Goal: Task Accomplishment & Management: Manage account settings

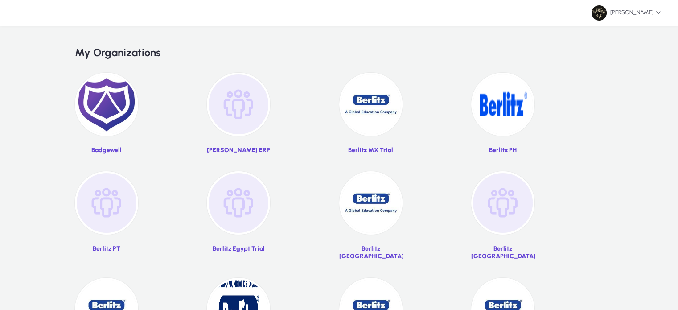
scroll to position [59, 0]
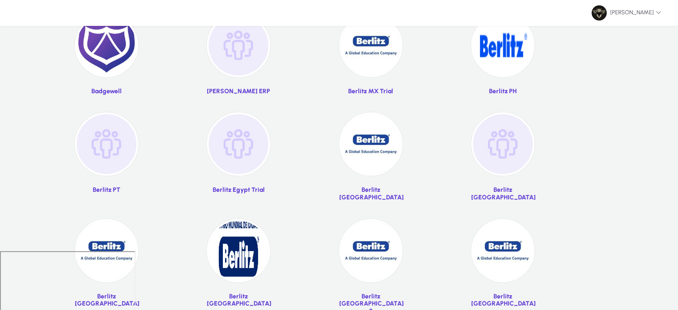
click at [362, 169] on img at bounding box center [370, 143] width 63 height 63
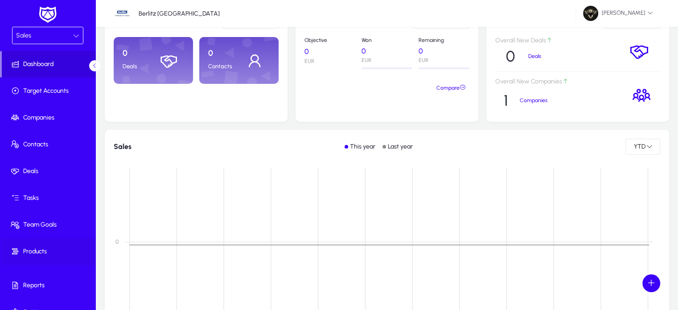
scroll to position [15, 0]
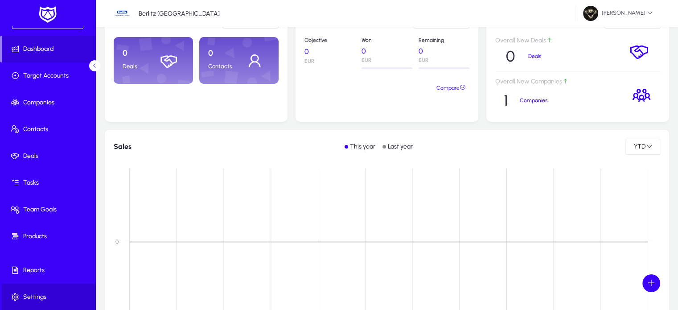
click at [49, 293] on span "Settings" at bounding box center [49, 296] width 95 height 9
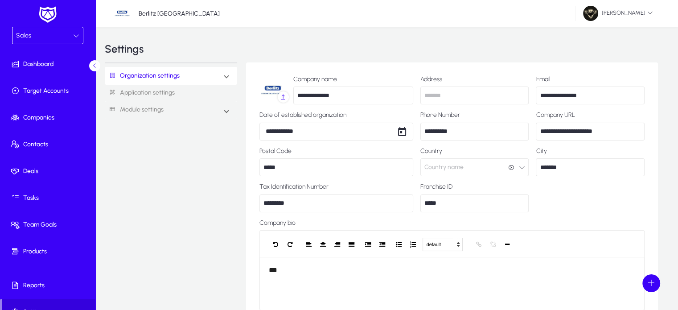
click at [41, 32] on div "Sales" at bounding box center [44, 36] width 57 height 12
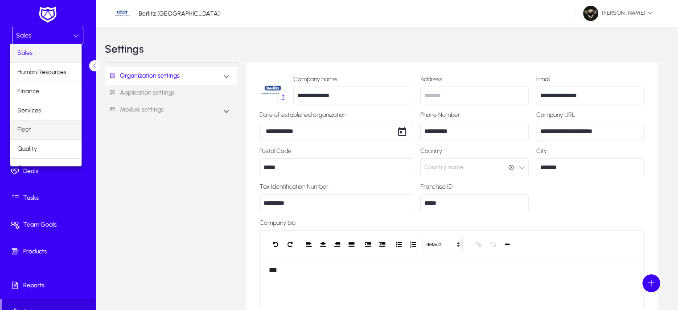
scroll to position [29, 0]
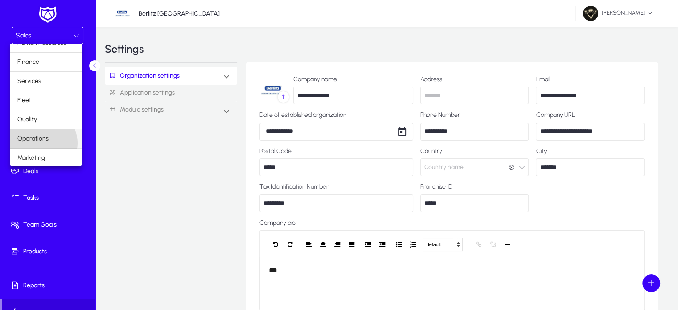
click at [41, 142] on span "Operations" at bounding box center [32, 138] width 31 height 11
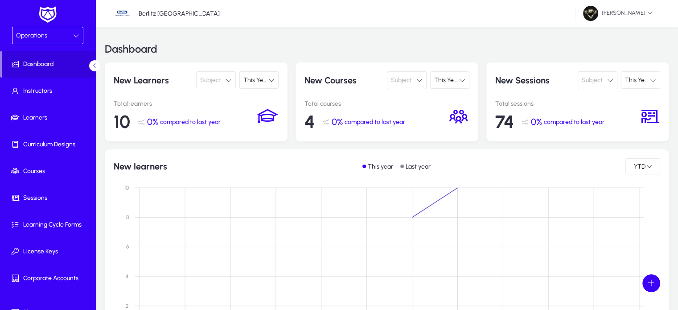
click at [61, 34] on div "Operations" at bounding box center [44, 36] width 57 height 12
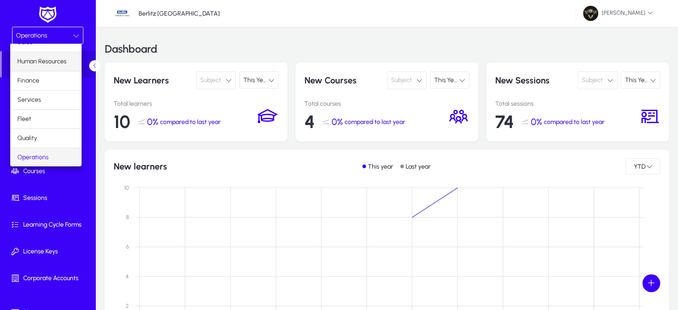
scroll to position [29, 0]
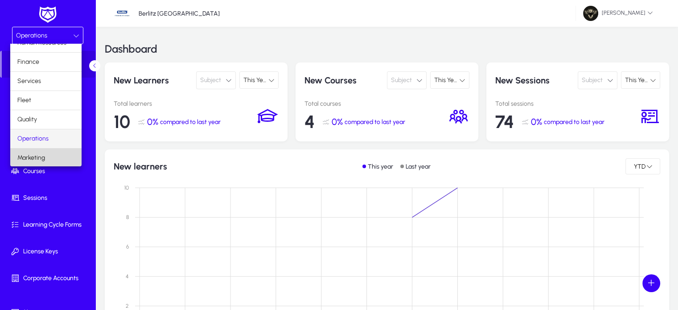
click at [47, 153] on mat-option "Marketing" at bounding box center [45, 157] width 71 height 19
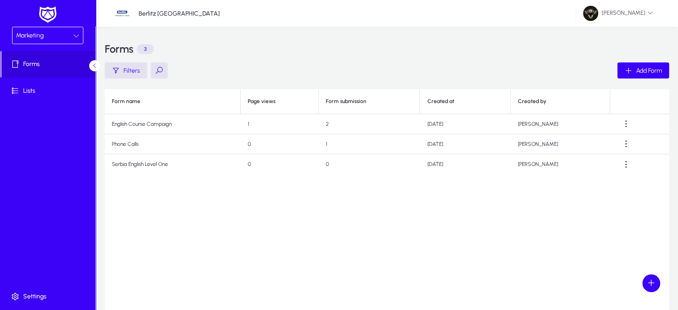
click at [221, 254] on div "Form name Page views Form submission Created at Created by English Course Campa…" at bounding box center [387, 200] width 564 height 223
click at [644, 80] on span "button" at bounding box center [643, 70] width 52 height 21
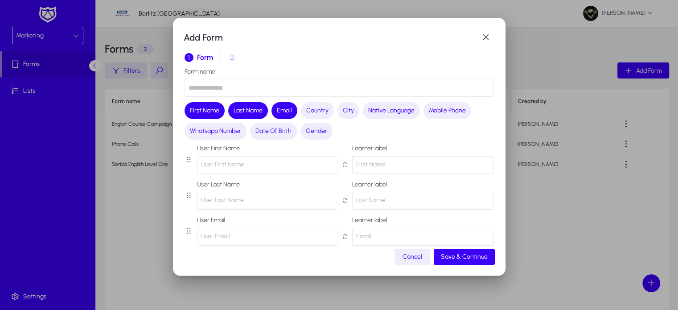
click at [228, 89] on input "text" at bounding box center [339, 88] width 309 height 18
type input "**********"
click at [323, 115] on button "Country" at bounding box center [317, 110] width 33 height 17
click at [358, 114] on span "City" at bounding box center [358, 110] width 11 height 9
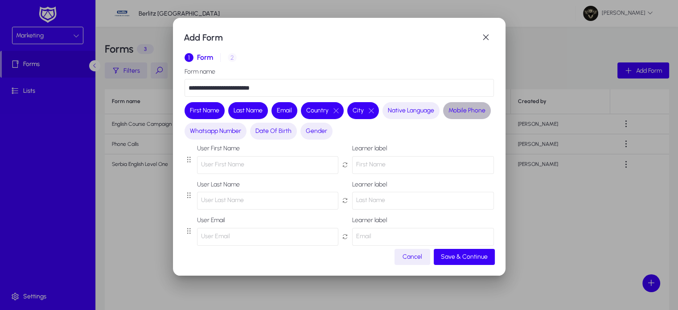
click at [448, 115] on span "Mobile Phone" at bounding box center [466, 110] width 37 height 9
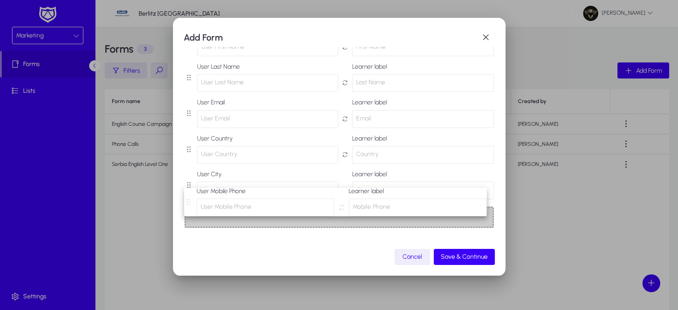
scroll to position [118, 0]
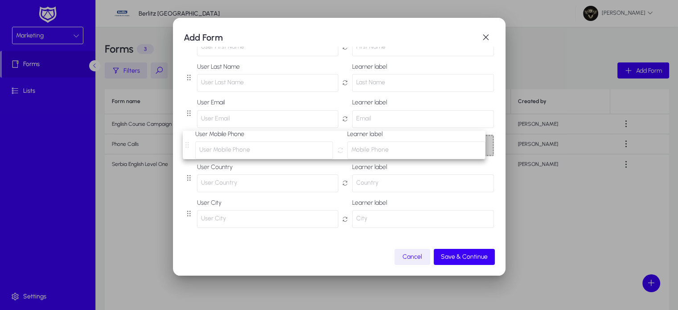
drag, startPoint x: 188, startPoint y: 221, endPoint x: 186, endPoint y: 146, distance: 74.9
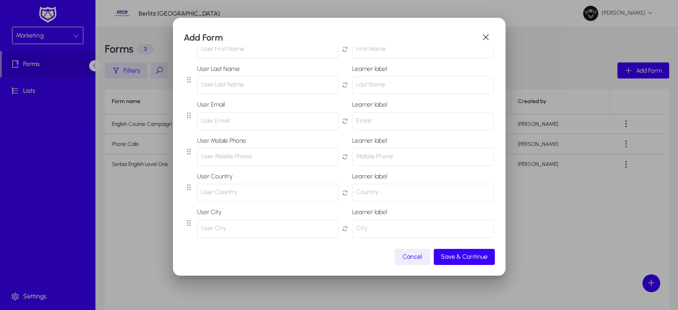
scroll to position [119, 0]
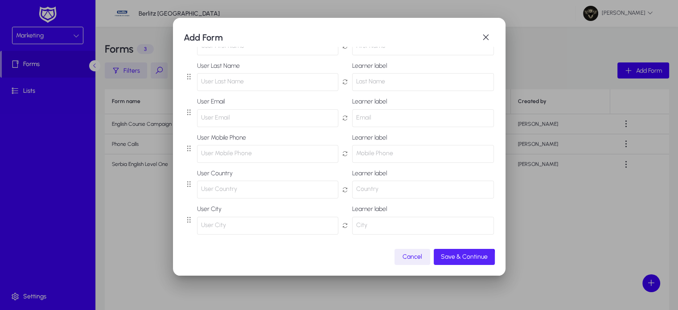
click at [454, 264] on span "button" at bounding box center [464, 256] width 61 height 21
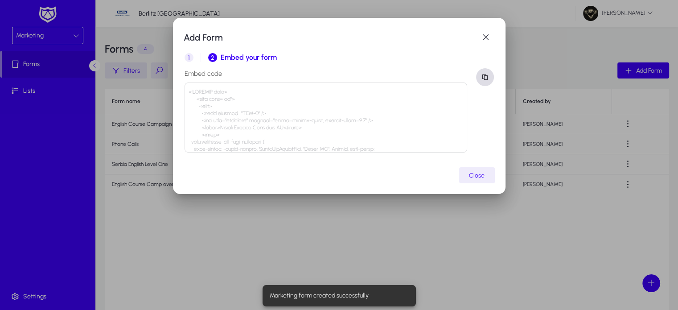
click at [483, 76] on span "button" at bounding box center [485, 77] width 18 height 18
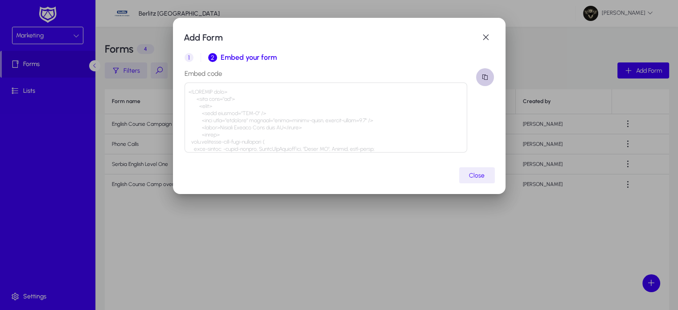
click at [485, 78] on span "button" at bounding box center [485, 77] width 18 height 18
click at [485, 38] on span "button" at bounding box center [486, 38] width 18 height 18
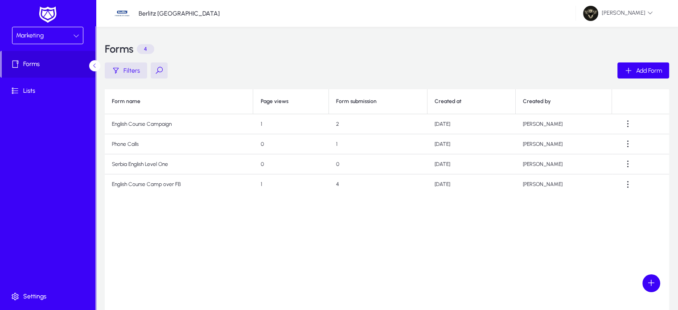
drag, startPoint x: 111, startPoint y: 186, endPoint x: 181, endPoint y: 186, distance: 70.9
click at [181, 186] on td "English Course Camp over FB" at bounding box center [179, 184] width 148 height 20
click at [32, 90] on span "Lists" at bounding box center [49, 90] width 95 height 9
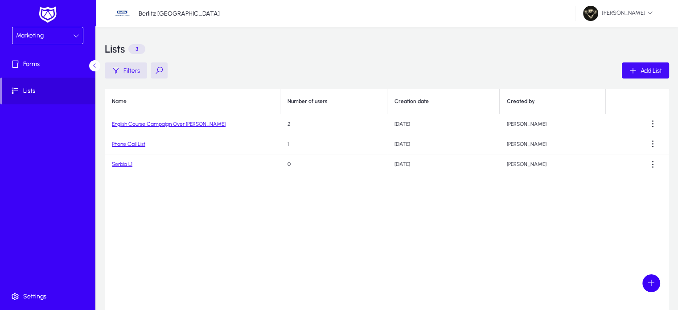
click at [658, 70] on span "Add List" at bounding box center [651, 71] width 21 height 8
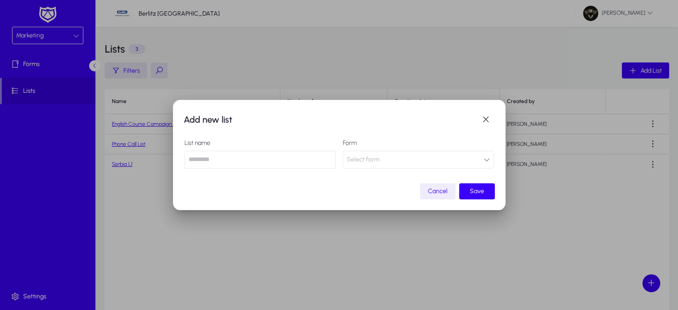
click at [260, 160] on input "text" at bounding box center [260, 160] width 151 height 18
click at [406, 163] on button "Select form" at bounding box center [418, 160] width 151 height 18
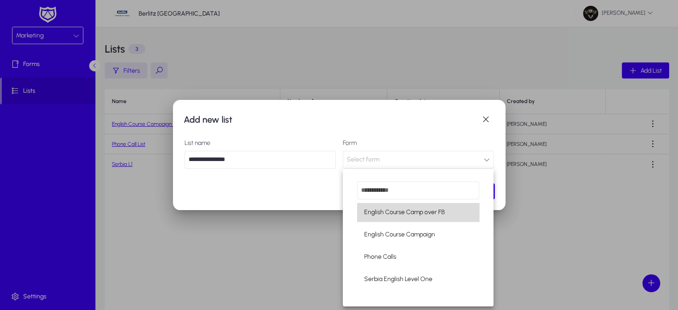
click at [448, 217] on mat-option "English Course Camp over FB" at bounding box center [418, 212] width 122 height 19
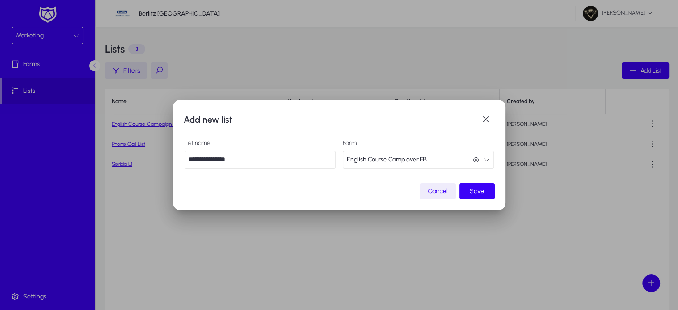
click at [275, 163] on input "**********" at bounding box center [260, 160] width 151 height 18
type input "**********"
click at [485, 195] on span "submit" at bounding box center [477, 191] width 36 height 21
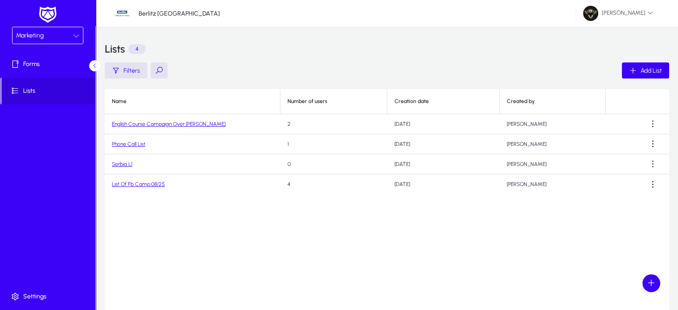
click at [159, 182] on link "List Of Fb Camp.08/25" at bounding box center [138, 184] width 53 height 6
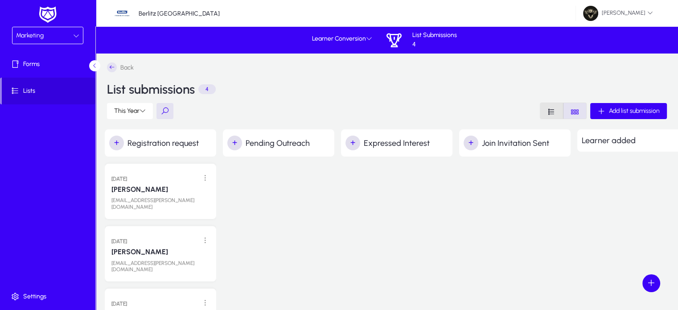
click at [553, 107] on icon "Font Style" at bounding box center [551, 111] width 8 height 8
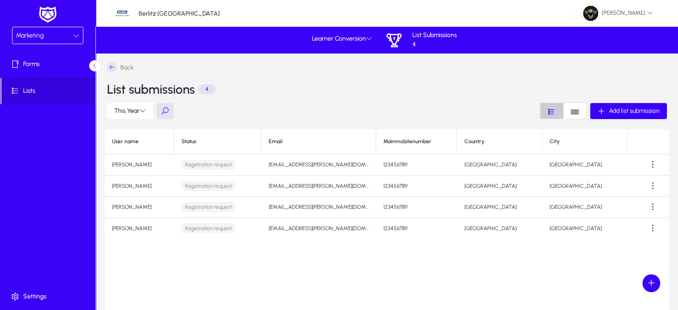
click at [553, 108] on icon "Font Style" at bounding box center [551, 111] width 8 height 8
click at [575, 111] on icon "Font Style" at bounding box center [575, 111] width 8 height 8
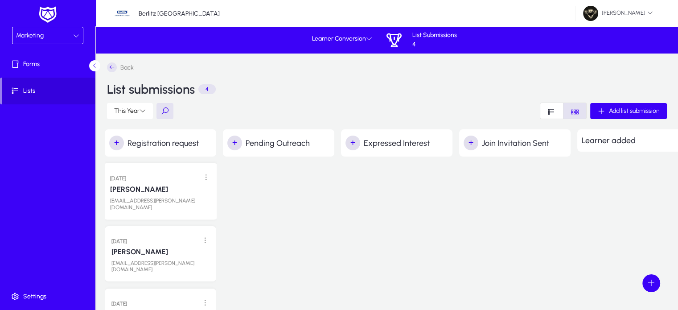
click at [167, 181] on div "[DATE]" at bounding box center [160, 177] width 101 height 11
drag, startPoint x: 167, startPoint y: 181, endPoint x: 263, endPoint y: 182, distance: 96.3
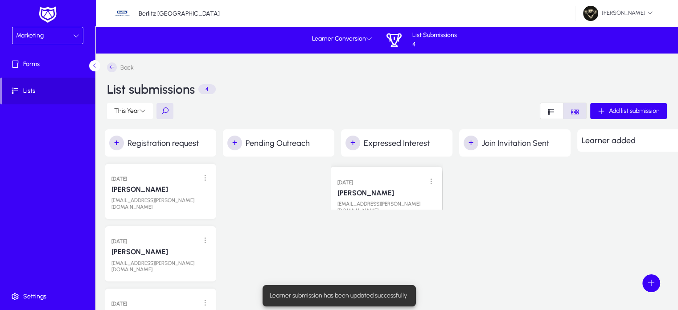
drag, startPoint x: 274, startPoint y: 181, endPoint x: 382, endPoint y: 177, distance: 107.9
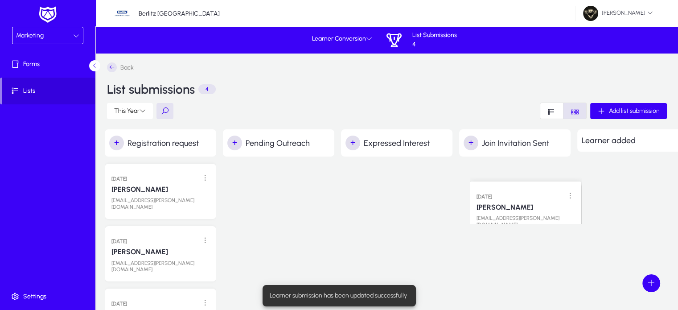
drag, startPoint x: 382, startPoint y: 177, endPoint x: 508, endPoint y: 184, distance: 126.3
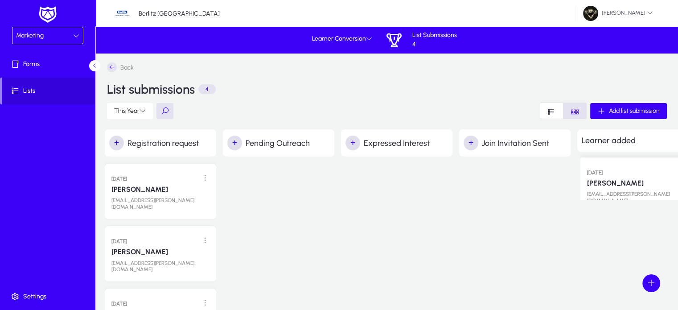
drag, startPoint x: 507, startPoint y: 177, endPoint x: 628, endPoint y: 164, distance: 122.0
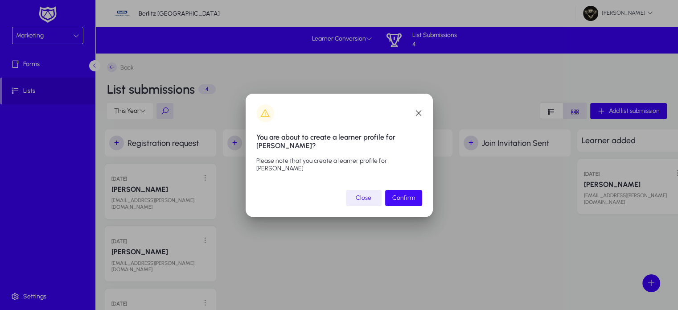
click at [409, 199] on span "Confirm" at bounding box center [403, 198] width 23 height 8
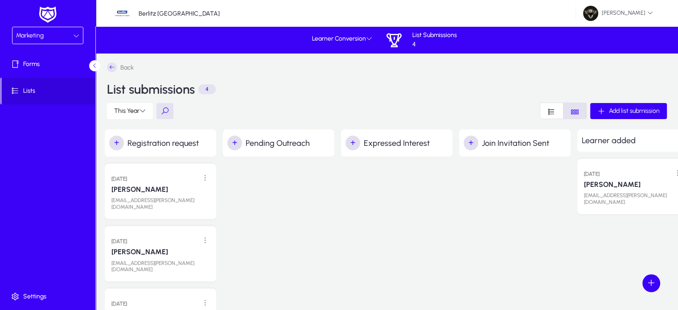
click at [55, 35] on div "Marketing" at bounding box center [44, 36] width 57 height 12
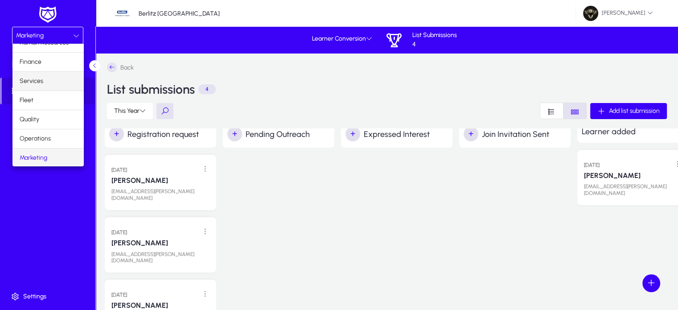
scroll to position [8, 0]
click at [49, 139] on span "Operations" at bounding box center [35, 138] width 31 height 11
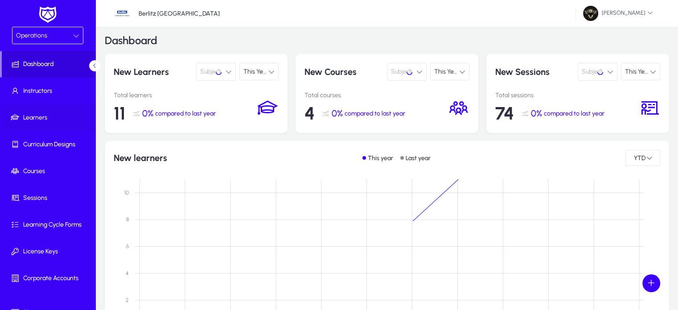
click at [33, 119] on span "Learners" at bounding box center [49, 117] width 95 height 9
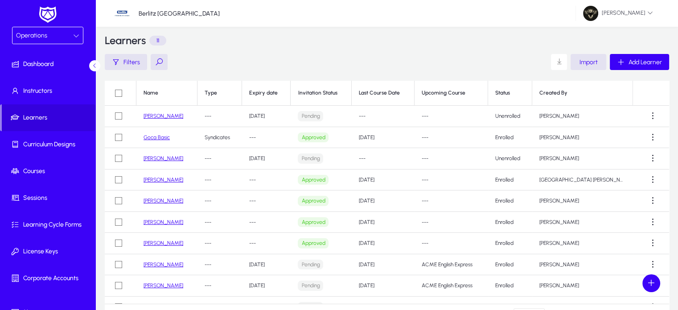
click at [171, 114] on link "[PERSON_NAME]" at bounding box center [164, 116] width 40 height 6
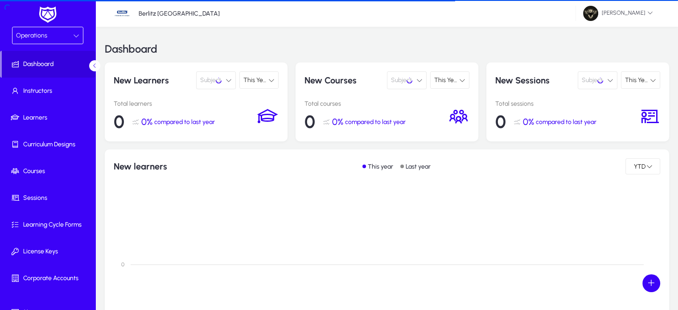
scroll to position [8, 0]
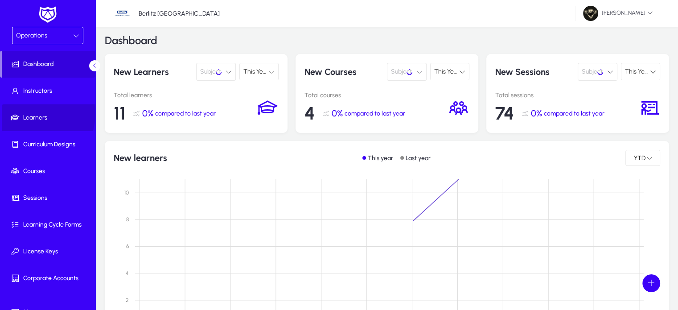
click at [32, 114] on span "Learners" at bounding box center [49, 117] width 95 height 9
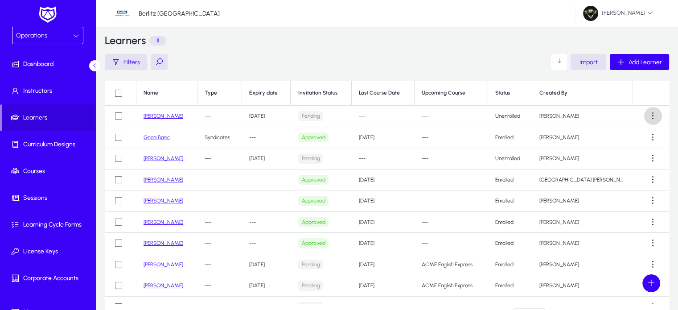
click at [646, 121] on span at bounding box center [653, 116] width 18 height 18
click at [624, 136] on span "Resend" at bounding box center [629, 138] width 42 height 8
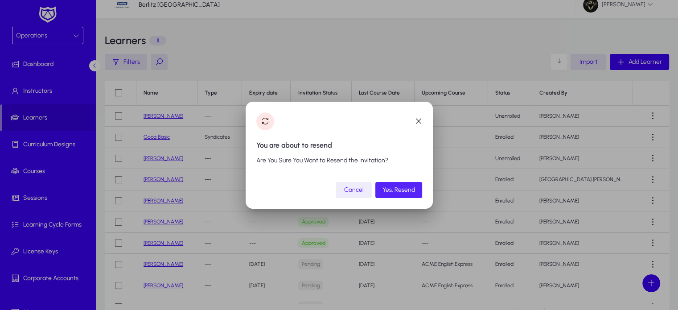
click at [402, 192] on span "Yes, Resend" at bounding box center [398, 190] width 33 height 8
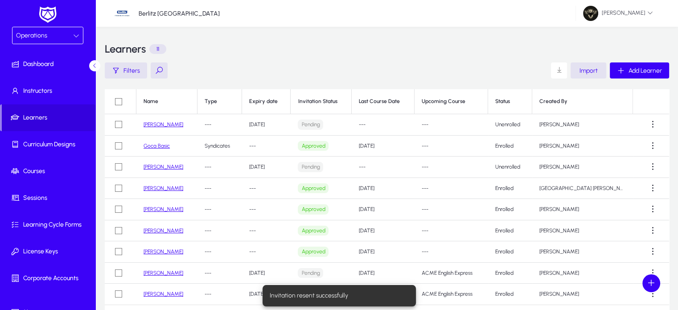
scroll to position [8, 0]
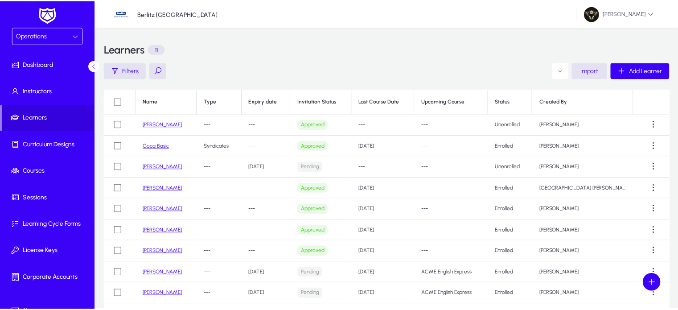
scroll to position [8, 0]
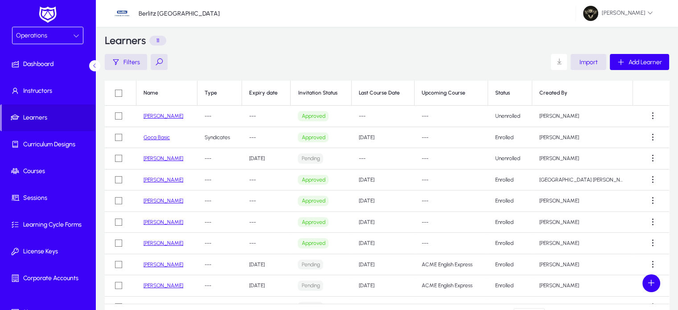
click at [41, 38] on span "Operations" at bounding box center [31, 36] width 31 height 8
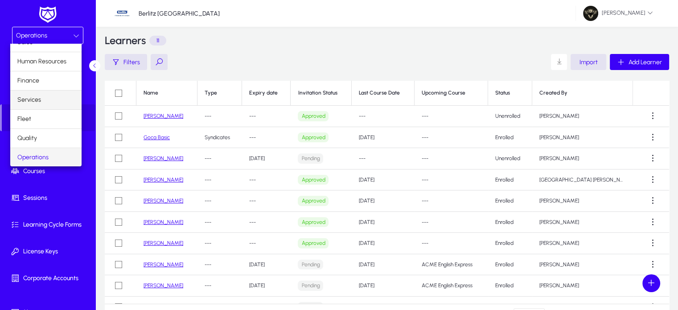
scroll to position [29, 0]
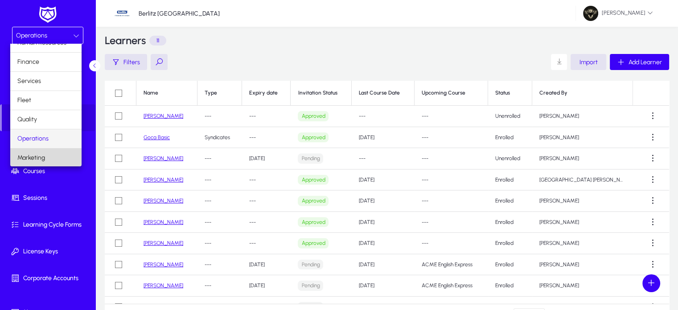
click at [46, 155] on mat-option "Marketing" at bounding box center [45, 157] width 71 height 19
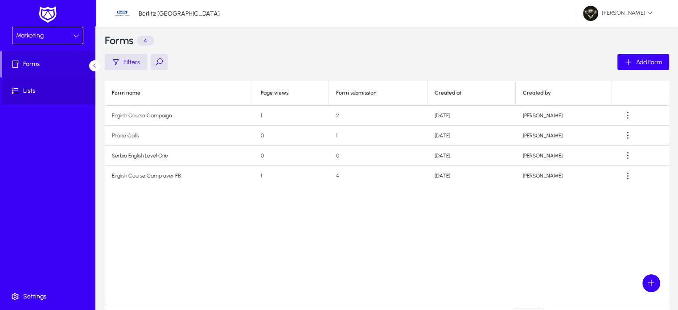
click at [35, 85] on span at bounding box center [49, 90] width 95 height 21
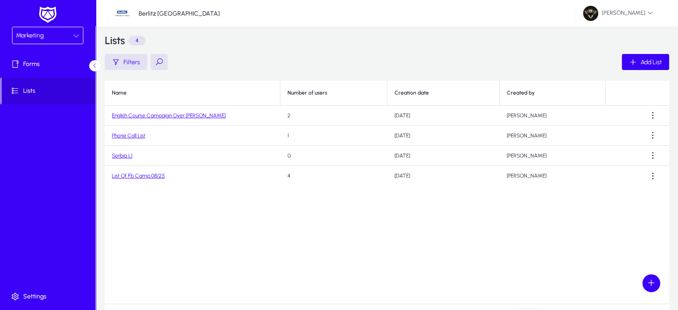
click at [144, 175] on link "List Of Fb Camp.08/25" at bounding box center [138, 176] width 53 height 6
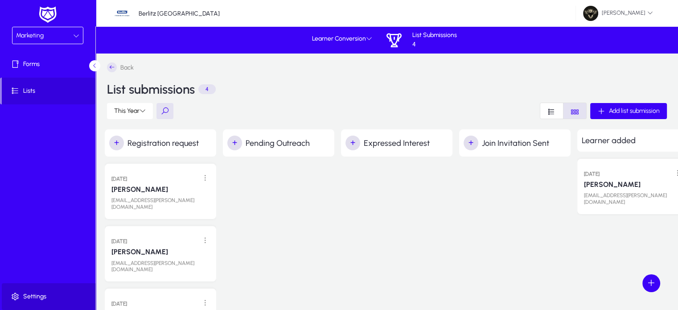
click at [36, 300] on span "Settings" at bounding box center [49, 296] width 95 height 9
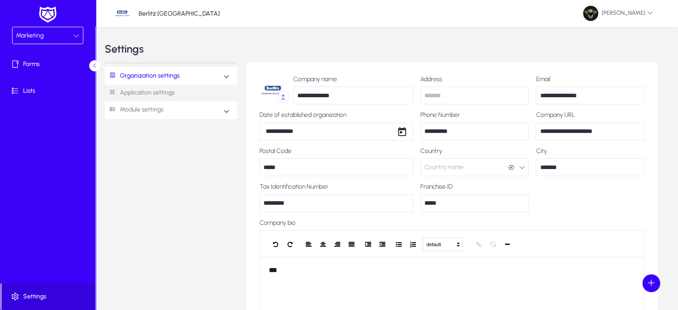
click at [134, 109] on link "Module settings" at bounding box center [134, 110] width 59 height 16
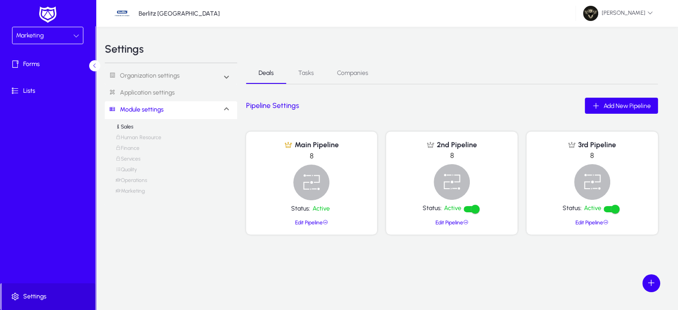
click at [135, 191] on link "Marketing" at bounding box center [129, 193] width 29 height 11
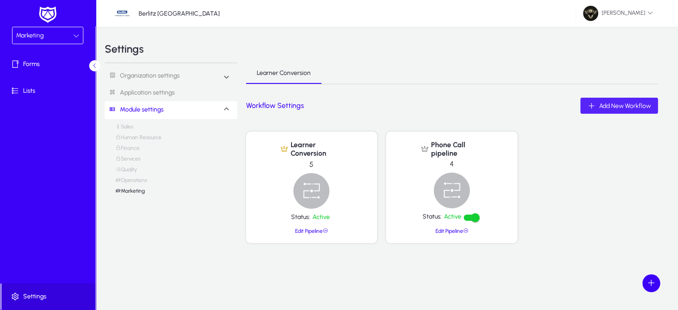
click at [616, 105] on span "Add New Workflow" at bounding box center [625, 106] width 52 height 8
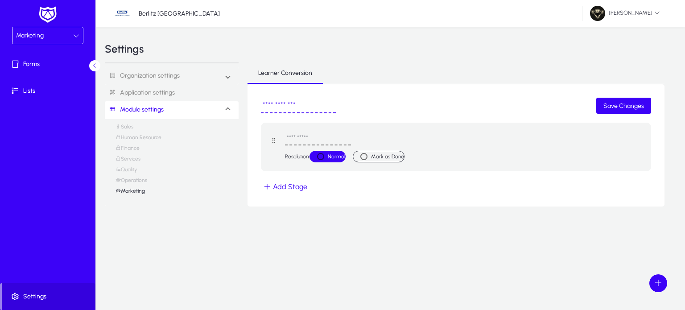
click at [294, 98] on input "text" at bounding box center [298, 105] width 75 height 15
type input "*"
type input "**********"
click at [309, 139] on input "text" at bounding box center [318, 138] width 66 height 14
click at [275, 189] on button "Add Stage" at bounding box center [285, 186] width 49 height 13
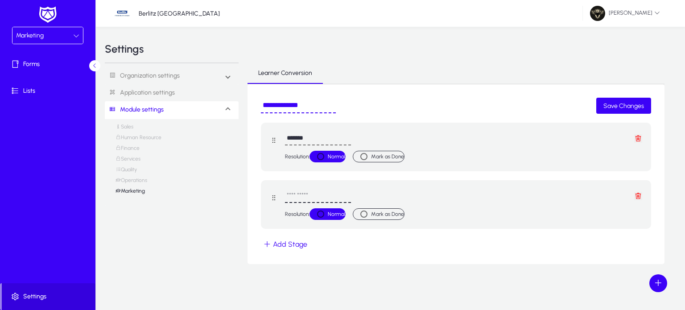
click at [297, 195] on input "text" at bounding box center [318, 196] width 66 height 14
click at [316, 138] on input "*******" at bounding box center [318, 138] width 66 height 14
type input "**********"
click at [298, 198] on input "text" at bounding box center [318, 196] width 66 height 14
type input "**********"
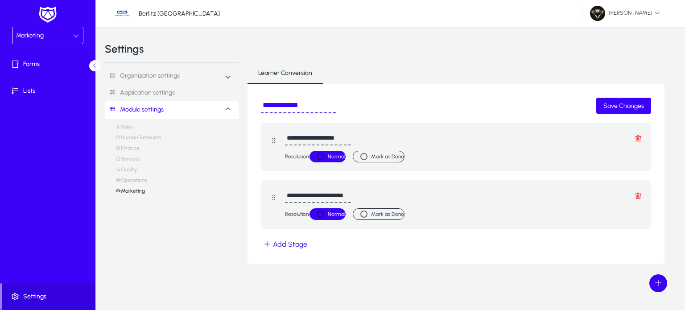
click at [280, 239] on button "Add Stage" at bounding box center [285, 244] width 49 height 13
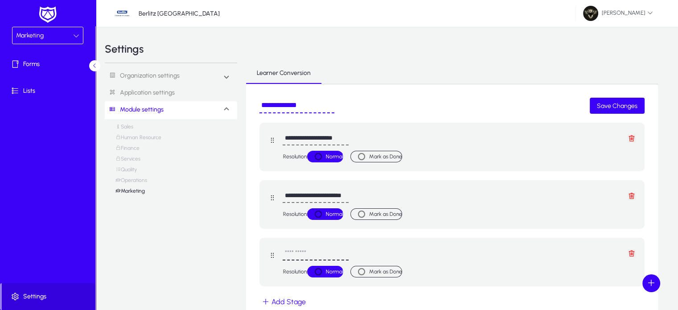
click at [301, 251] on input "text" at bounding box center [316, 254] width 66 height 14
type input "**********"
click at [373, 271] on label "Mark as Done" at bounding box center [385, 271] width 33 height 9
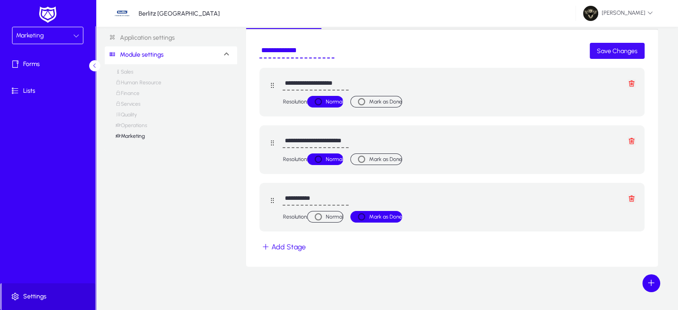
click at [618, 50] on span "Save Changes" at bounding box center [617, 51] width 41 height 8
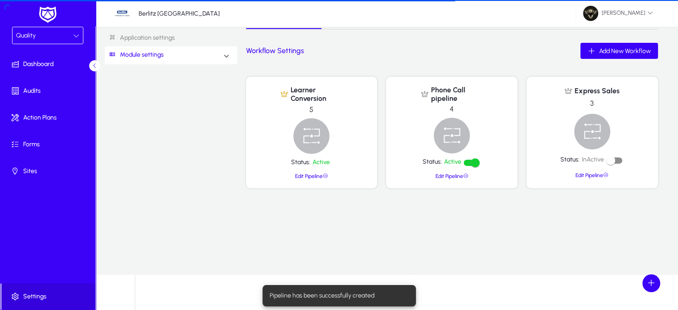
scroll to position [20, 0]
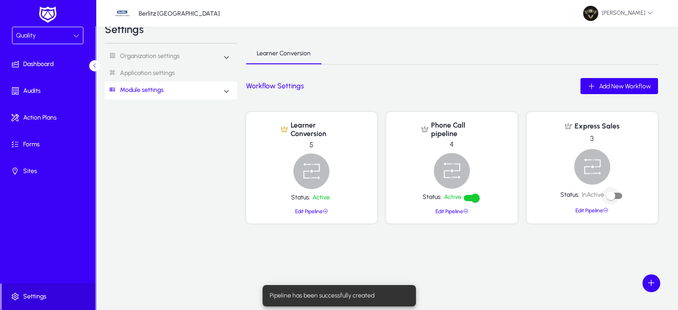
click at [618, 197] on div "button" at bounding box center [611, 196] width 18 height 18
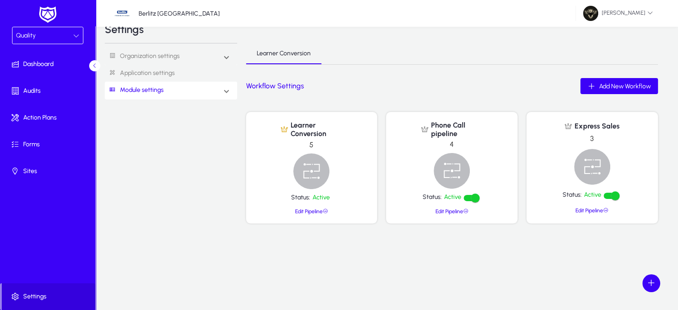
click at [49, 28] on div "Quality" at bounding box center [47, 35] width 70 height 16
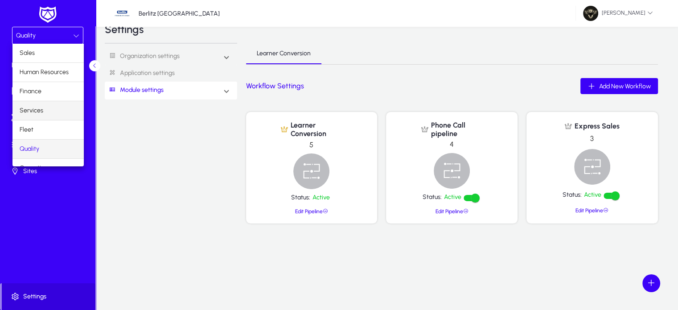
scroll to position [29, 0]
click at [476, 202] on div at bounding box center [339, 155] width 678 height 310
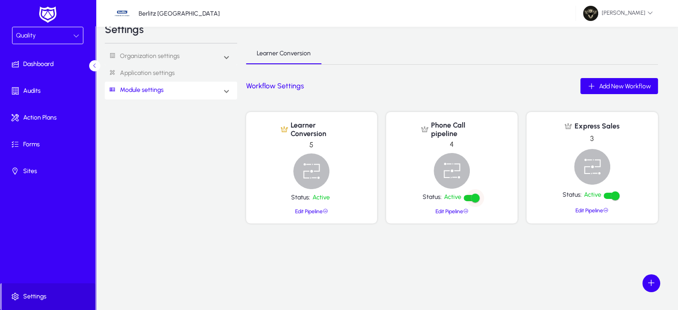
click at [472, 200] on div "button" at bounding box center [475, 197] width 9 height 9
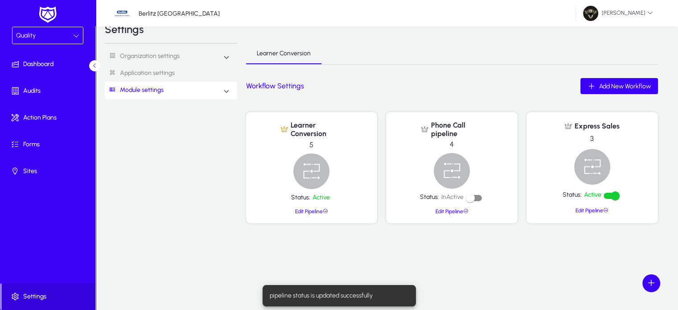
click at [53, 44] on div "Quality" at bounding box center [47, 39] width 95 height 24
click at [64, 34] on div "Quality" at bounding box center [44, 36] width 57 height 12
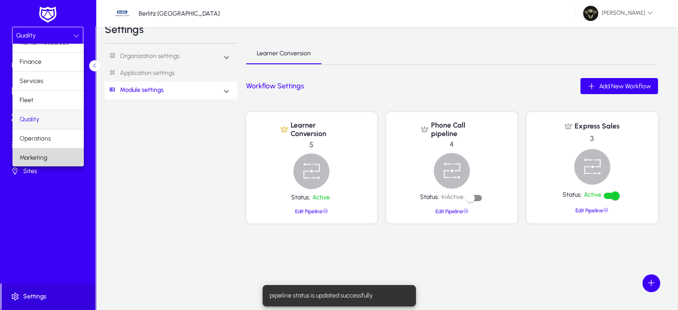
click at [48, 155] on mat-option "Marketing" at bounding box center [47, 157] width 71 height 19
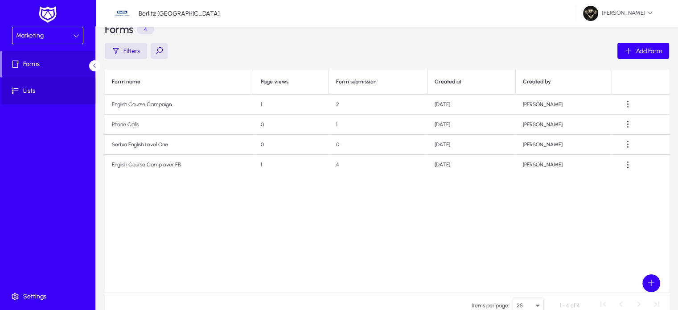
click at [30, 88] on span "Lists" at bounding box center [49, 90] width 95 height 9
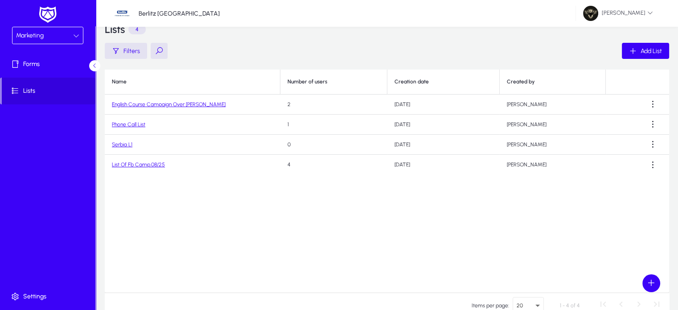
click at [156, 167] on link "List Of Fb Camp.08/25" at bounding box center [138, 164] width 53 height 6
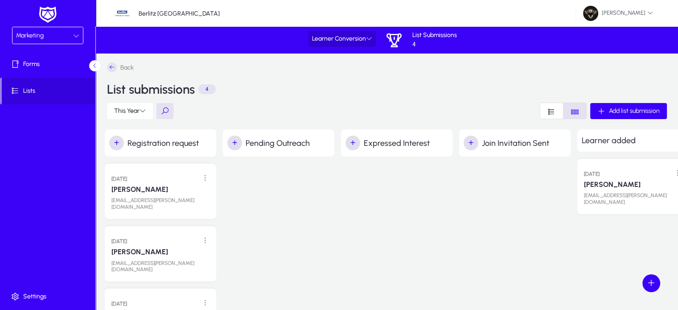
click at [348, 45] on span at bounding box center [341, 38] width 67 height 21
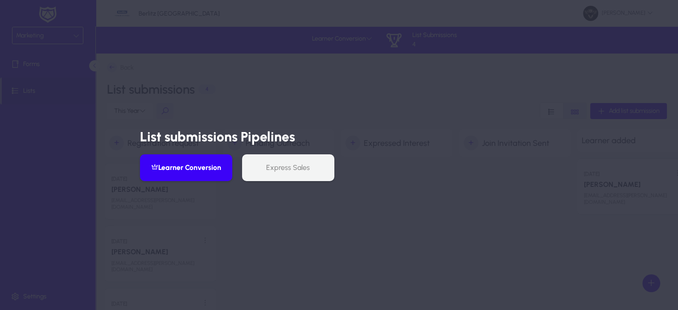
click at [369, 73] on div at bounding box center [339, 155] width 678 height 310
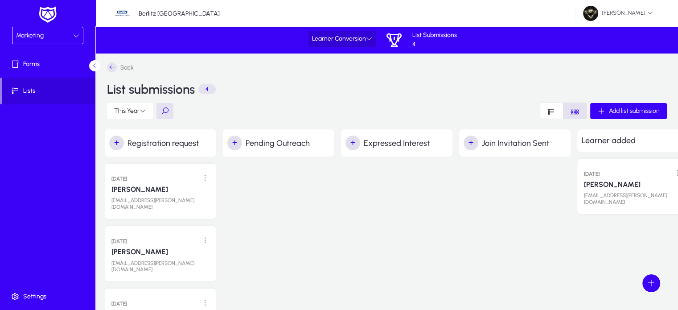
click at [341, 39] on span "Learner Conversion" at bounding box center [342, 39] width 60 height 8
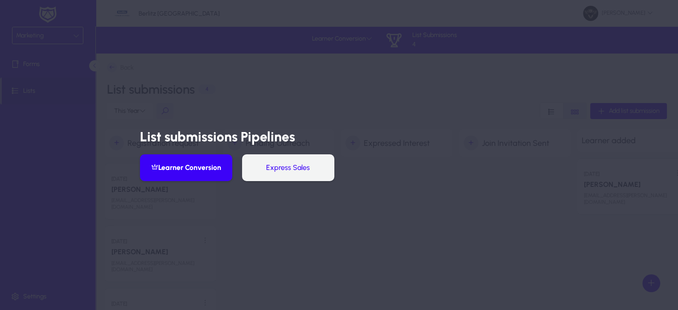
click at [300, 165] on button "Express Sales" at bounding box center [288, 167] width 92 height 27
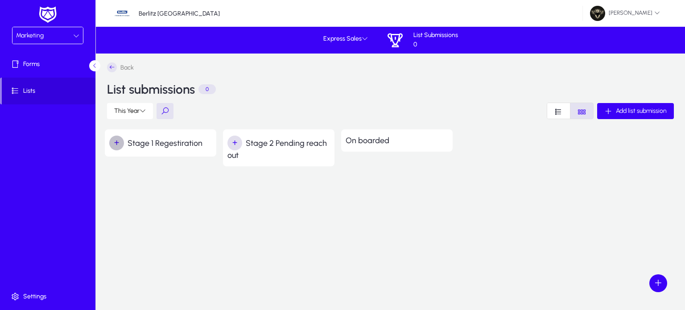
click at [113, 140] on span "button" at bounding box center [117, 143] width 18 height 18
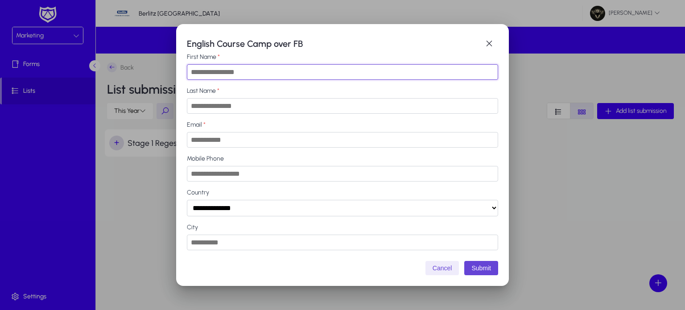
click at [273, 70] on input "First Name" at bounding box center [342, 72] width 311 height 16
type input "**********"
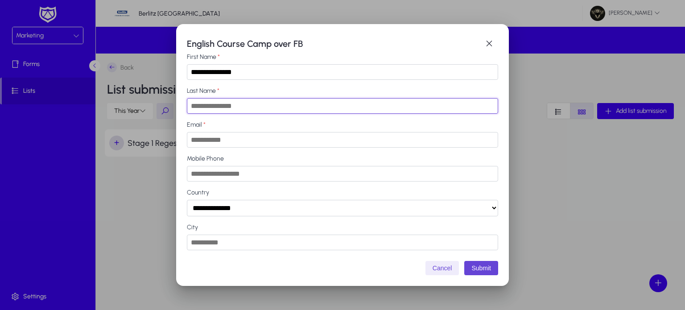
type input "**********"
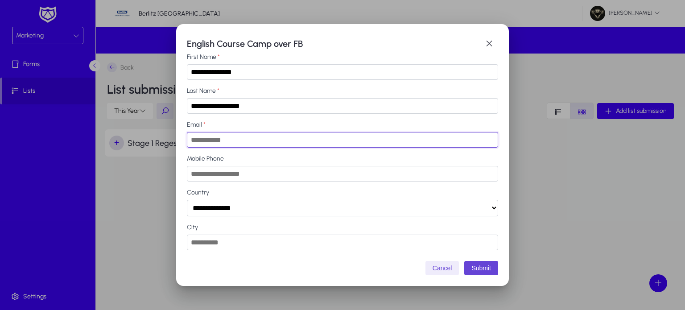
type input "**********"
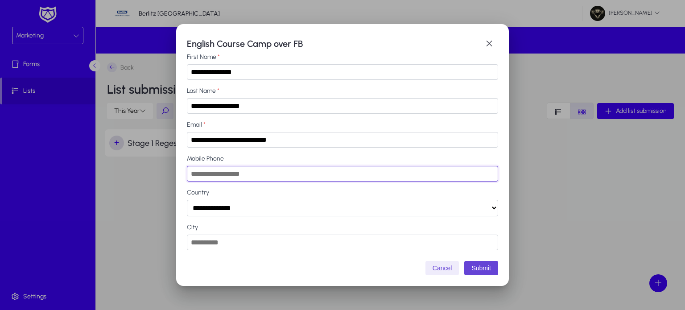
type input "*********"
select select "*****"
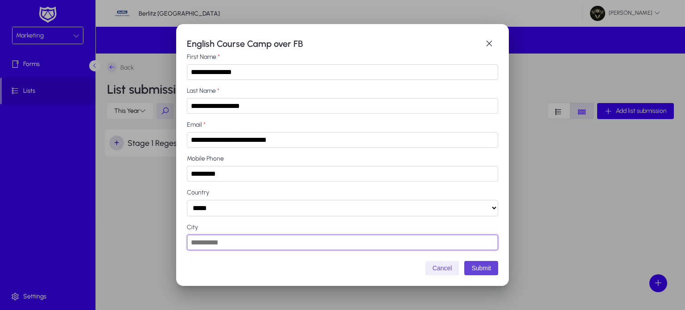
type input "*****"
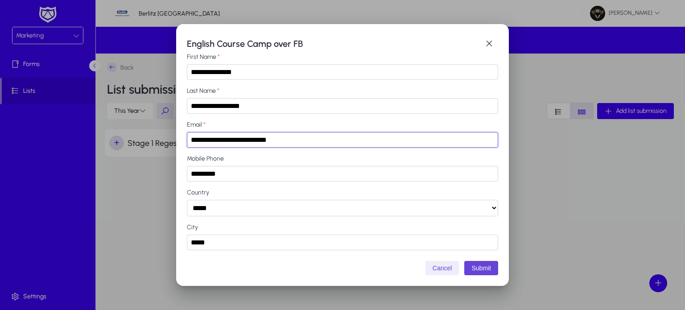
click at [241, 141] on input "**********" at bounding box center [342, 140] width 311 height 16
type input "**********"
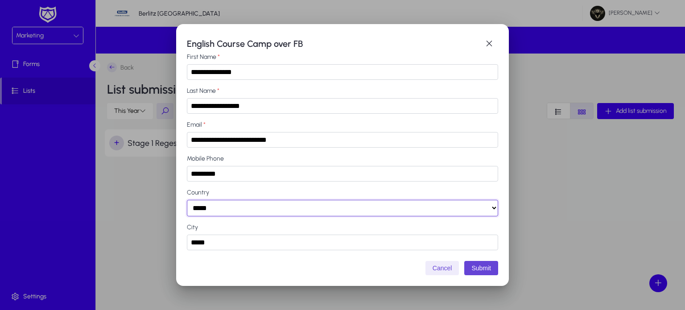
click at [423, 214] on select "**********" at bounding box center [342, 208] width 311 height 16
select select "******"
click at [187, 200] on select "**********" at bounding box center [342, 208] width 311 height 16
click at [210, 247] on input "*****" at bounding box center [342, 242] width 311 height 16
type input "*"
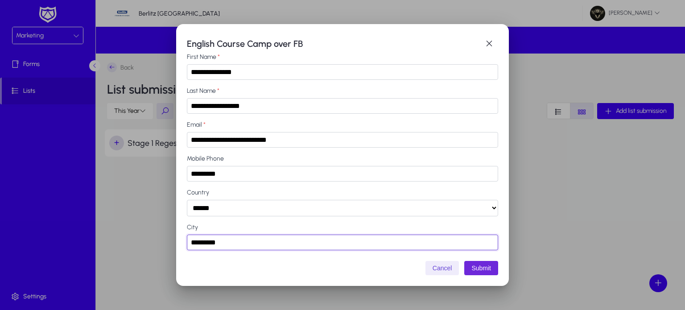
type input "********"
click at [485, 266] on button "Submit" at bounding box center [481, 268] width 34 height 14
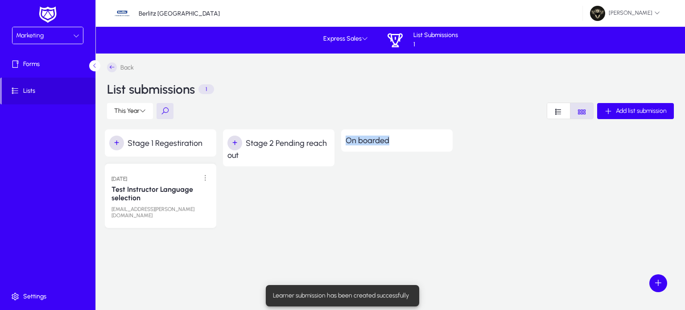
drag, startPoint x: 263, startPoint y: 212, endPoint x: 340, endPoint y: 197, distance: 78.9
click at [340, 197] on div "+ Stage 1 Regestiration 12 Aug 2025 Test Instructor Language selection hazem.fa…" at bounding box center [390, 183] width 571 height 108
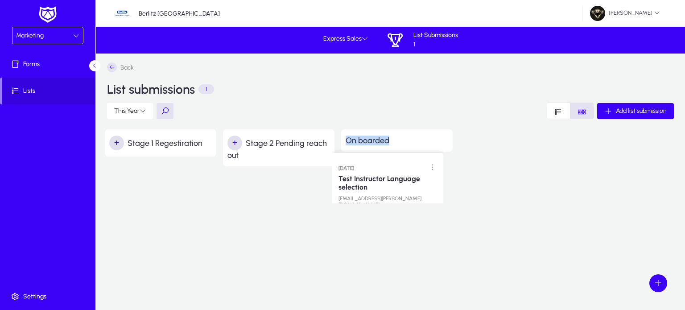
drag, startPoint x: 137, startPoint y: 181, endPoint x: 364, endPoint y: 164, distance: 227.6
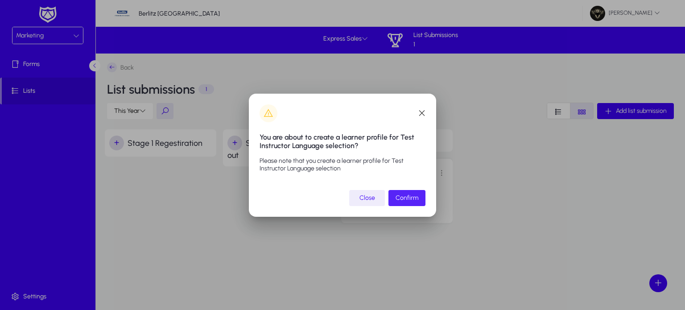
click at [411, 192] on span "submit" at bounding box center [406, 197] width 37 height 21
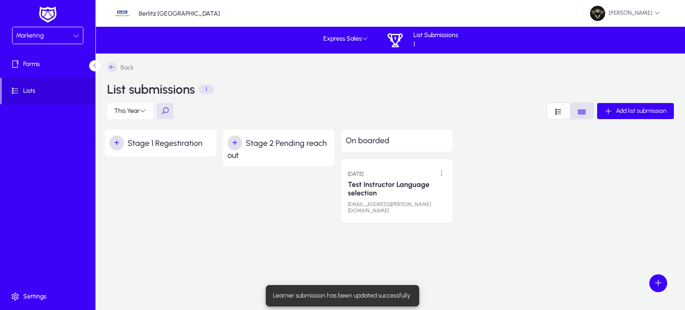
click at [37, 42] on div "Marketing" at bounding box center [47, 35] width 70 height 16
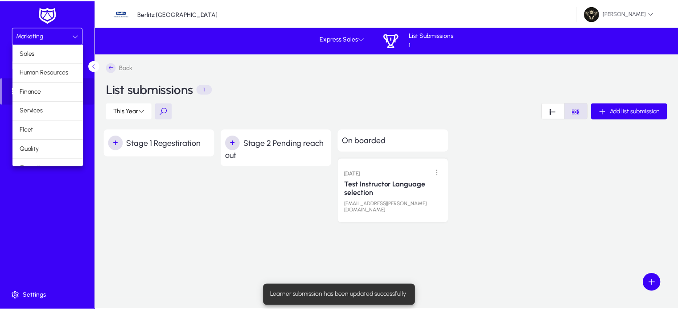
scroll to position [29, 0]
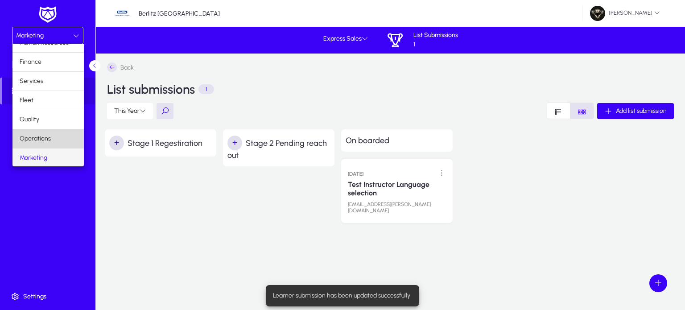
click at [49, 133] on span "Operations" at bounding box center [35, 138] width 31 height 11
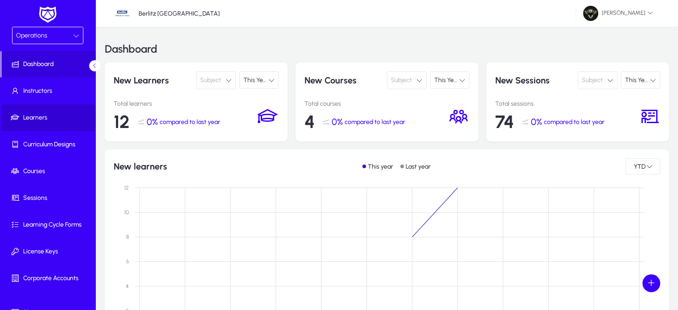
click at [48, 118] on span "Learners" at bounding box center [49, 117] width 95 height 9
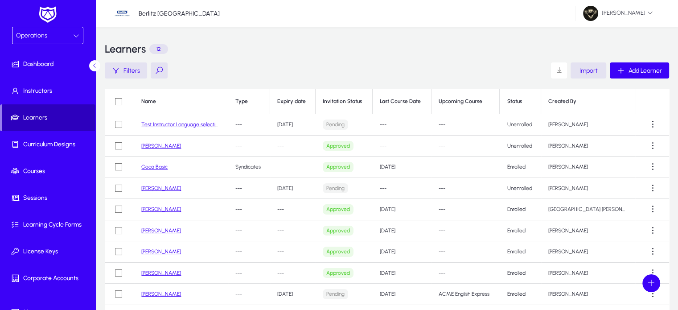
click at [63, 121] on span "Learners" at bounding box center [49, 117] width 94 height 9
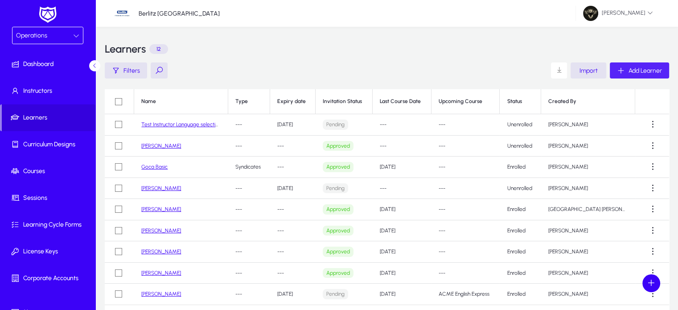
click at [644, 70] on span "Add Learner" at bounding box center [645, 71] width 33 height 8
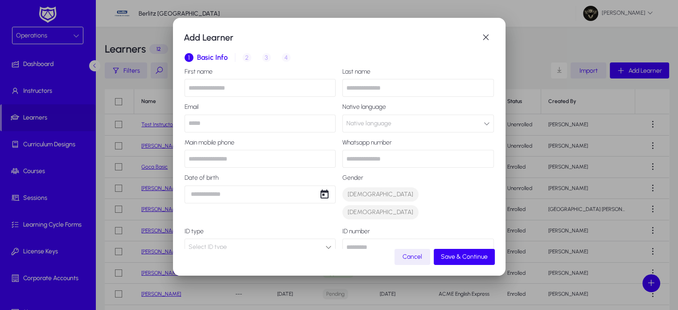
click at [266, 89] on input "text" at bounding box center [261, 88] width 152 height 18
type input "*****"
type input "********"
type input "**********"
type input "*********"
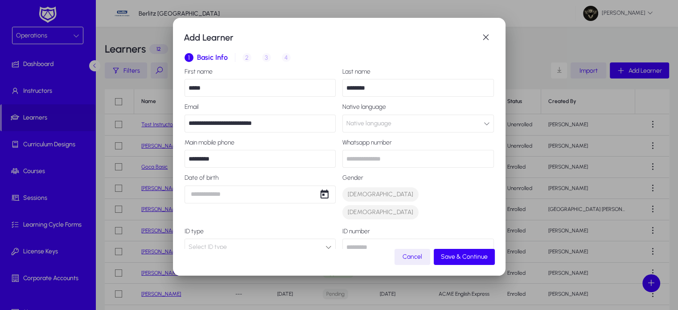
type input "*****"
click at [380, 89] on input "********" at bounding box center [418, 88] width 152 height 18
type input "********"
click at [213, 85] on input "*****" at bounding box center [261, 88] width 152 height 18
type input "*"
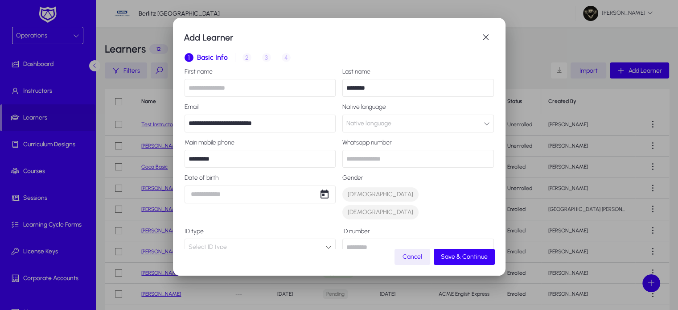
type input "*"
type input "****"
click at [390, 94] on input "********" at bounding box center [418, 88] width 152 height 18
type input "*"
type input "****"
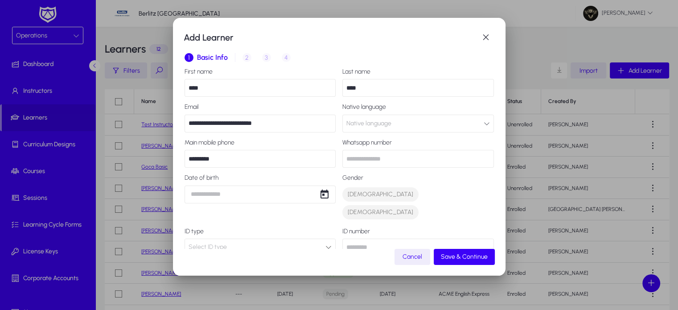
click at [232, 123] on input "**********" at bounding box center [261, 124] width 152 height 18
type input "**********"
click at [230, 159] on input "*********" at bounding box center [261, 159] width 152 height 18
type input "*"
type input "**********"
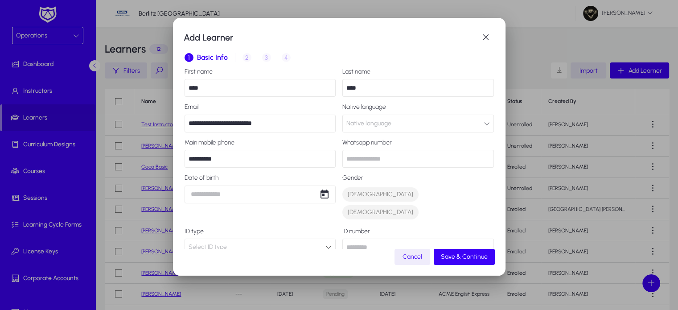
click at [362, 153] on input "text" at bounding box center [418, 159] width 152 height 18
type input "**********"
drag, startPoint x: 374, startPoint y: 111, endPoint x: 367, endPoint y: 123, distance: 13.6
click at [367, 123] on div "Native language Native language" at bounding box center [418, 117] width 152 height 29
click at [367, 123] on span "Native language" at bounding box center [368, 124] width 45 height 18
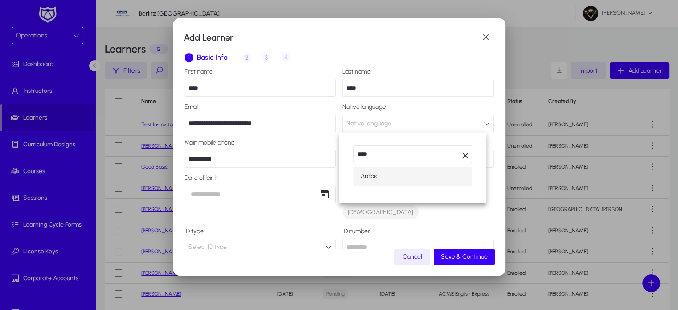
type input "****"
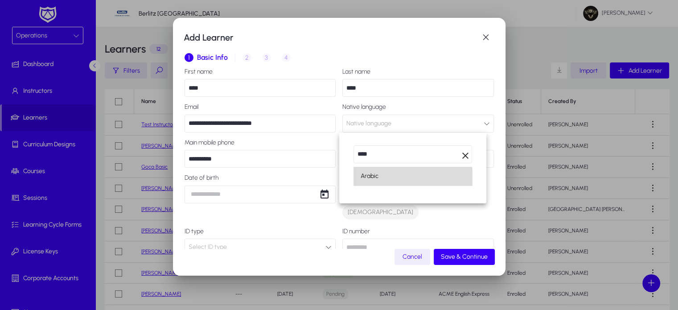
click at [377, 183] on mat-option "Arabic" at bounding box center [412, 176] width 119 height 19
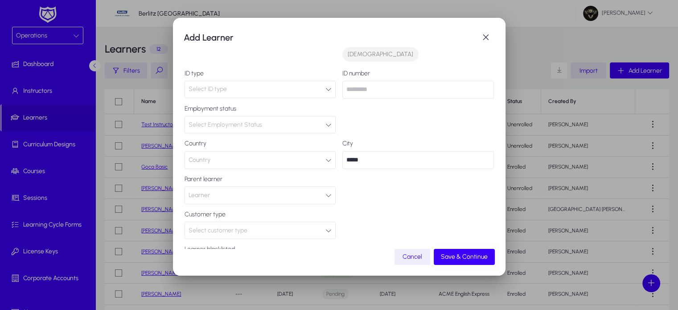
scroll to position [179, 0]
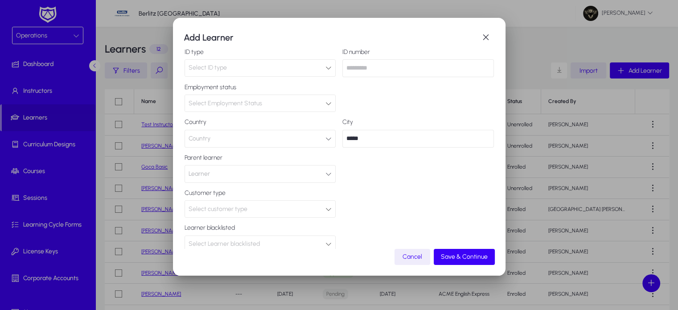
click at [364, 130] on input "*****" at bounding box center [418, 139] width 152 height 18
type input "*"
click at [470, 255] on span "Save & Continue" at bounding box center [464, 257] width 47 height 8
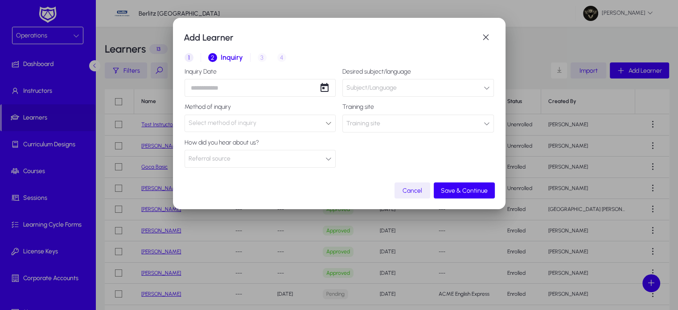
click at [187, 59] on span "1" at bounding box center [189, 57] width 9 height 9
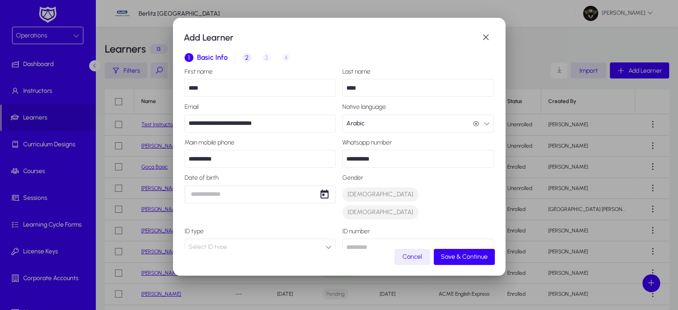
click at [248, 56] on span "2" at bounding box center [246, 57] width 9 height 9
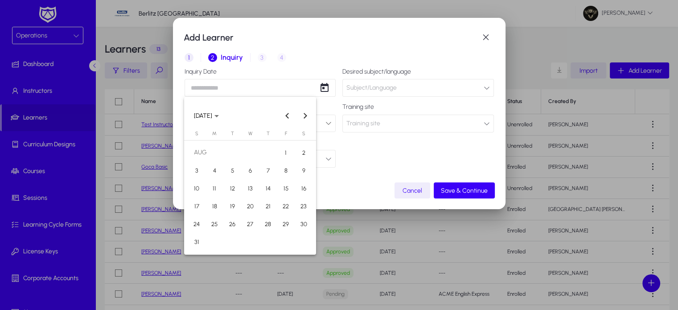
click at [282, 85] on div "Add Learner 1 Basic Info 2 Inquiry 3 Interview 4 Placement Inquiry Date Desired…" at bounding box center [339, 155] width 678 height 310
click at [235, 181] on span "12" at bounding box center [232, 188] width 16 height 16
type input "**********"
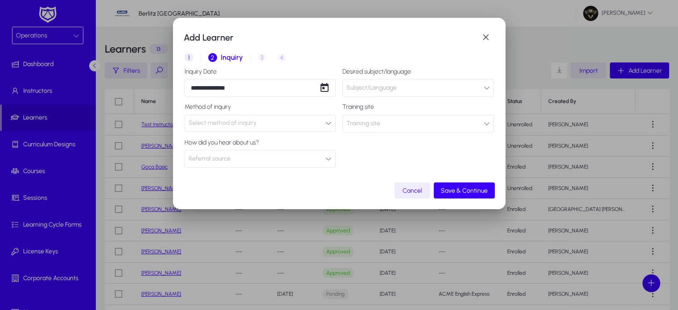
click at [390, 95] on span "Subject/Language" at bounding box center [371, 88] width 50 height 18
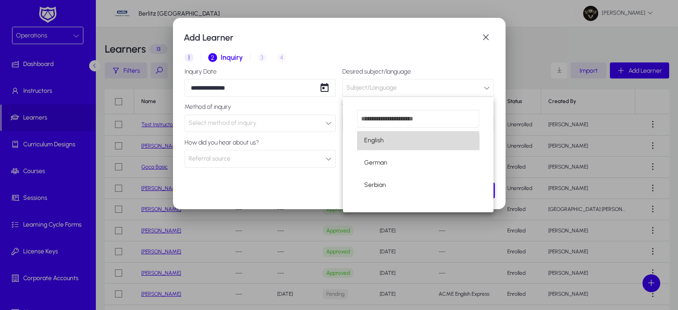
click at [392, 145] on mat-option "English" at bounding box center [418, 140] width 122 height 19
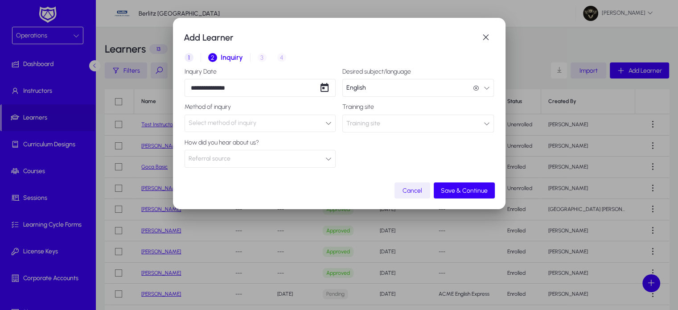
click at [241, 122] on span "Select method of inquiry" at bounding box center [223, 123] width 68 height 8
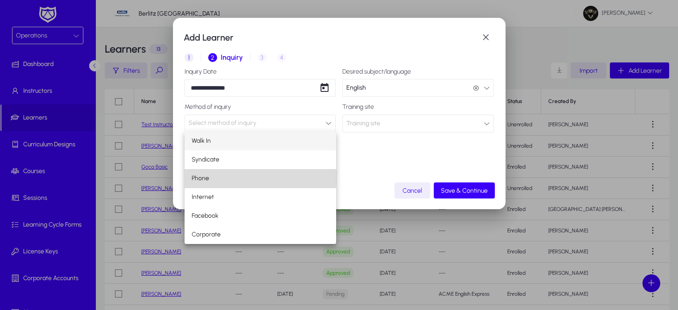
click at [207, 177] on span "Phone" at bounding box center [200, 178] width 17 height 11
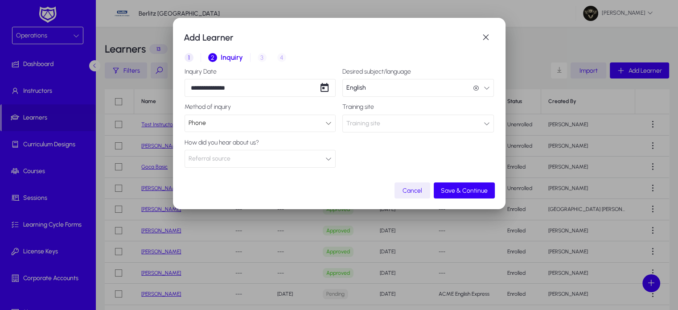
click at [390, 125] on button "Training site" at bounding box center [418, 124] width 152 height 18
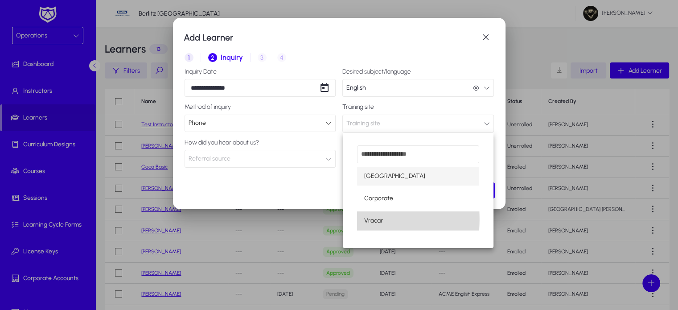
click at [371, 219] on span "Vracar" at bounding box center [373, 220] width 19 height 11
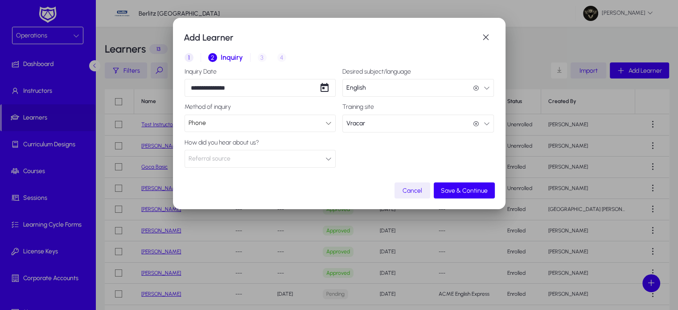
click at [245, 160] on button "Referral source" at bounding box center [261, 159] width 152 height 18
click at [378, 154] on div at bounding box center [339, 155] width 678 height 310
click at [464, 185] on span "button" at bounding box center [464, 190] width 61 height 21
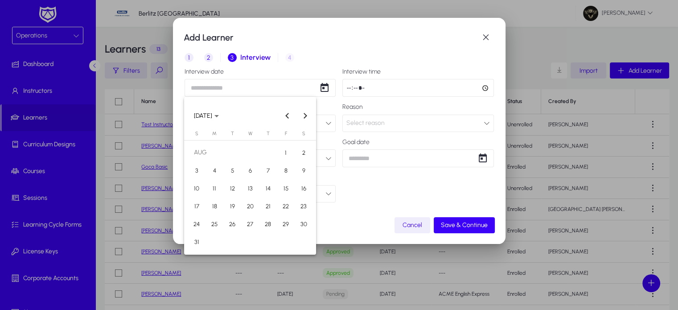
click at [231, 90] on div "Add Learner 1 Basic Info 2 Inquiry 3 Interview 4 Placement Interview date Inter…" at bounding box center [339, 155] width 678 height 310
click at [254, 208] on span "20" at bounding box center [250, 206] width 16 height 16
type input "**********"
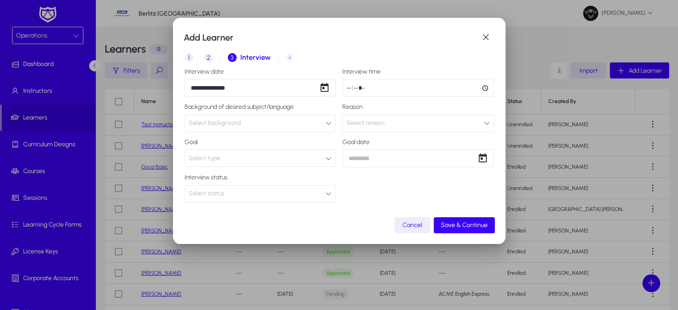
click at [346, 90] on input "time" at bounding box center [418, 88] width 152 height 18
type input "*****"
click at [240, 127] on div "Select background" at bounding box center [257, 123] width 137 height 12
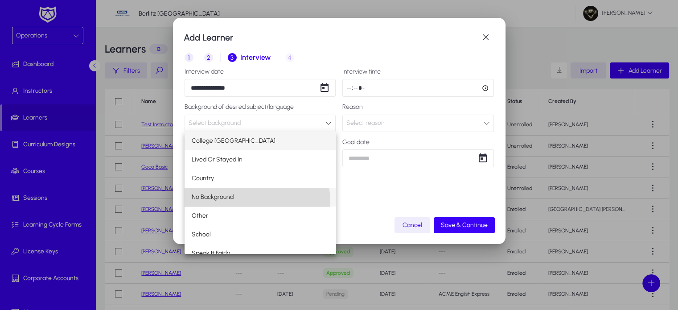
click at [217, 204] on mat-option "No Background" at bounding box center [261, 197] width 152 height 19
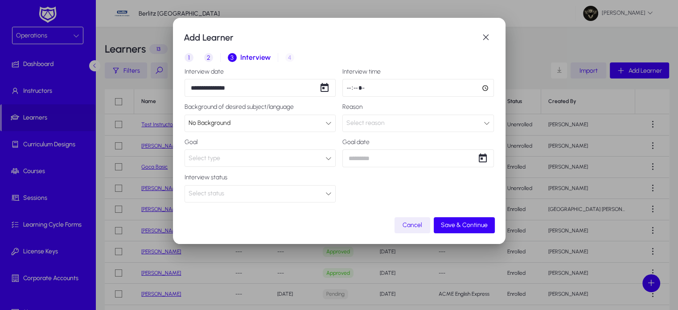
click at [267, 119] on div "No Background" at bounding box center [257, 123] width 137 height 12
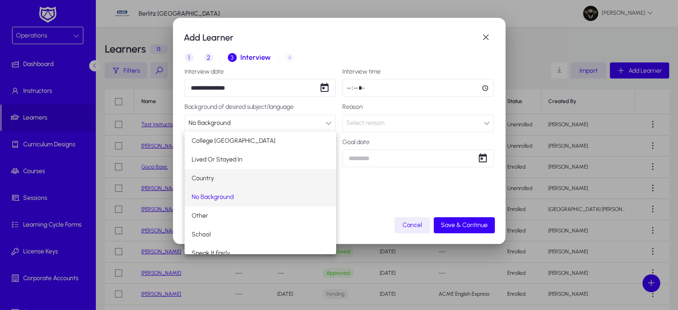
scroll to position [8, 0]
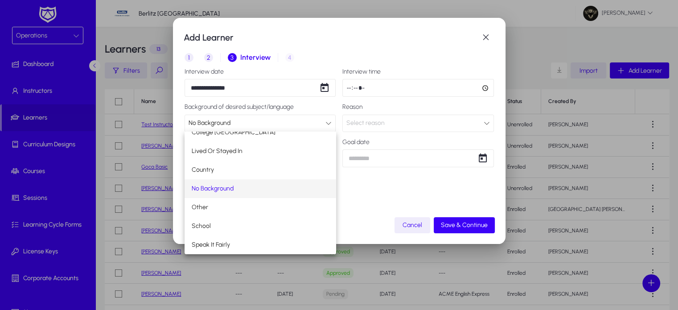
click at [218, 188] on span "No Background" at bounding box center [213, 188] width 42 height 11
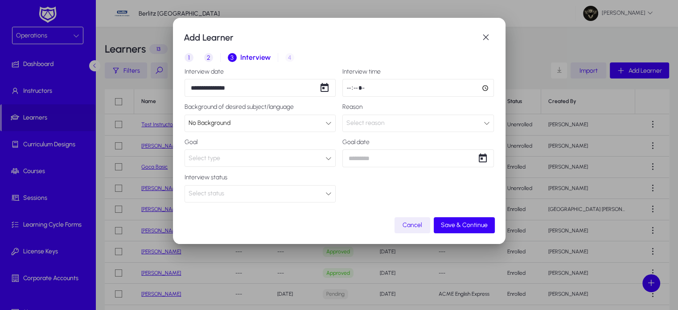
click at [386, 117] on div "Select reason" at bounding box center [414, 123] width 137 height 12
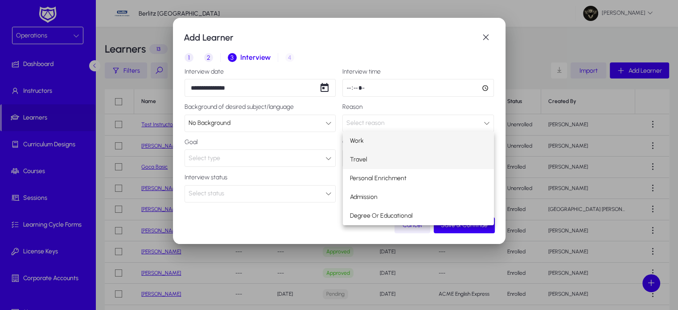
click at [362, 162] on span "Travel" at bounding box center [358, 159] width 17 height 11
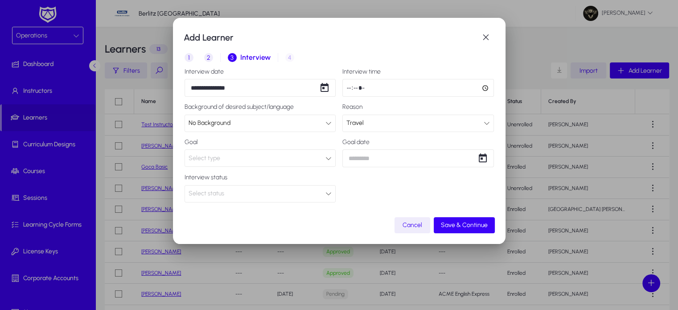
click at [263, 160] on div "Select type" at bounding box center [257, 158] width 137 height 12
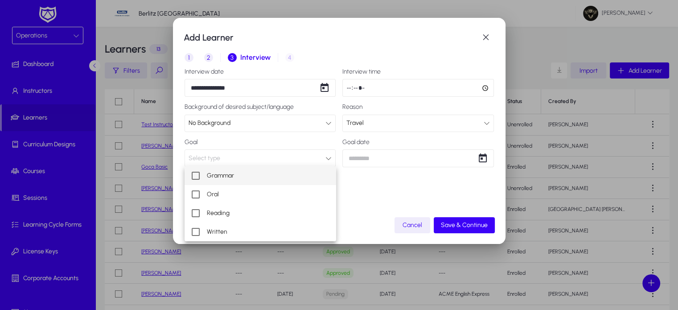
click at [194, 174] on mat-pseudo-checkbox at bounding box center [196, 176] width 8 height 8
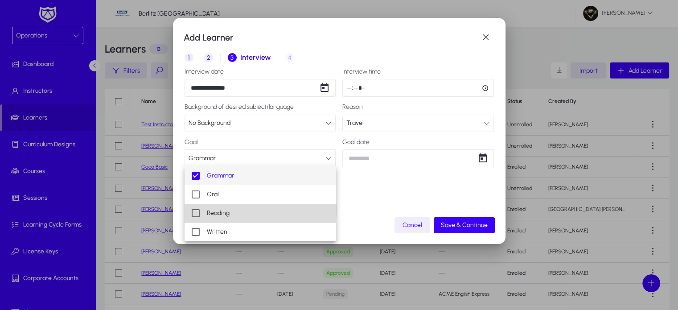
click at [194, 208] on mat-option "Reading" at bounding box center [261, 213] width 152 height 19
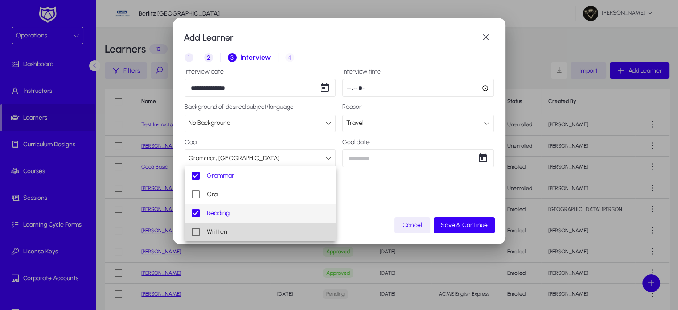
click at [198, 233] on mat-pseudo-checkbox at bounding box center [196, 232] width 8 height 8
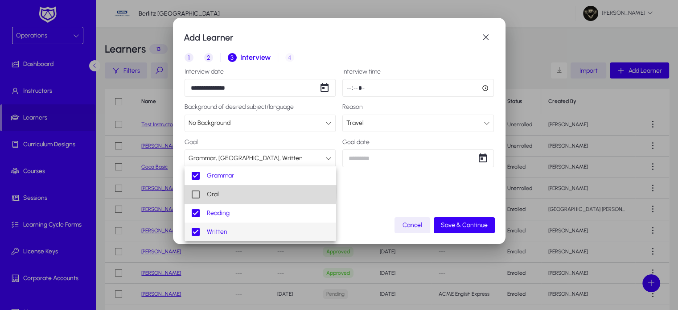
click at [196, 191] on mat-pseudo-checkbox at bounding box center [196, 194] width 8 height 8
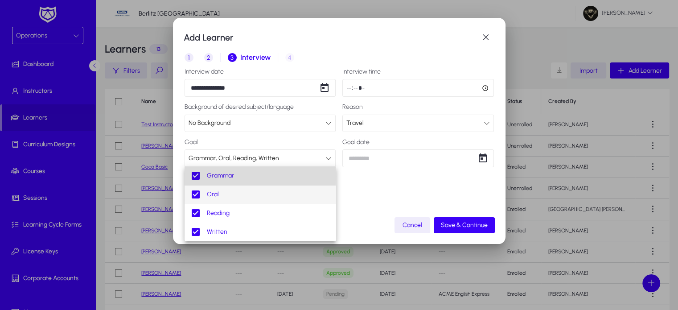
click at [196, 176] on mat-pseudo-checkbox at bounding box center [196, 176] width 8 height 8
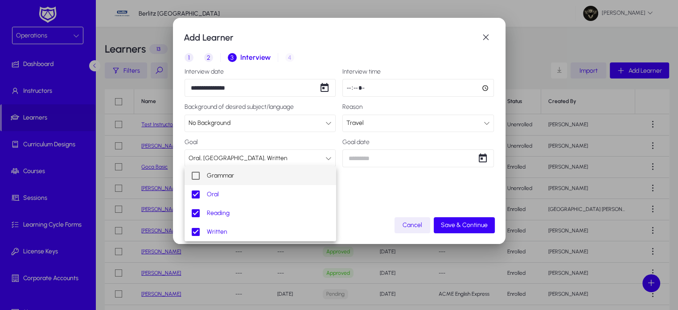
click at [435, 164] on div at bounding box center [339, 155] width 678 height 310
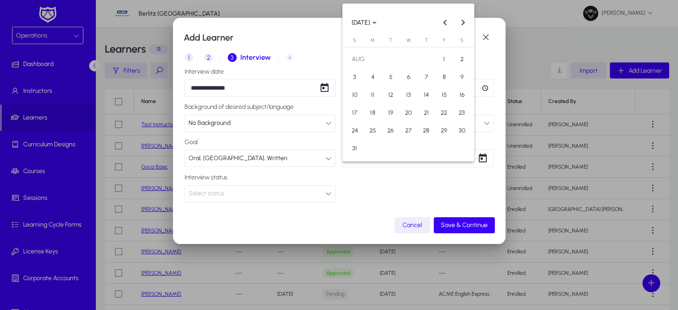
click at [412, 164] on div "**********" at bounding box center [339, 155] width 678 height 310
click at [465, 21] on span "Next month" at bounding box center [463, 22] width 18 height 18
click at [441, 126] on span "31" at bounding box center [444, 131] width 16 height 16
type input "**********"
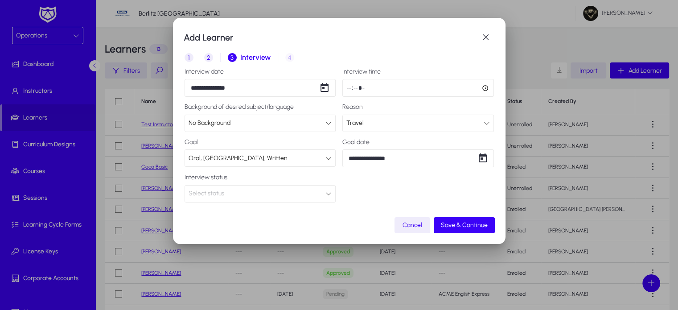
click at [299, 193] on div "Select status" at bounding box center [257, 194] width 137 height 12
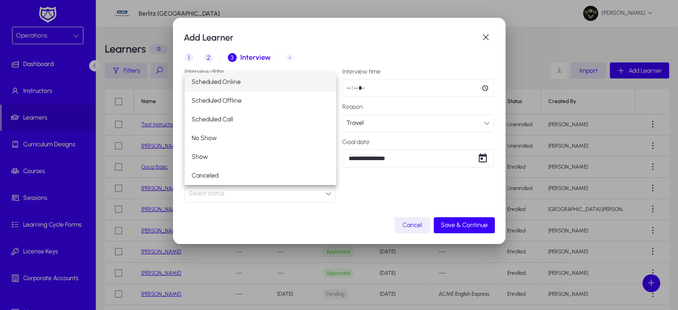
click at [232, 88] on mat-option "Scheduled Online" at bounding box center [261, 82] width 152 height 19
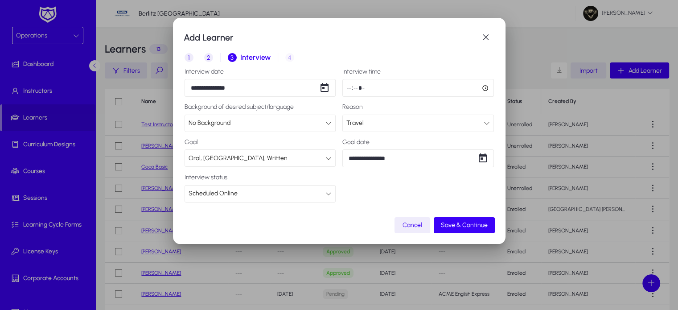
click at [300, 189] on div "Scheduled Online" at bounding box center [257, 194] width 137 height 12
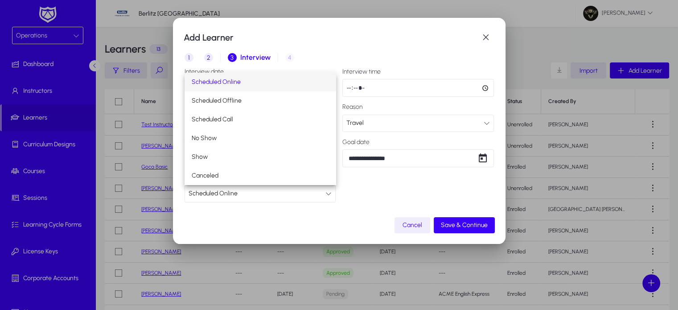
click at [346, 224] on div at bounding box center [339, 155] width 678 height 310
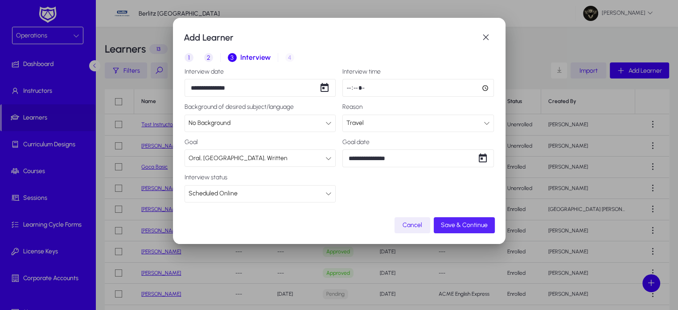
click at [485, 217] on span "button" at bounding box center [464, 224] width 61 height 21
click at [469, 221] on span "Saving..." at bounding box center [465, 225] width 23 height 8
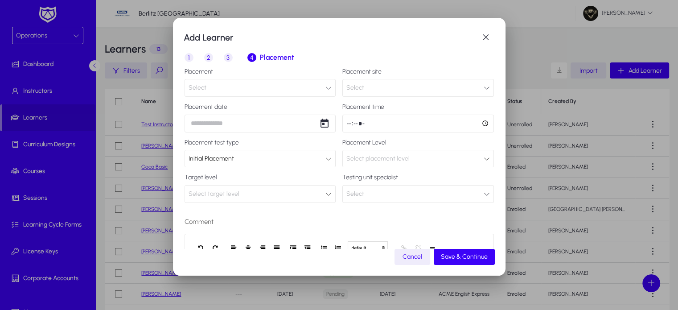
click at [259, 94] on button "Select" at bounding box center [261, 88] width 152 height 18
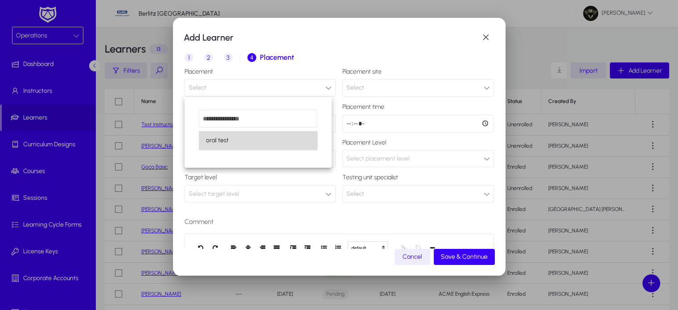
click at [233, 138] on mat-option "oral test" at bounding box center [258, 140] width 119 height 19
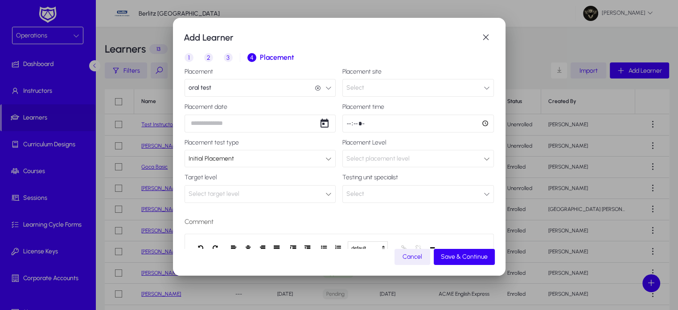
click at [396, 90] on button "Select" at bounding box center [418, 88] width 152 height 18
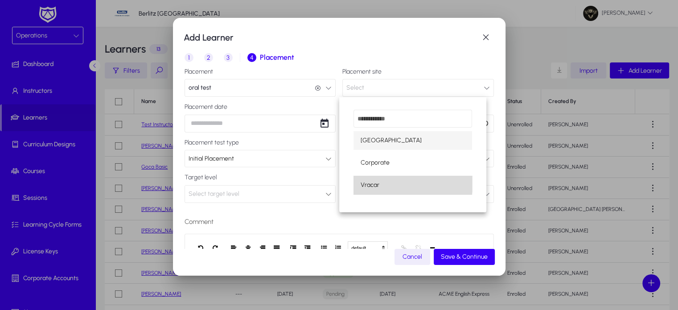
click at [374, 181] on span "Vracar" at bounding box center [370, 185] width 19 height 11
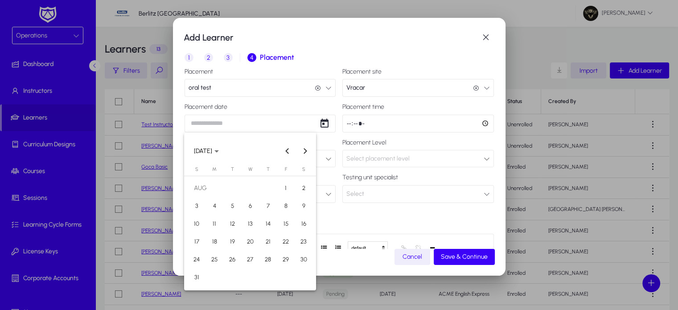
click at [226, 121] on div "Add Learner 1 Basic Info 2 Inquiry 3 Interview 4 Placement Placement oral test …" at bounding box center [339, 155] width 678 height 310
click at [251, 242] on span "20" at bounding box center [250, 242] width 16 height 16
type input "**********"
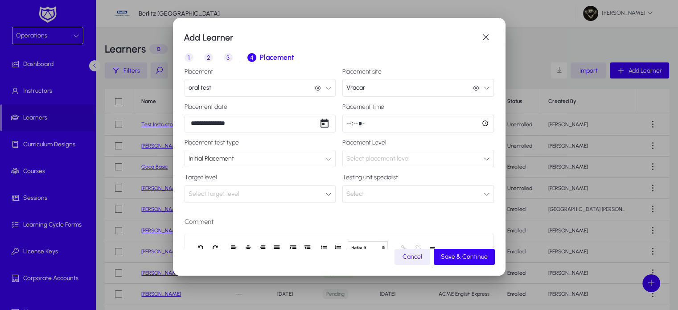
click at [348, 127] on input "time" at bounding box center [418, 124] width 152 height 18
type input "*****"
click at [266, 158] on div "Initial Placement" at bounding box center [257, 159] width 137 height 12
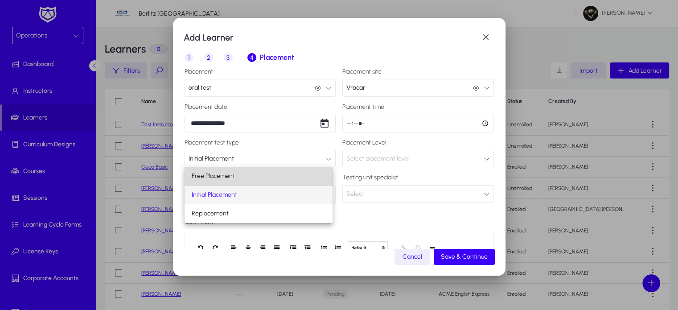
click at [239, 181] on mat-option "Free Placement" at bounding box center [259, 176] width 148 height 19
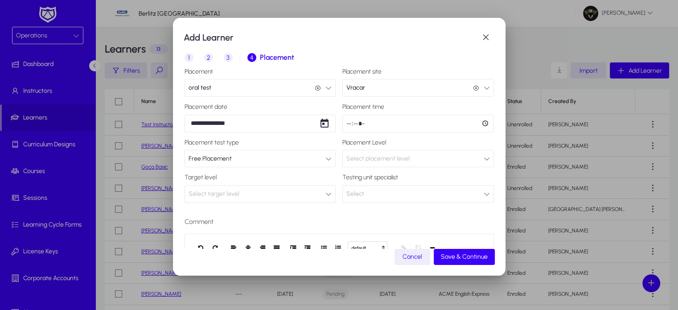
click at [395, 159] on span "Select placement level" at bounding box center [377, 159] width 63 height 8
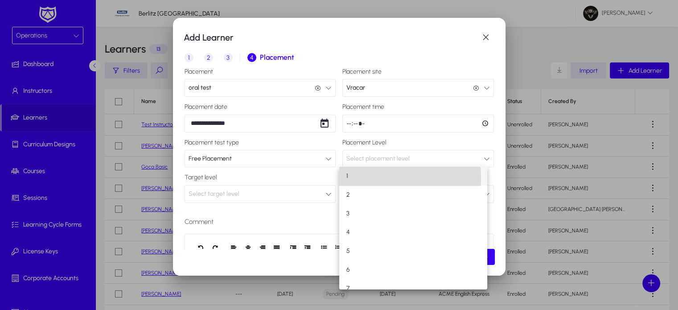
click at [345, 178] on mat-option "1" at bounding box center [413, 176] width 148 height 19
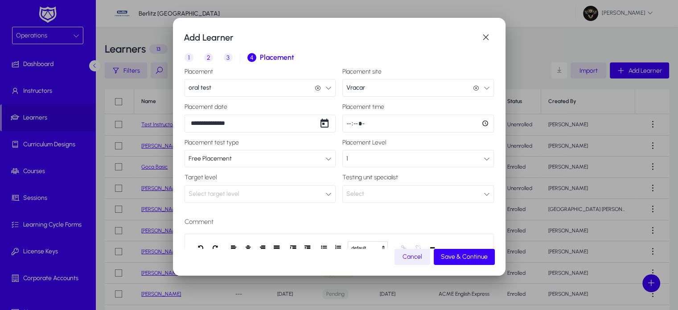
click at [285, 187] on div "Select target level" at bounding box center [260, 193] width 151 height 16
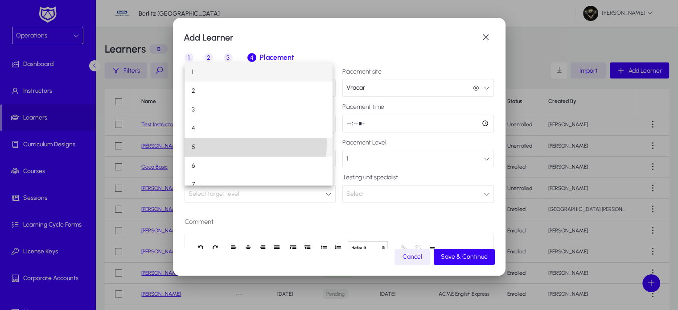
click at [200, 143] on mat-option "5" at bounding box center [259, 147] width 148 height 19
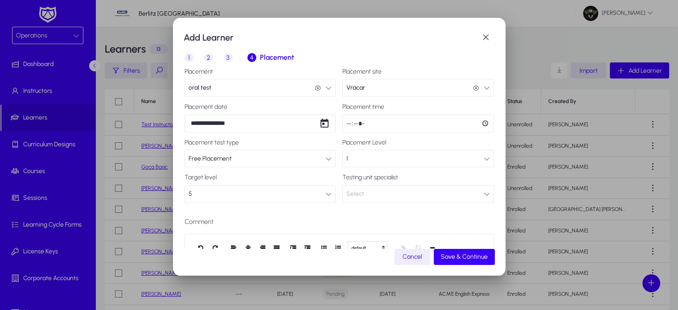
click at [385, 189] on button "Select" at bounding box center [418, 194] width 152 height 18
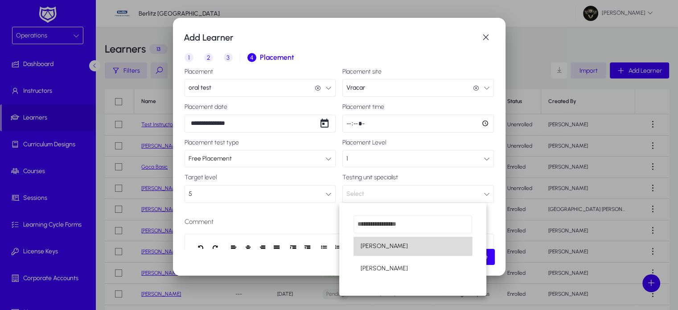
click at [404, 244] on mat-option "[PERSON_NAME]" at bounding box center [412, 246] width 119 height 19
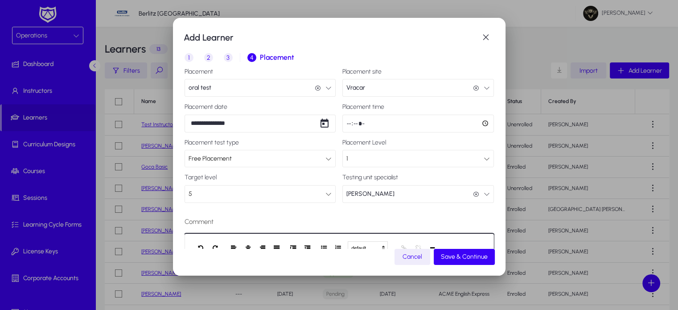
scroll to position [79, 0]
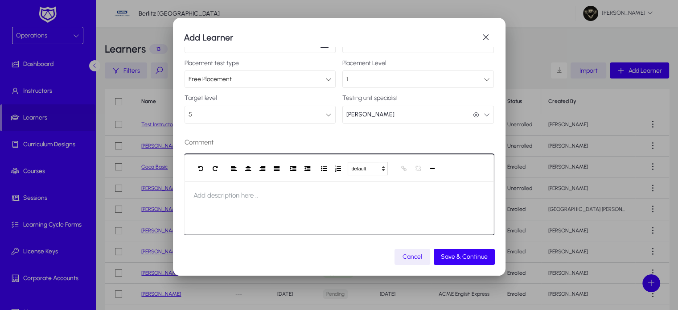
click at [404, 244] on mat-dialog-content "**********" at bounding box center [339, 147] width 311 height 201
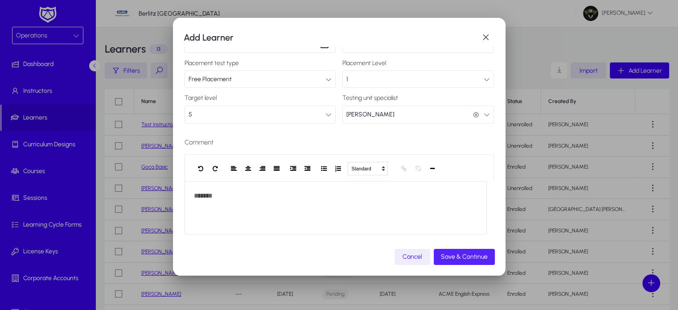
click at [468, 254] on span "Save & Continue" at bounding box center [464, 257] width 47 height 8
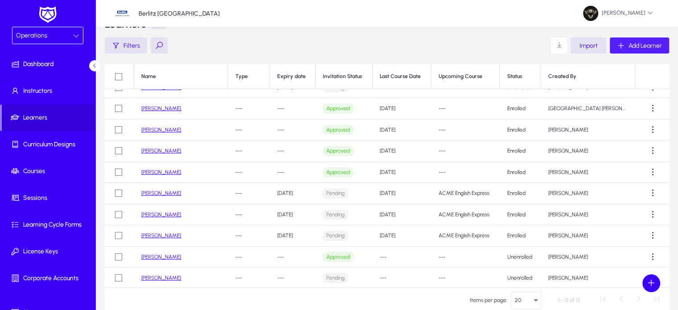
scroll to position [25, 0]
click at [159, 277] on link "John Dale" at bounding box center [161, 278] width 40 height 6
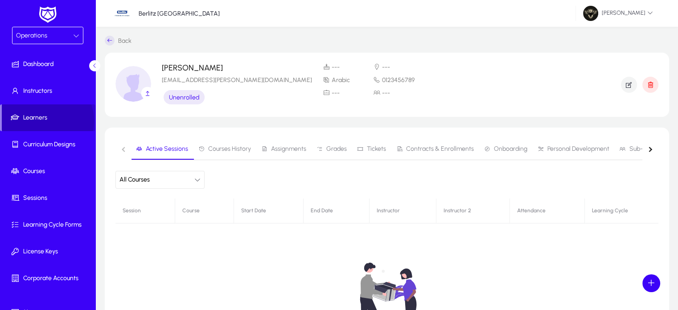
click at [45, 120] on span "Learners" at bounding box center [49, 117] width 94 height 9
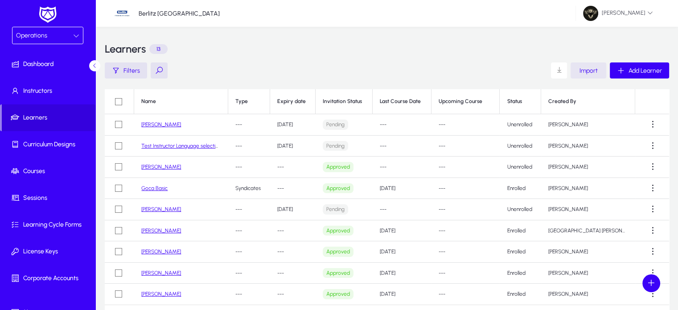
click at [589, 75] on span "button" at bounding box center [589, 70] width 36 height 21
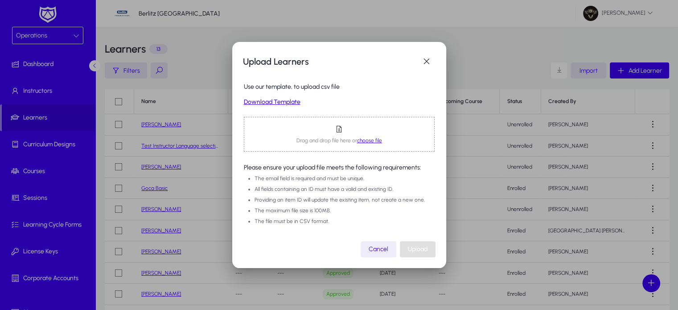
click at [284, 101] on link "Download Template" at bounding box center [339, 103] width 191 height 8
click at [543, 28] on div at bounding box center [339, 155] width 678 height 310
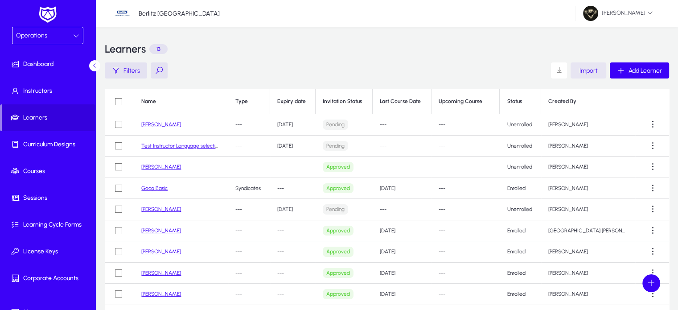
click at [592, 75] on span "button" at bounding box center [589, 70] width 36 height 21
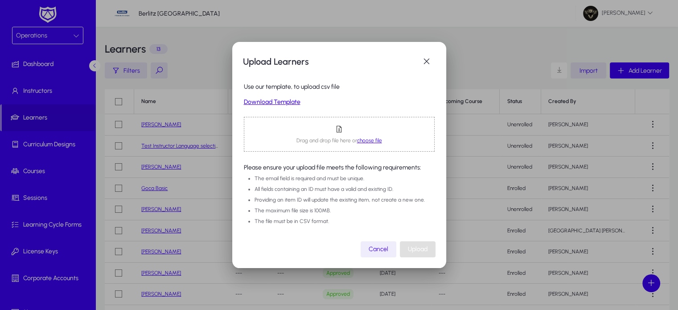
click at [279, 101] on link "Download Template" at bounding box center [339, 103] width 191 height 8
click at [369, 142] on span "choose file" at bounding box center [369, 140] width 25 height 6
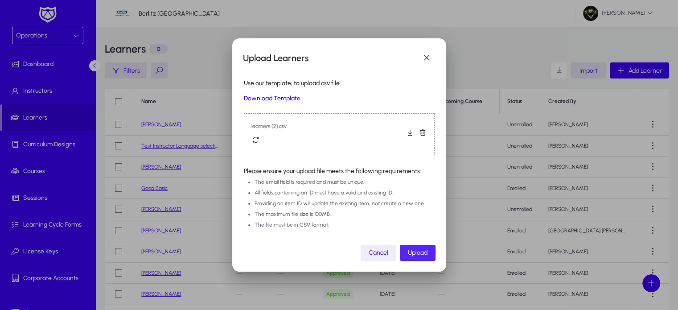
click at [428, 251] on span "button" at bounding box center [418, 252] width 36 height 21
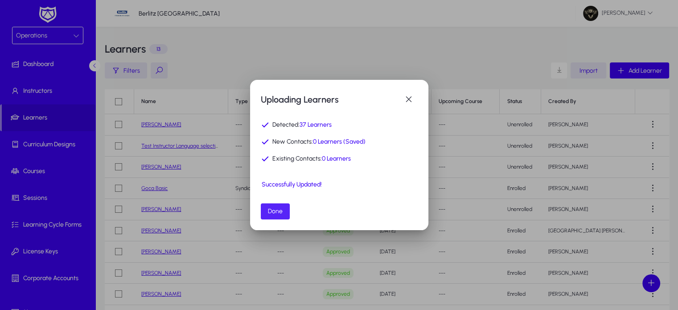
click at [284, 210] on span "button" at bounding box center [275, 211] width 29 height 21
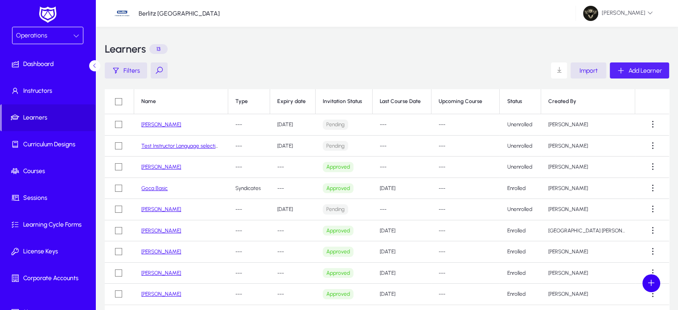
click at [639, 70] on span "Add Learner" at bounding box center [645, 71] width 33 height 8
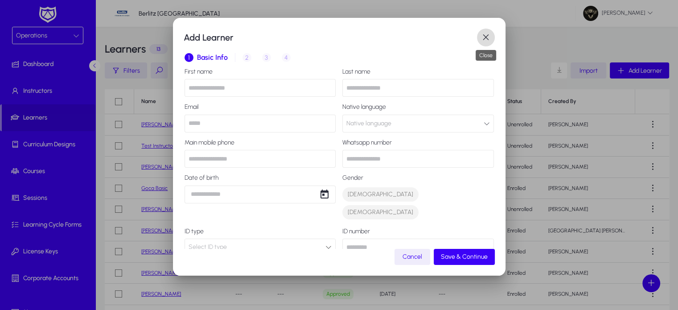
click at [485, 34] on span "button" at bounding box center [486, 38] width 18 height 18
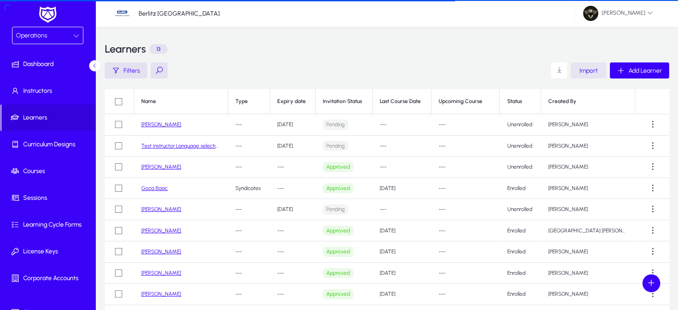
click at [585, 66] on span "button" at bounding box center [589, 70] width 36 height 21
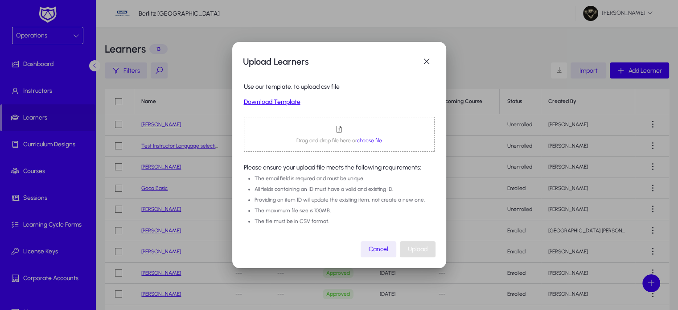
click at [366, 140] on span "choose file" at bounding box center [369, 140] width 25 height 6
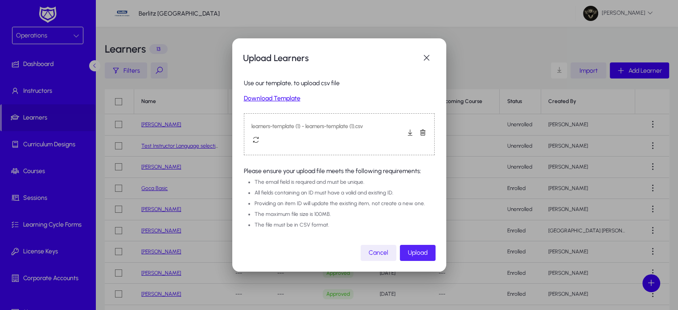
click at [419, 251] on span "Upload" at bounding box center [418, 253] width 20 height 8
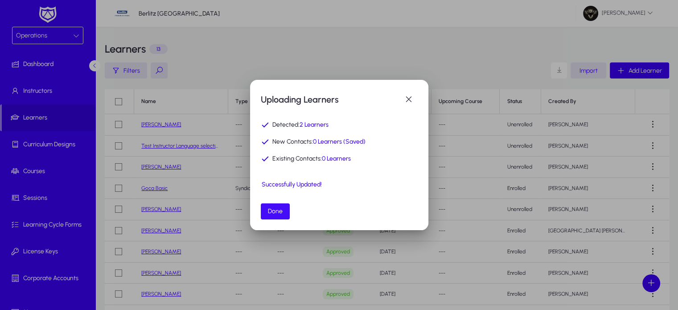
click at [280, 210] on span "Done" at bounding box center [275, 211] width 15 height 8
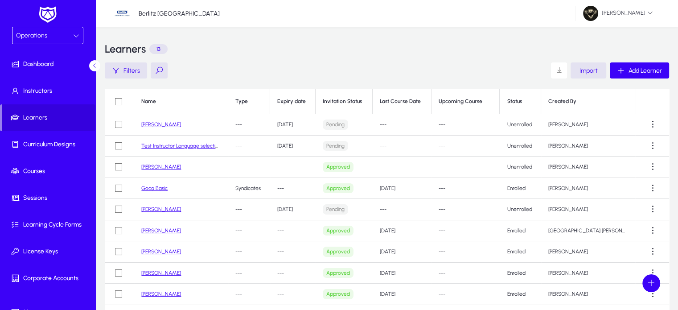
click at [270, 210] on td "---" at bounding box center [249, 209] width 42 height 21
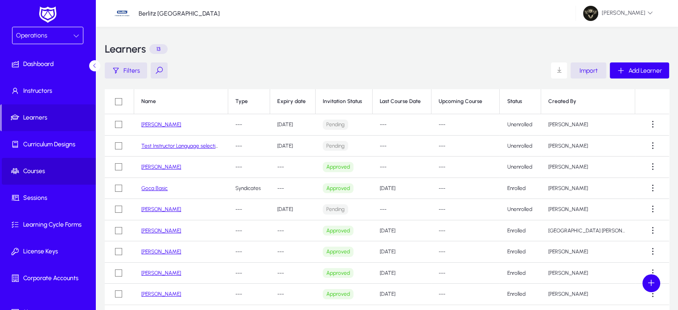
click at [50, 164] on span at bounding box center [49, 170] width 95 height 21
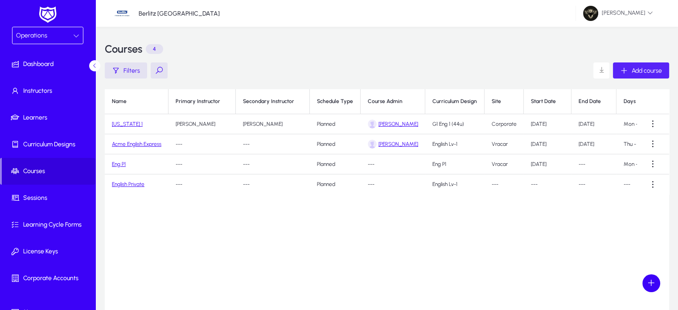
click at [633, 73] on span "Add course" at bounding box center [647, 71] width 30 height 8
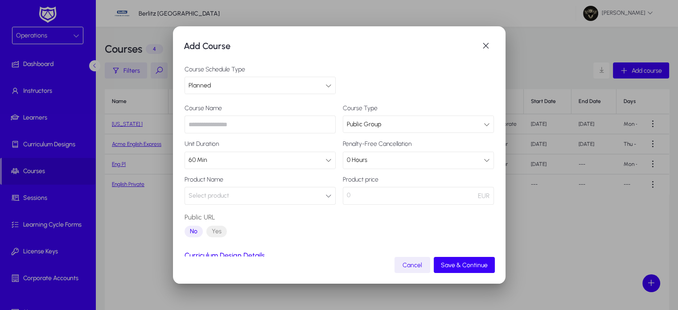
click at [235, 82] on div "Planned" at bounding box center [257, 86] width 137 height 12
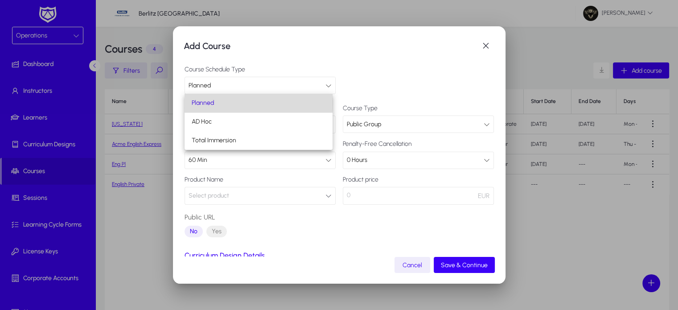
click at [214, 103] on span "Planned" at bounding box center [203, 103] width 22 height 11
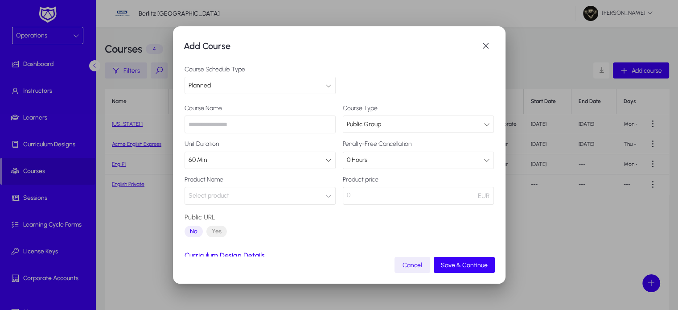
click at [221, 126] on input "text" at bounding box center [260, 124] width 151 height 18
type input "**********"
click at [397, 124] on div "Public Group" at bounding box center [415, 125] width 137 height 12
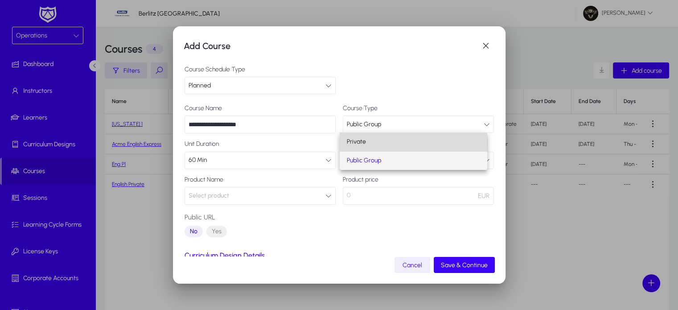
click at [371, 144] on mat-option "Private" at bounding box center [414, 141] width 148 height 19
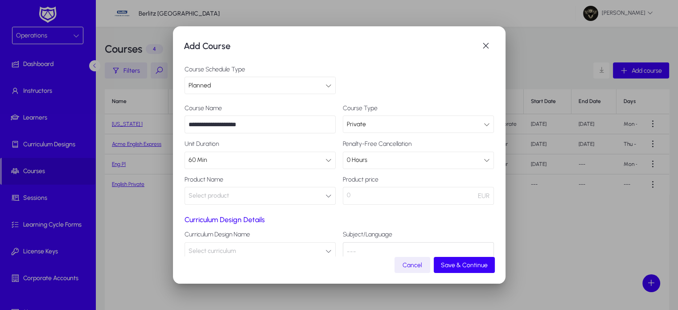
click at [266, 163] on div "60 Min" at bounding box center [257, 160] width 137 height 12
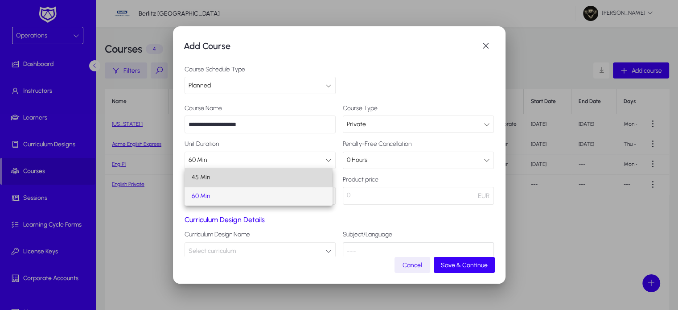
click at [214, 180] on mat-option "45 Min" at bounding box center [259, 177] width 148 height 19
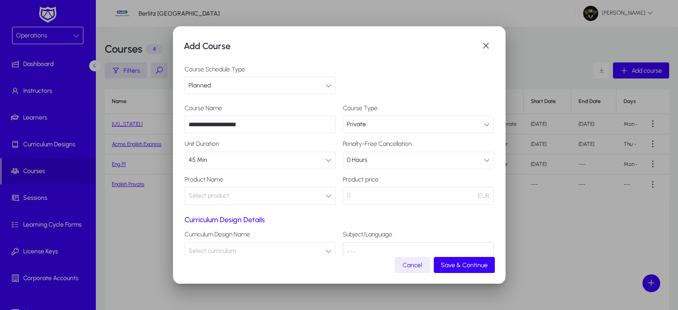
click at [265, 197] on button "Select product" at bounding box center [260, 196] width 151 height 18
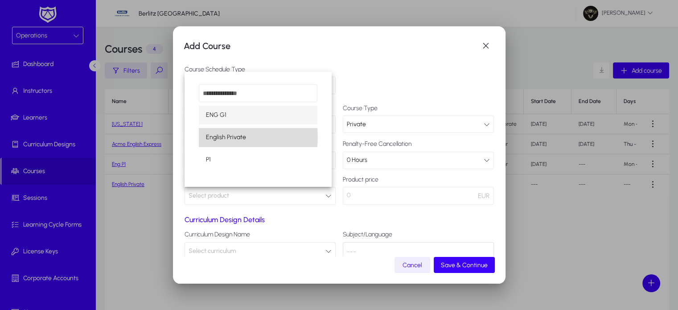
click at [226, 137] on span "English Private" at bounding box center [226, 137] width 40 height 11
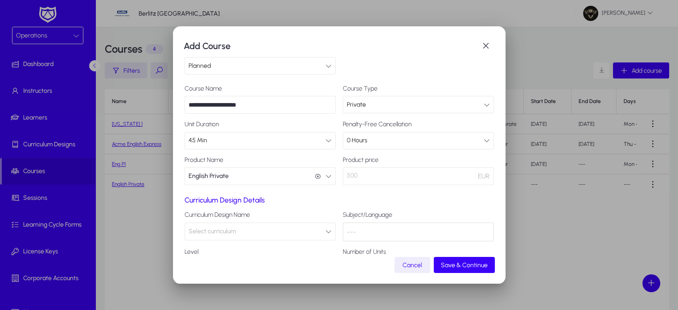
scroll to position [20, 0]
drag, startPoint x: 358, startPoint y: 173, endPoint x: 320, endPoint y: 167, distance: 37.9
click at [320, 167] on div "**********" at bounding box center [339, 135] width 309 height 100
click at [348, 179] on p "500" at bounding box center [418, 176] width 151 height 18
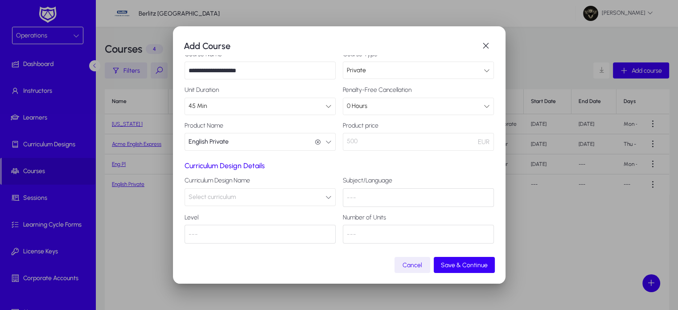
click at [268, 191] on button "Select curriculum" at bounding box center [260, 197] width 151 height 18
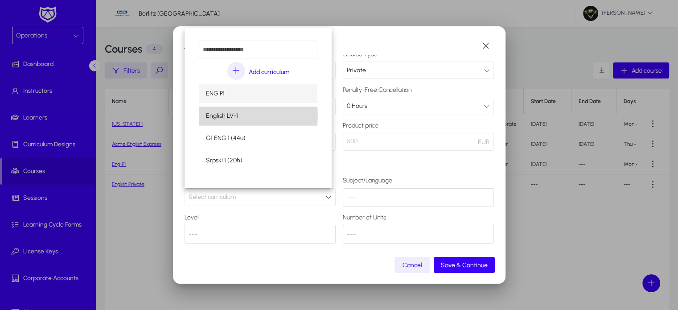
click at [222, 115] on span "English LV-1" at bounding box center [222, 116] width 32 height 11
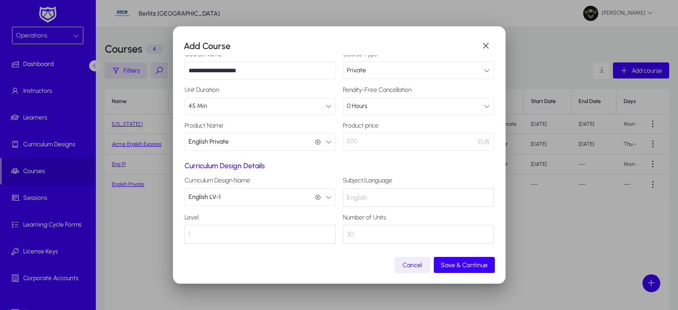
click at [366, 198] on div "English" at bounding box center [418, 197] width 151 height 19
drag, startPoint x: 255, startPoint y: 230, endPoint x: 392, endPoint y: 241, distance: 137.7
click at [392, 241] on div "Curriculum Design Details Curriculum Design Name English LV-1 English LV-1 Subj…" at bounding box center [339, 202] width 309 height 82
click at [392, 241] on div "30" at bounding box center [418, 234] width 151 height 19
click at [465, 267] on span "Save & Continue" at bounding box center [464, 265] width 47 height 8
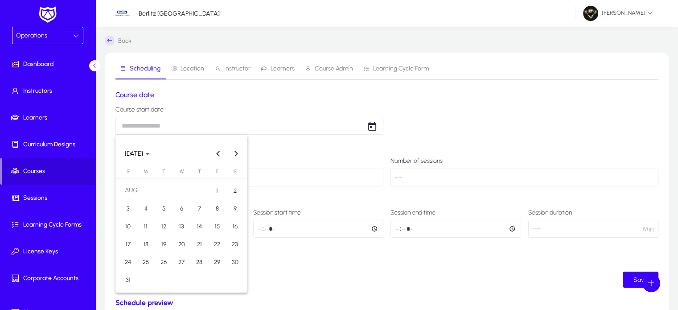
click at [186, 128] on body "Operations Dashboard Instructors Learners Curriculum Designs Courses Sessions L…" at bounding box center [339, 155] width 678 height 310
click at [176, 224] on span "13" at bounding box center [181, 226] width 16 height 16
type input "**********"
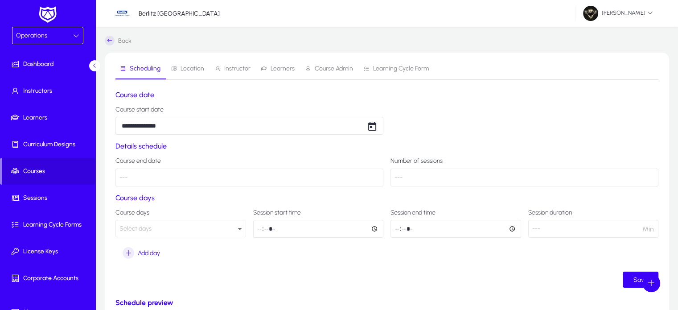
click at [204, 228] on div "Select days" at bounding box center [178, 229] width 118 height 12
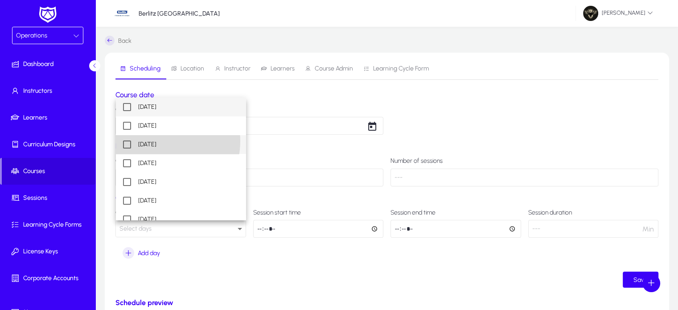
click at [155, 141] on span "Wednesday" at bounding box center [147, 144] width 18 height 11
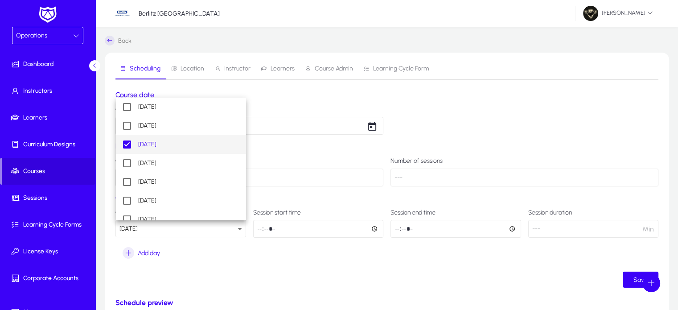
click at [325, 184] on div at bounding box center [339, 155] width 678 height 310
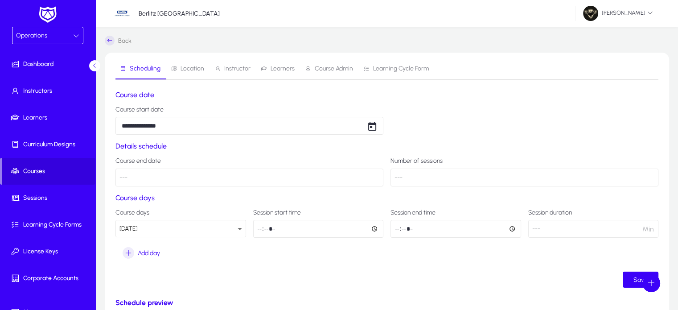
click at [256, 229] on input "time" at bounding box center [318, 229] width 131 height 18
type input "*****"
click at [397, 231] on input "time" at bounding box center [455, 229] width 131 height 18
type input "*****"
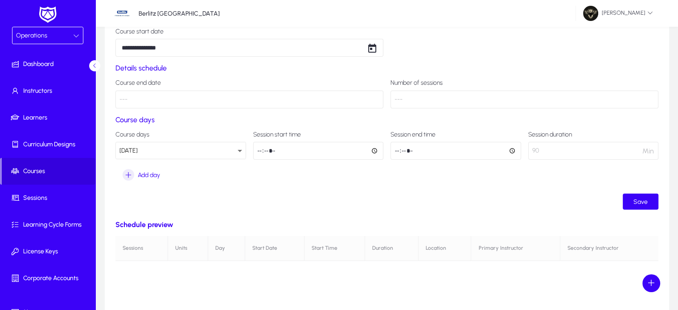
scroll to position [78, 0]
click at [640, 205] on span "submit" at bounding box center [641, 200] width 36 height 21
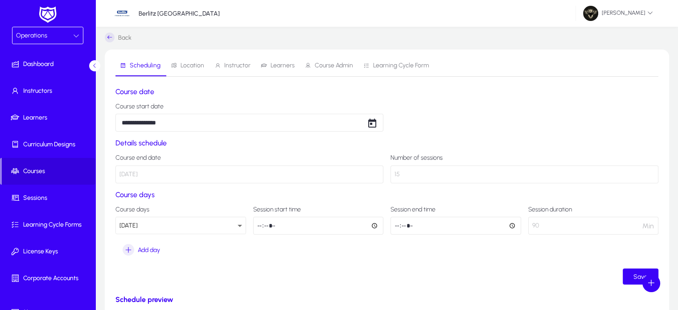
scroll to position [3, 0]
click at [632, 269] on span "submit" at bounding box center [641, 276] width 36 height 21
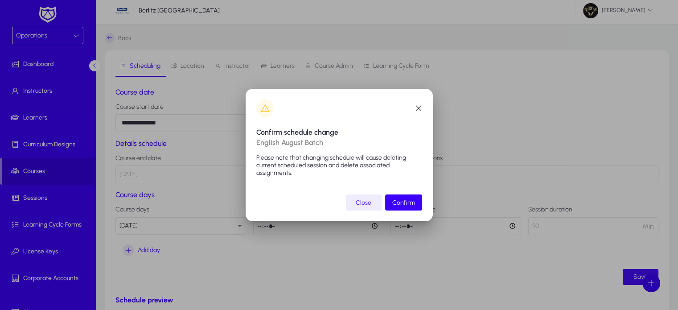
scroll to position [0, 0]
click at [410, 201] on span "Confirm" at bounding box center [403, 203] width 23 height 8
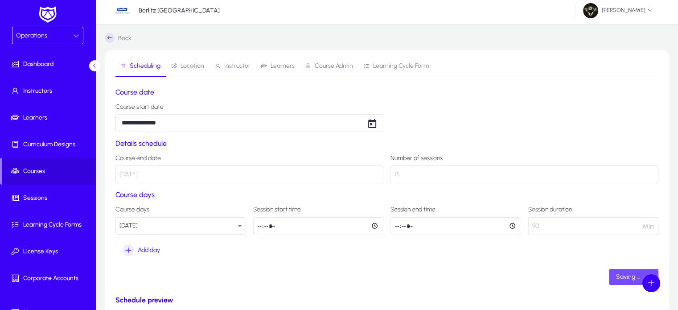
scroll to position [3, 0]
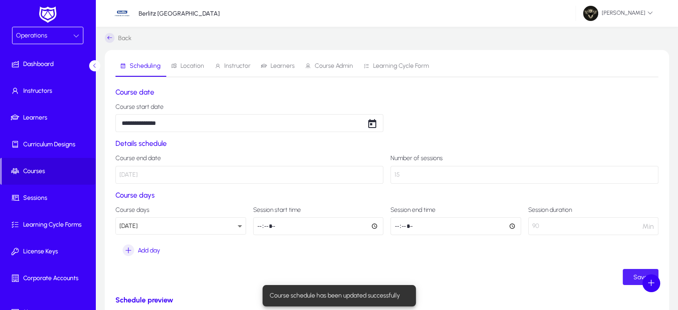
click at [183, 63] on span "Location" at bounding box center [193, 66] width 24 height 6
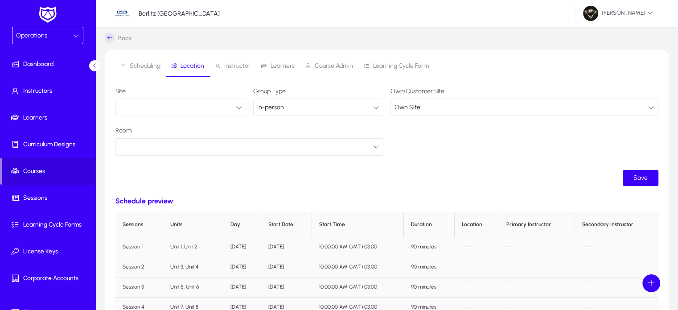
click at [226, 107] on button "button" at bounding box center [180, 108] width 131 height 18
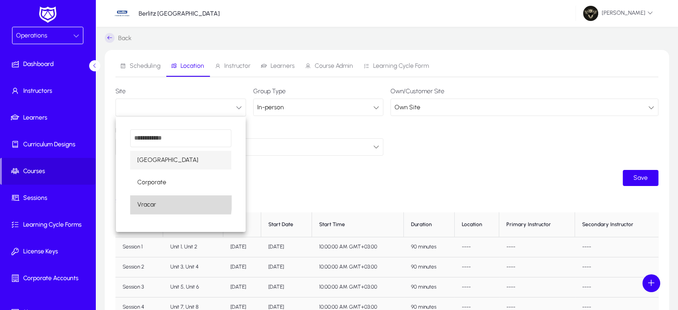
click at [164, 201] on mat-option "Vracar" at bounding box center [180, 204] width 101 height 19
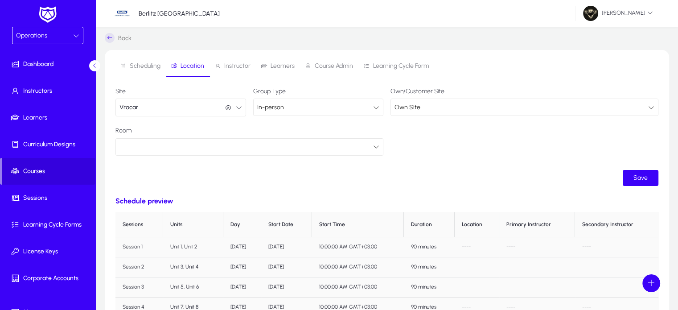
click at [252, 143] on div at bounding box center [246, 147] width 254 height 12
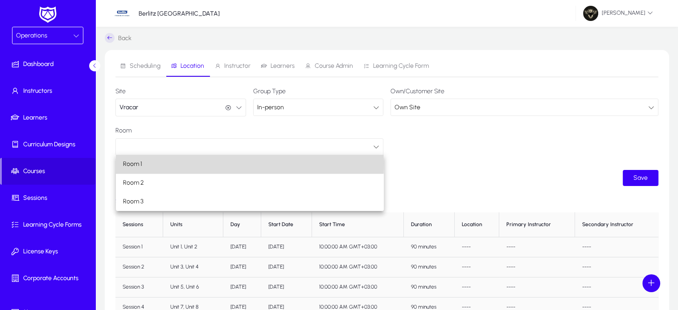
click at [156, 164] on mat-option "Room 1" at bounding box center [250, 164] width 268 height 19
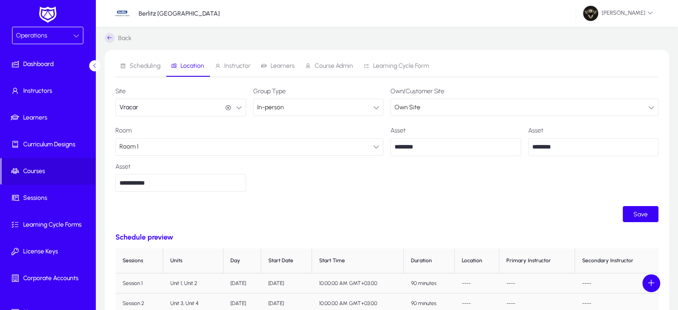
click at [432, 111] on div "Own Site" at bounding box center [521, 108] width 254 height 12
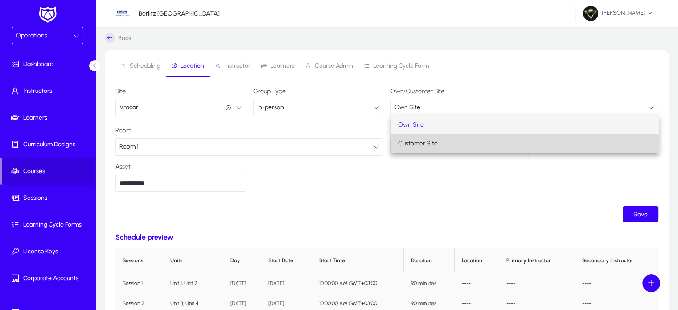
click at [429, 140] on span "Customer Site" at bounding box center [418, 143] width 40 height 11
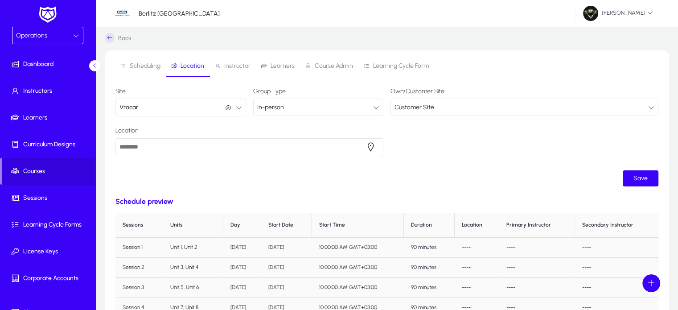
click at [246, 141] on input "Location" at bounding box center [249, 147] width 268 height 18
click at [371, 148] on span "button" at bounding box center [371, 147] width 18 height 18
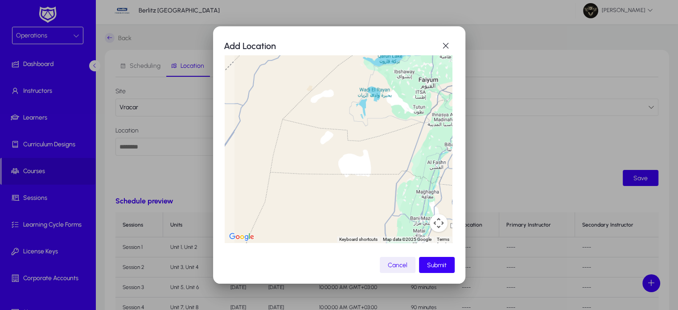
scroll to position [0, 4]
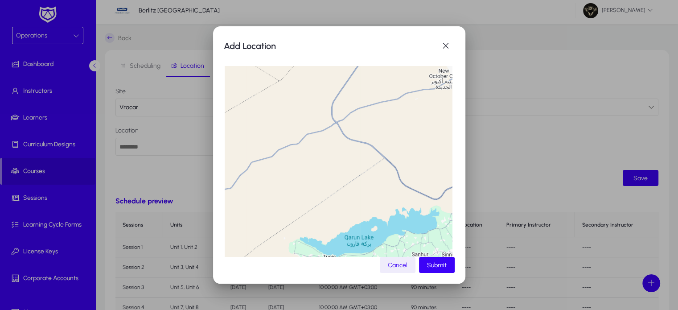
drag, startPoint x: 378, startPoint y: 138, endPoint x: 361, endPoint y: 247, distance: 109.6
click at [361, 247] on div at bounding box center [338, 179] width 227 height 227
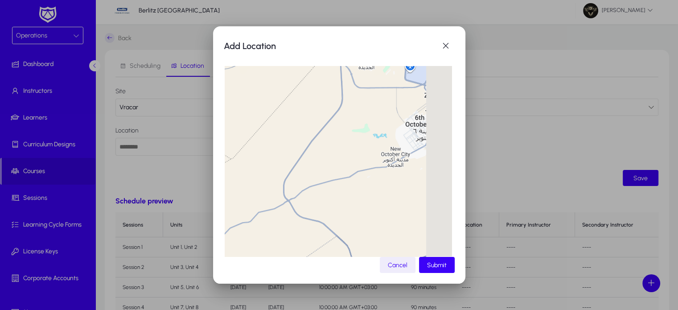
drag, startPoint x: 361, startPoint y: 247, endPoint x: 308, endPoint y: 331, distance: 99.6
click at [308, 307] on html "Operations Dashboard Instructors Learners Curriculum Designs Courses Sessions L…" at bounding box center [339, 152] width 678 height 310
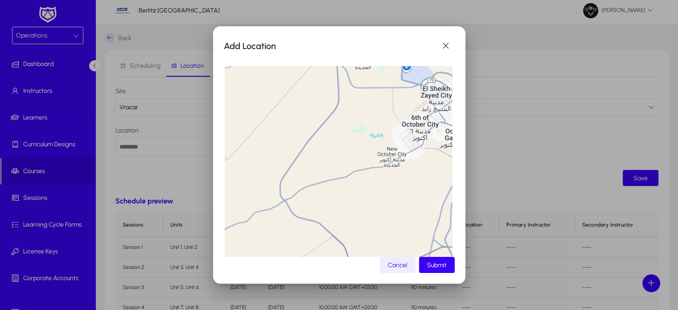
click at [399, 139] on div at bounding box center [338, 179] width 227 height 227
click at [440, 265] on span "Submit" at bounding box center [437, 265] width 20 height 8
type input "**********"
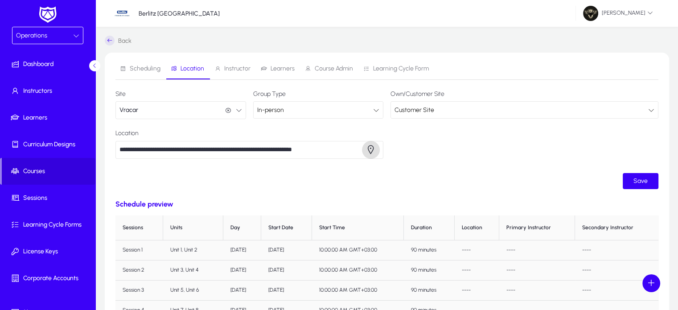
scroll to position [3, 0]
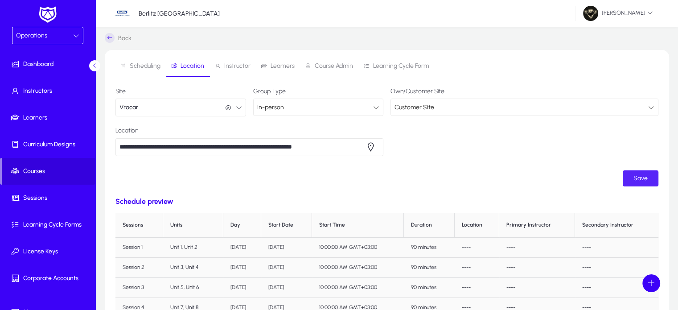
click at [649, 181] on span "submit" at bounding box center [641, 178] width 36 height 21
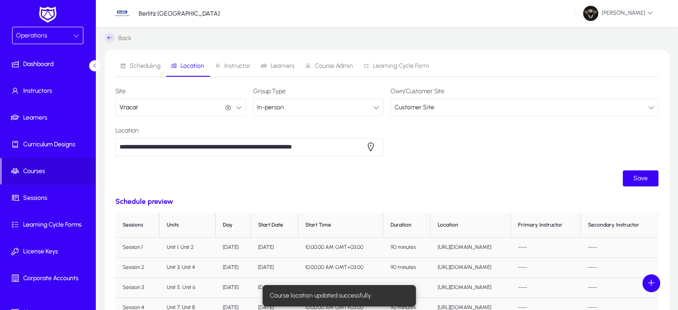
click at [321, 105] on div "In-person" at bounding box center [315, 108] width 116 height 12
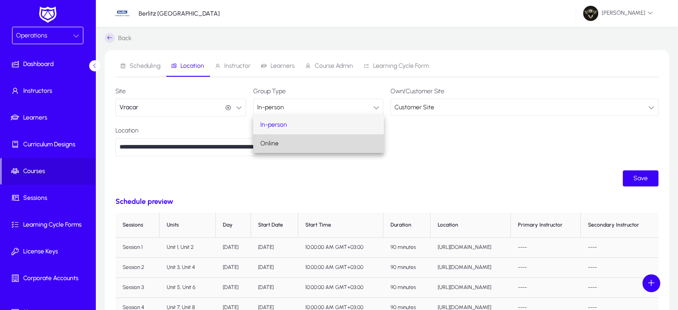
click at [276, 152] on mat-option "Online" at bounding box center [318, 143] width 130 height 19
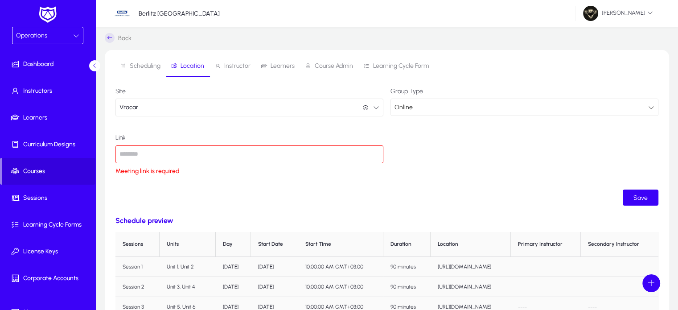
click at [187, 160] on input "text" at bounding box center [249, 154] width 268 height 18
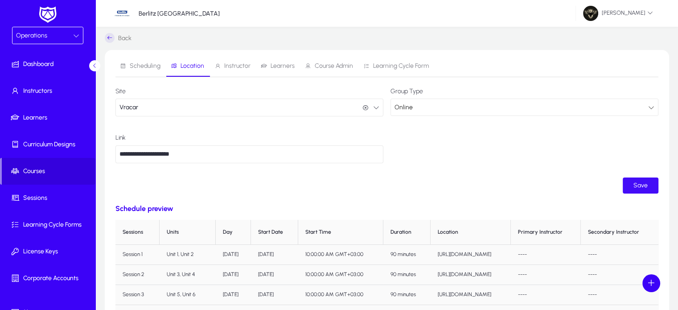
type input "**********"
click at [636, 185] on span "Save" at bounding box center [640, 185] width 14 height 8
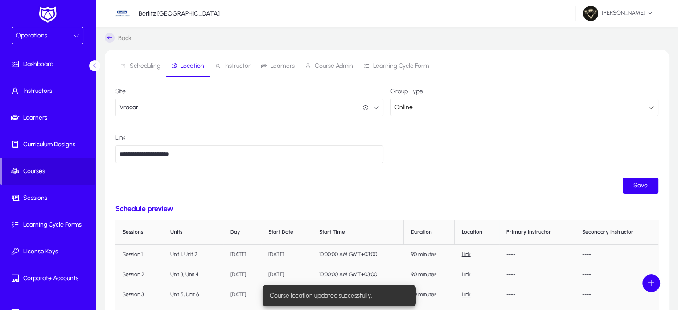
click at [450, 103] on div "Online" at bounding box center [521, 108] width 254 height 12
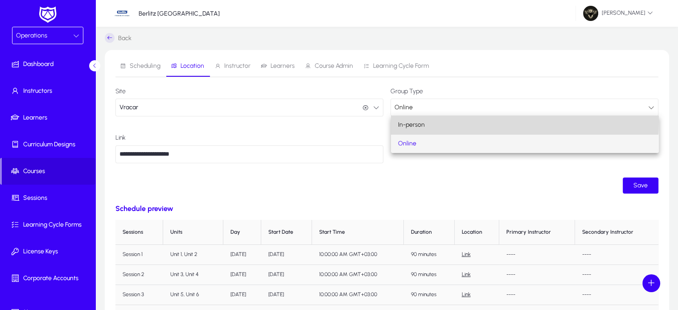
click at [422, 121] on span "In-person" at bounding box center [411, 124] width 27 height 11
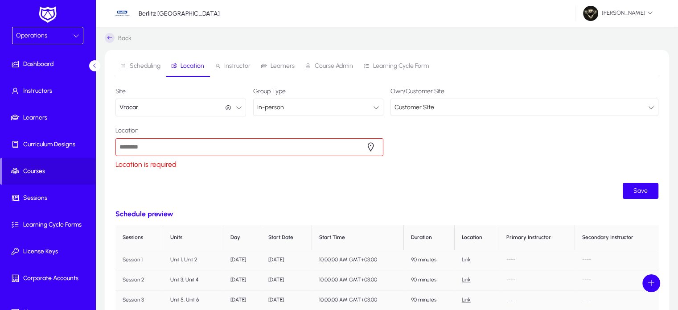
drag, startPoint x: 291, startPoint y: 115, endPoint x: 310, endPoint y: 107, distance: 21.4
click at [310, 107] on div "In-person" at bounding box center [319, 107] width 130 height 16
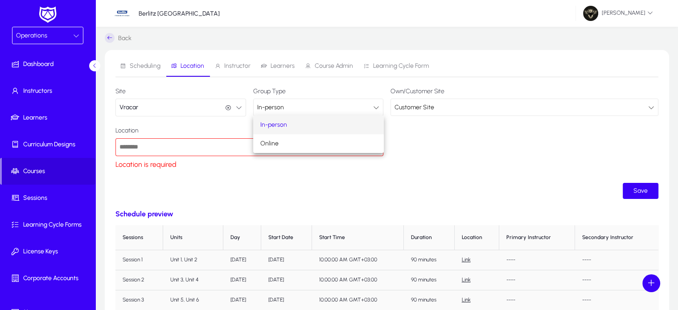
click at [310, 107] on div at bounding box center [339, 155] width 678 height 310
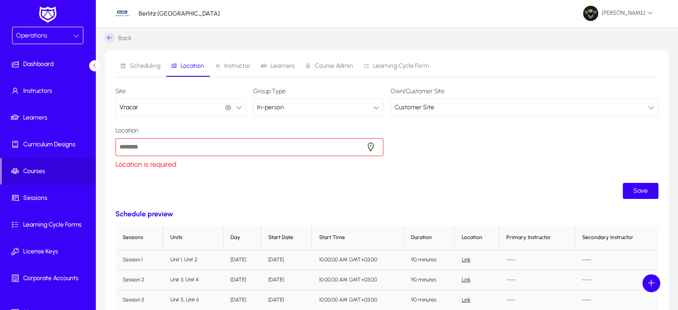
click at [435, 112] on div "Customer Site" at bounding box center [521, 108] width 254 height 12
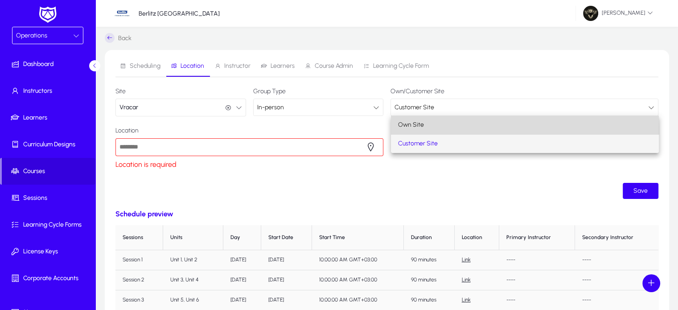
click at [405, 131] on mat-option "Own Site" at bounding box center [525, 124] width 268 height 19
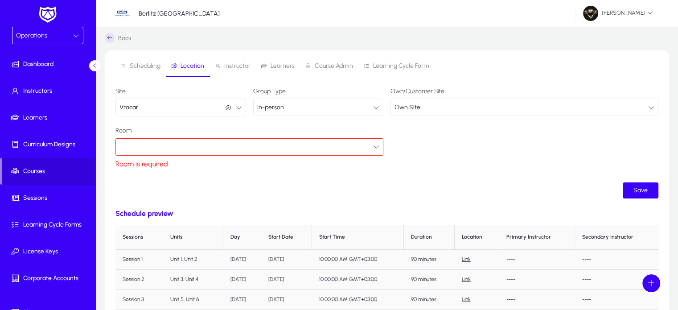
click at [221, 144] on div at bounding box center [246, 147] width 254 height 12
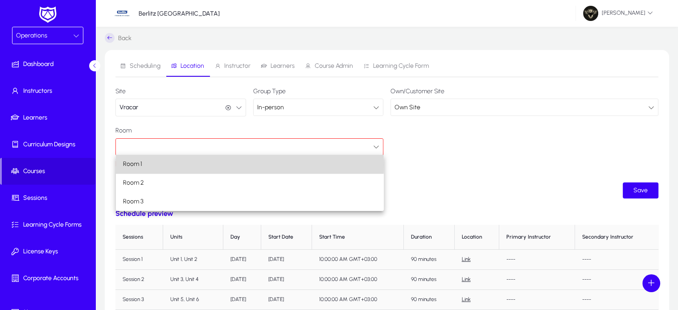
click at [136, 165] on span "Room 1" at bounding box center [132, 164] width 19 height 11
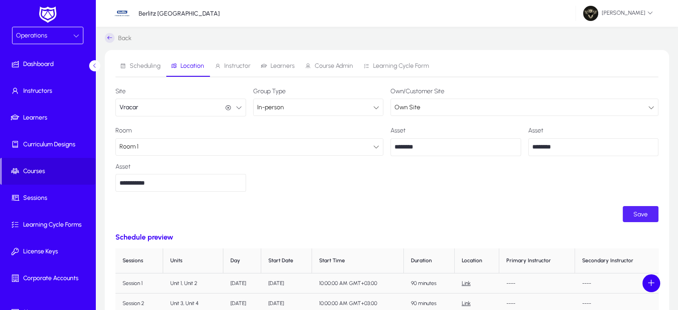
click at [644, 222] on span "submit" at bounding box center [641, 213] width 36 height 21
click at [632, 220] on span "submit" at bounding box center [641, 213] width 36 height 21
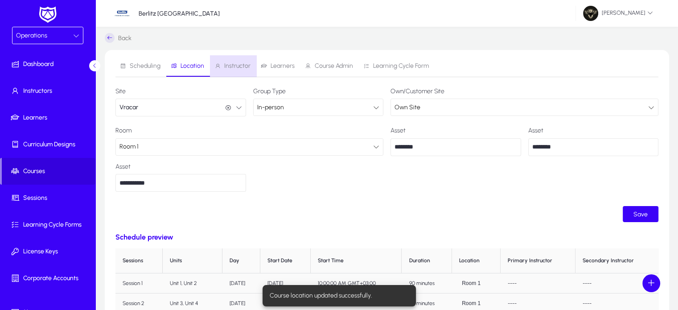
click at [239, 72] on span "Instructor" at bounding box center [232, 65] width 36 height 21
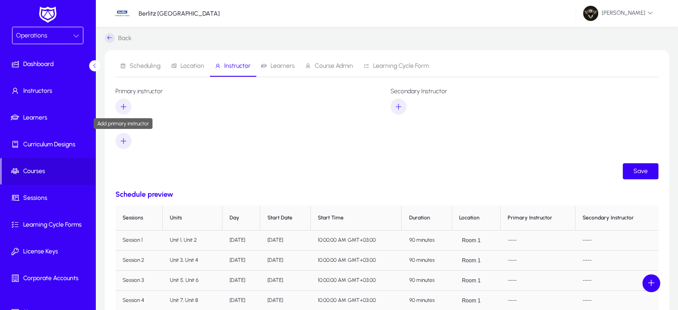
click at [126, 108] on icon "button" at bounding box center [123, 107] width 8 height 8
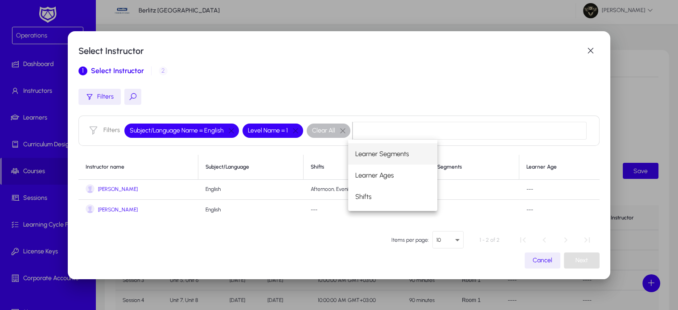
click at [357, 87] on mat-dialog-content "Filters Filters Subject/Language Name = English Level Name = 1 Clear All Instru…" at bounding box center [338, 154] width 521 height 145
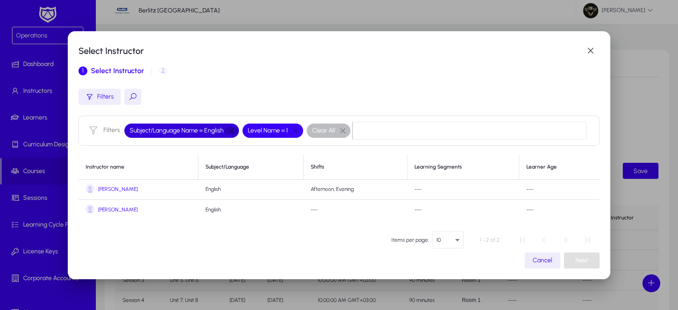
click at [226, 131] on button "button" at bounding box center [231, 131] width 15 height 8
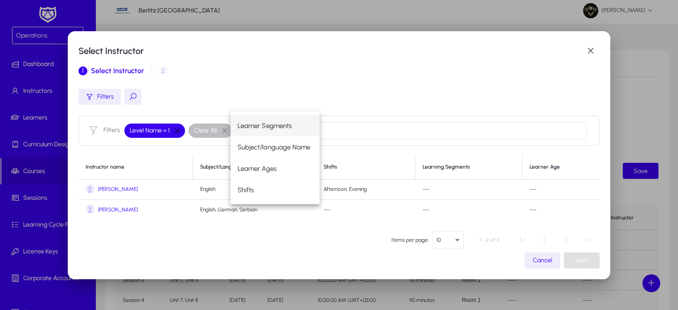
click at [177, 133] on button "button" at bounding box center [177, 131] width 15 height 8
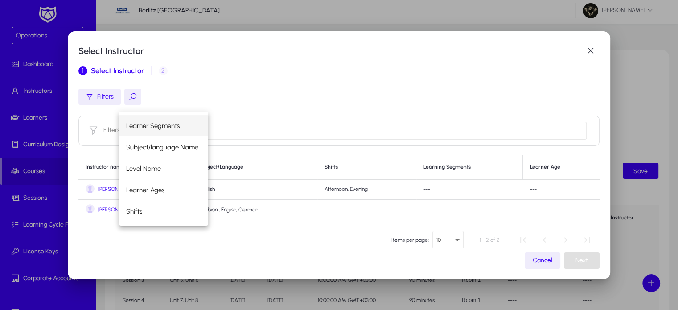
click at [241, 78] on div "1 Select Instructor 2 Instructor pay rate" at bounding box center [338, 70] width 521 height 21
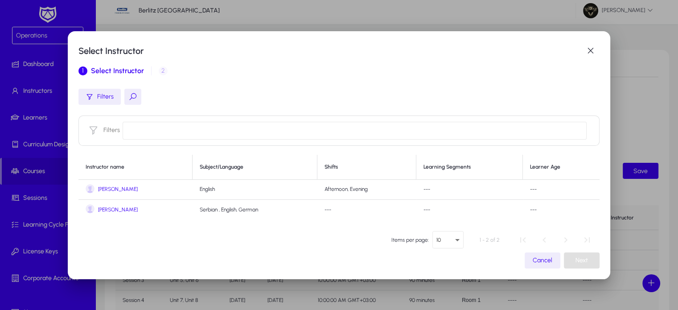
click at [110, 191] on span "Vanja Tadic" at bounding box center [118, 189] width 40 height 7
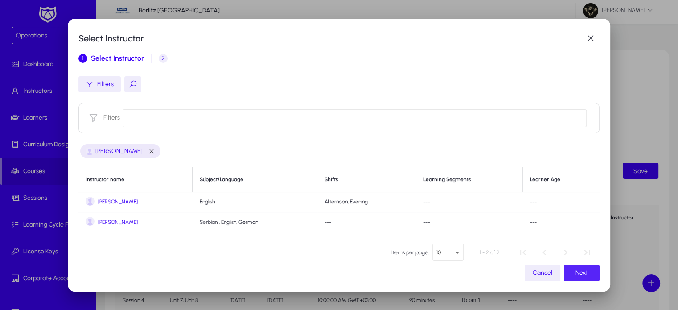
click at [577, 278] on span "button" at bounding box center [582, 272] width 36 height 21
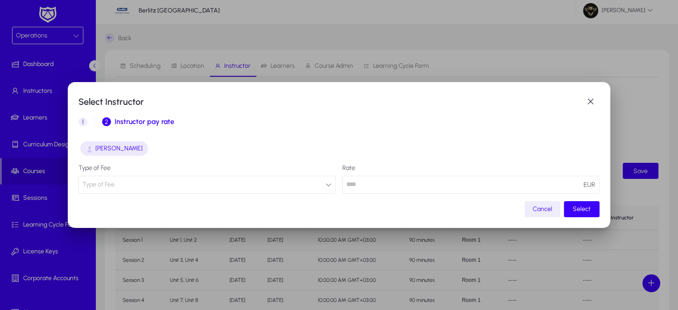
click at [218, 184] on button "Type of Fee" at bounding box center [206, 185] width 257 height 18
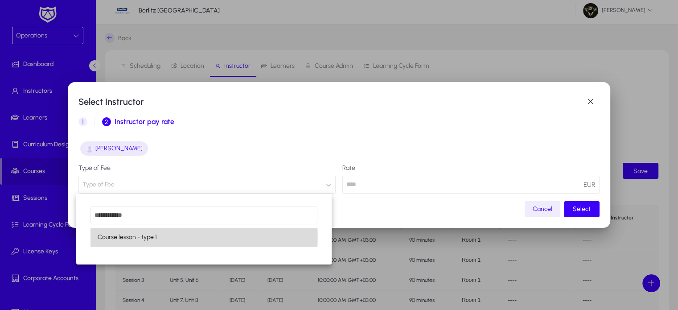
click at [186, 237] on mat-option "Course lesson - type 1" at bounding box center [203, 237] width 227 height 19
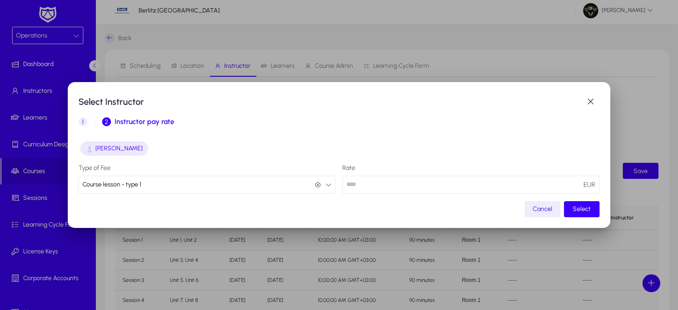
click at [406, 180] on input "number" at bounding box center [470, 185] width 257 height 18
type input "**"
click at [583, 215] on span "button" at bounding box center [582, 208] width 36 height 21
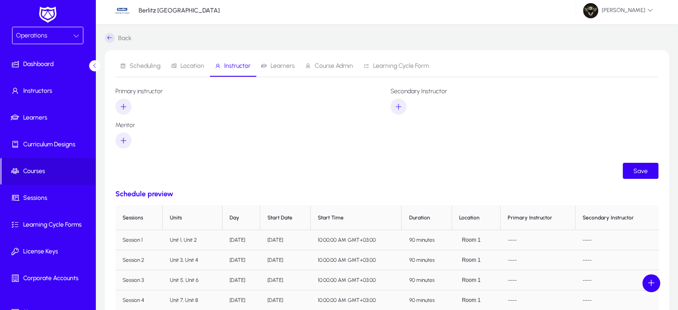
scroll to position [3, 0]
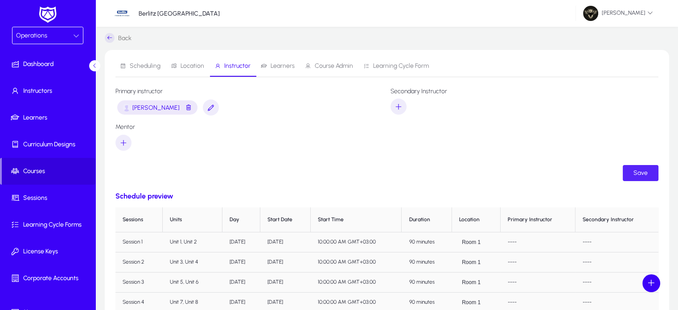
click at [643, 174] on span "Save" at bounding box center [640, 173] width 14 height 8
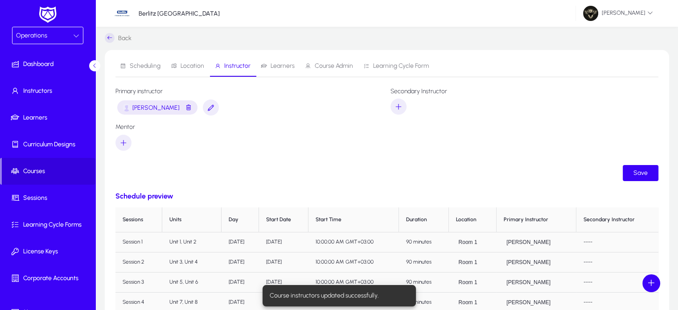
click at [453, 167] on form "Primary instructor Vanja Tadic Secondary Instructor Mentor Save" at bounding box center [386, 134] width 543 height 93
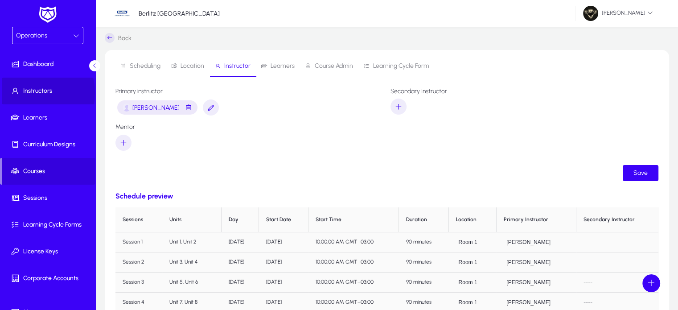
click at [30, 92] on span "Instructors" at bounding box center [49, 90] width 95 height 9
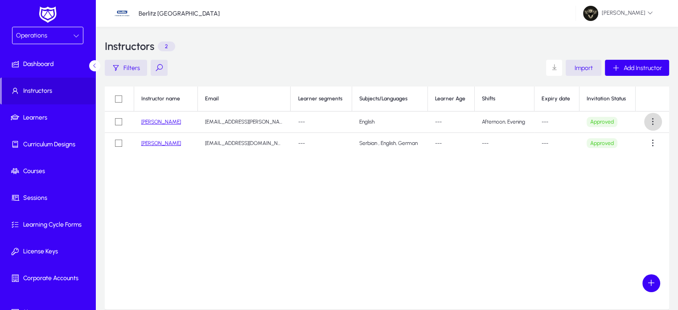
click at [653, 119] on span at bounding box center [653, 122] width 18 height 18
click at [631, 142] on span "Edit" at bounding box center [637, 144] width 36 height 8
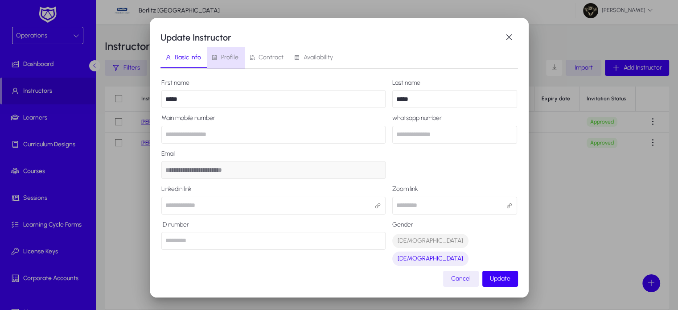
click at [230, 58] on span "Profile" at bounding box center [229, 57] width 17 height 6
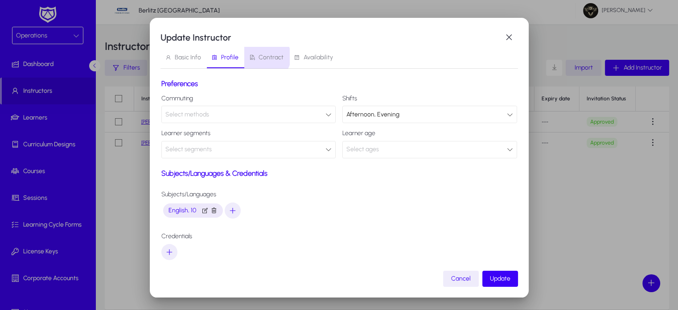
click at [265, 57] on span "Contract" at bounding box center [271, 57] width 25 height 6
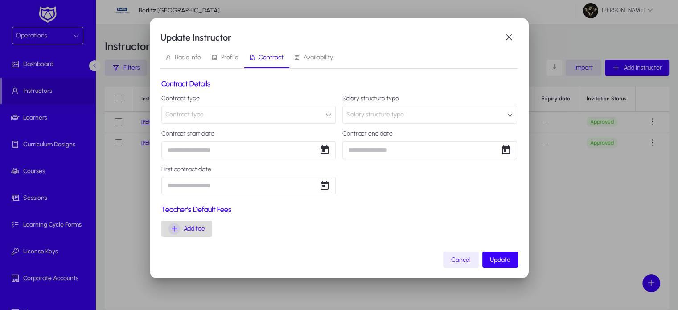
click at [177, 230] on icon "button" at bounding box center [174, 229] width 12 height 12
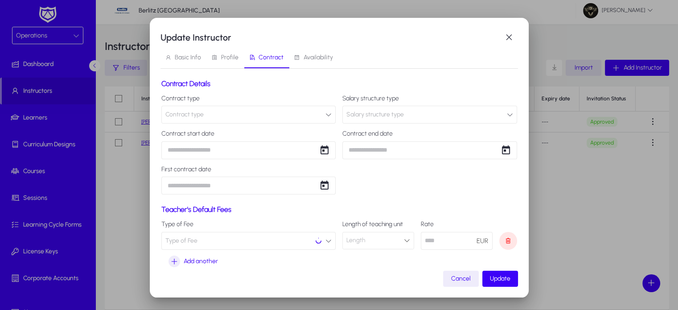
scroll to position [13, 0]
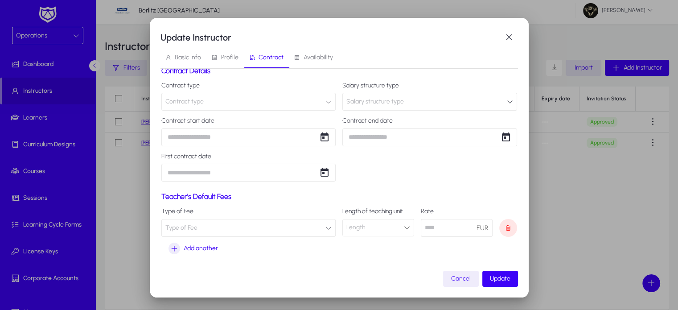
drag, startPoint x: 372, startPoint y: 92, endPoint x: 379, endPoint y: 102, distance: 12.2
click at [379, 102] on div "Salary structure type Salary structure type" at bounding box center [429, 96] width 175 height 29
click at [379, 102] on span "Salary structure type" at bounding box center [375, 102] width 58 height 18
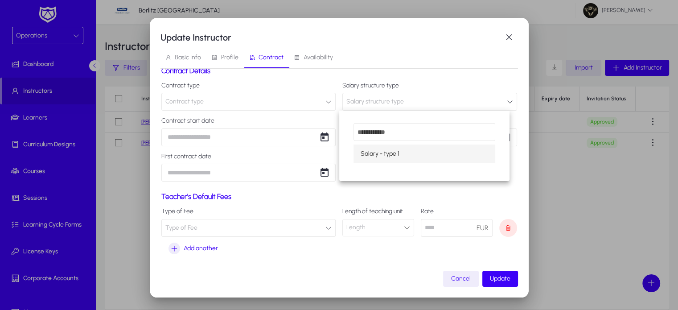
click at [277, 106] on div at bounding box center [339, 155] width 678 height 310
click at [277, 106] on button "Contract type" at bounding box center [248, 102] width 175 height 18
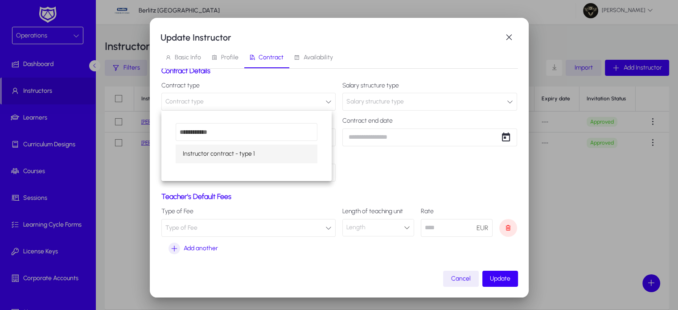
click at [277, 106] on div at bounding box center [339, 155] width 678 height 310
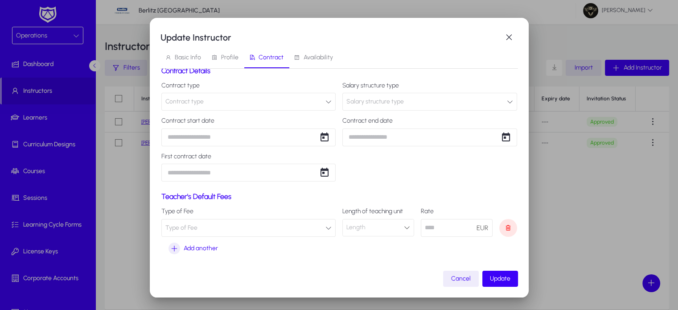
click at [219, 230] on button "Type of Fee" at bounding box center [248, 228] width 175 height 18
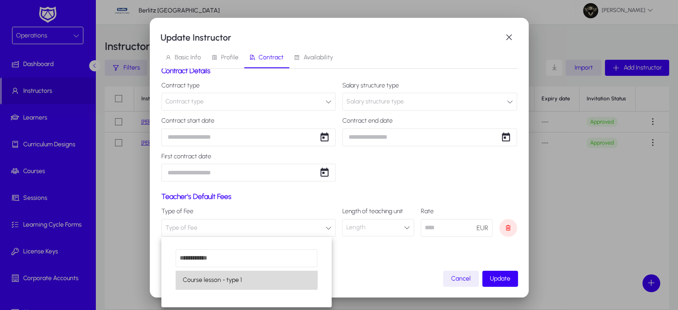
click at [221, 277] on span "Course lesson - type 1" at bounding box center [212, 280] width 59 height 11
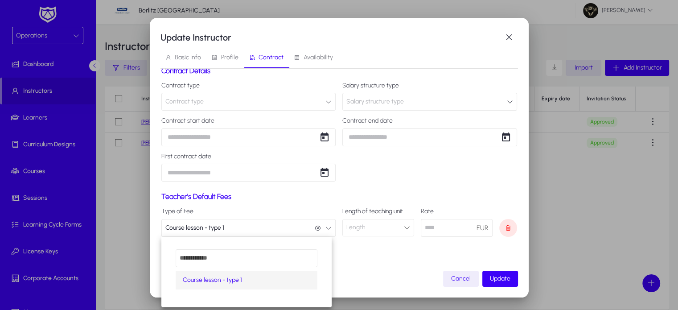
scroll to position [0, 0]
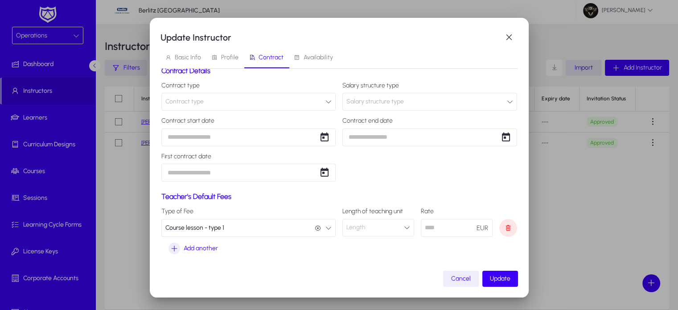
click at [382, 226] on div "Length" at bounding box center [375, 228] width 58 height 12
click at [364, 236] on mat-option "45 Min" at bounding box center [374, 244] width 70 height 19
click at [453, 231] on input "number" at bounding box center [457, 228] width 72 height 18
type input "**"
click at [504, 279] on span "Update" at bounding box center [500, 279] width 21 height 8
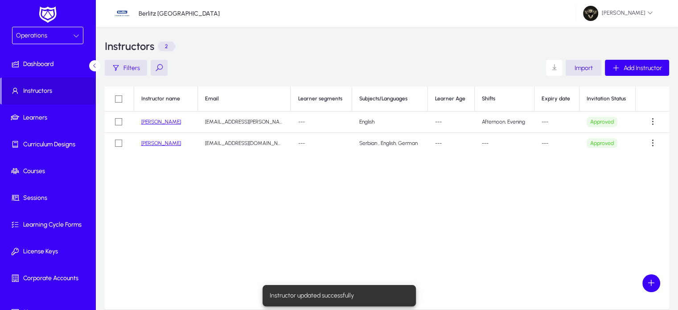
scroll to position [42, 0]
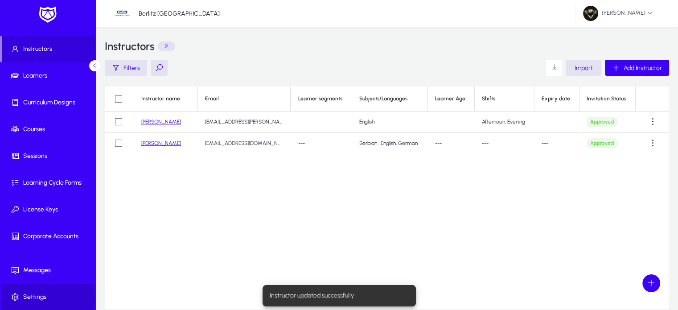
click at [40, 297] on span "Settings" at bounding box center [49, 296] width 95 height 9
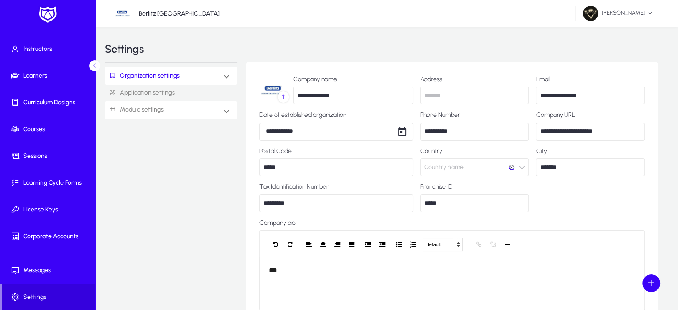
click at [143, 105] on link "Module settings" at bounding box center [134, 110] width 59 height 16
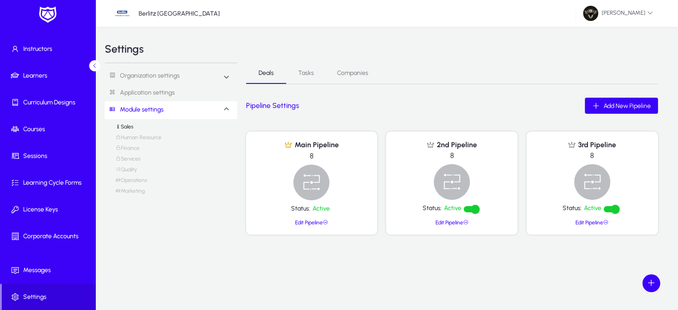
click at [134, 178] on link "Operations" at bounding box center [131, 182] width 32 height 11
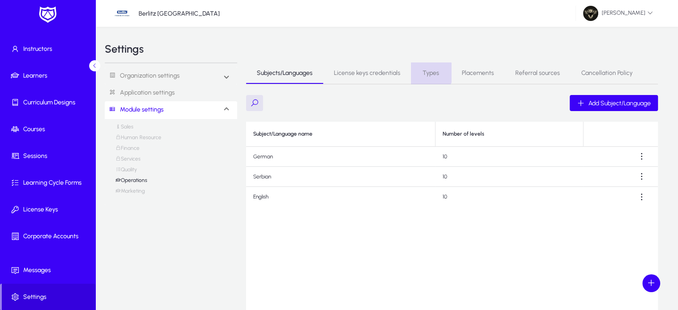
click at [427, 73] on span "Types" at bounding box center [431, 73] width 16 height 6
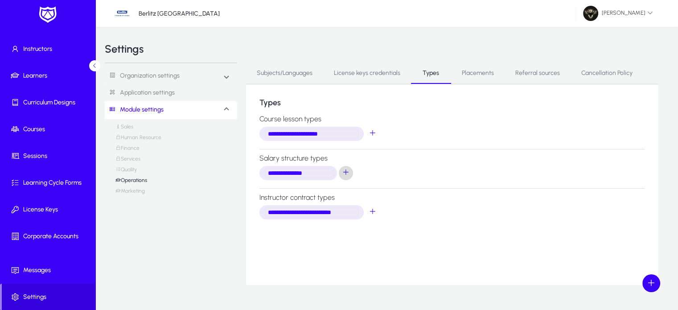
click at [344, 174] on span "salaryStructureTypes selection" at bounding box center [346, 173] width 18 height 18
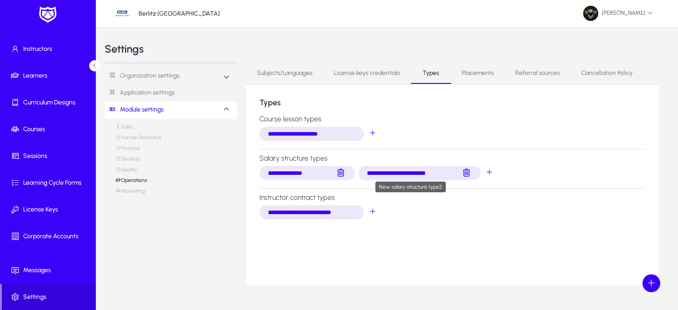
click at [448, 171] on input "**********" at bounding box center [411, 173] width 94 height 10
type input "*"
type input "**********"
click at [415, 214] on div "**********" at bounding box center [452, 212] width 389 height 18
click at [375, 212] on span "instructorContractTypes selection" at bounding box center [373, 212] width 18 height 18
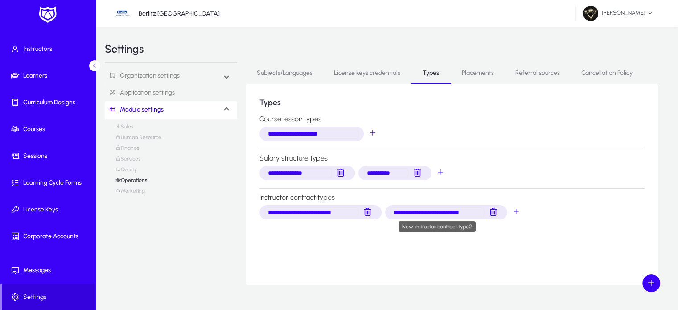
click at [481, 210] on input "**********" at bounding box center [437, 212] width 94 height 10
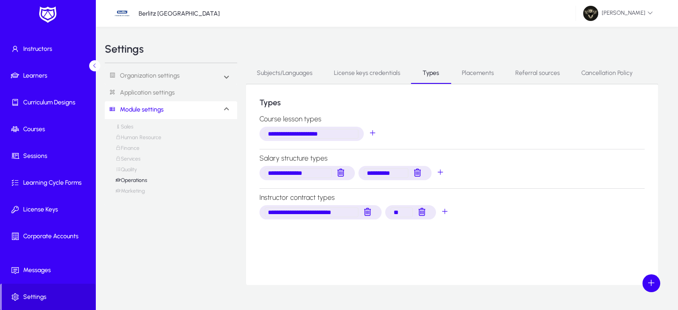
type input "*"
type input "**********"
click at [468, 254] on div "**********" at bounding box center [452, 184] width 412 height 201
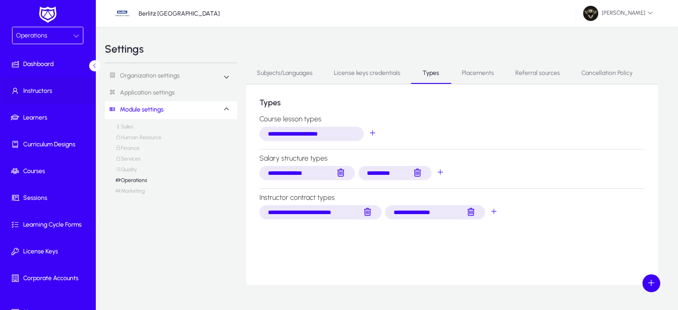
click at [46, 99] on span at bounding box center [49, 90] width 95 height 21
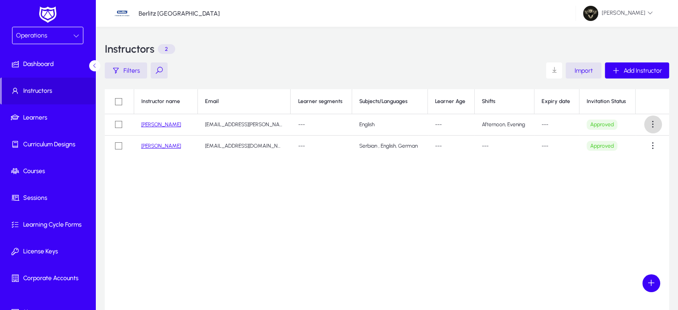
click at [654, 123] on span at bounding box center [653, 124] width 18 height 18
click at [626, 143] on span "Edit" at bounding box center [637, 146] width 36 height 8
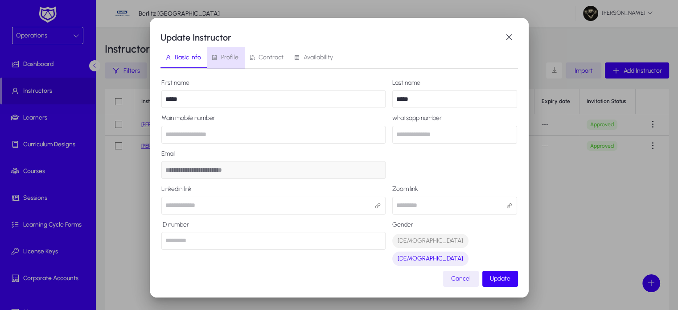
click at [227, 57] on span "Profile" at bounding box center [229, 57] width 17 height 6
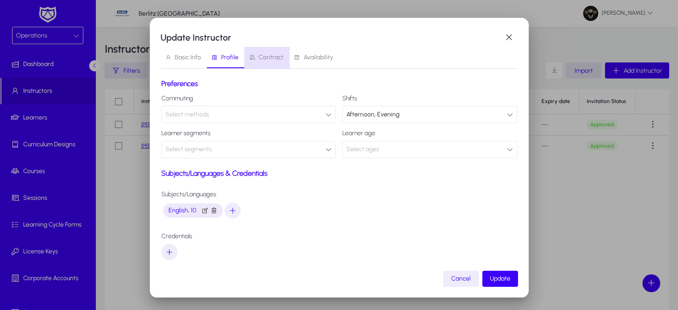
click at [270, 62] on span "Contract" at bounding box center [266, 57] width 35 height 21
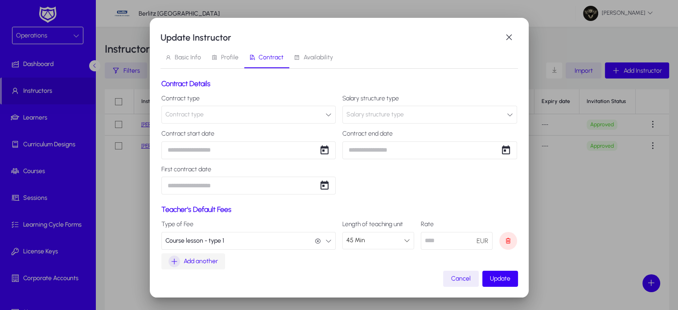
scroll to position [13, 0]
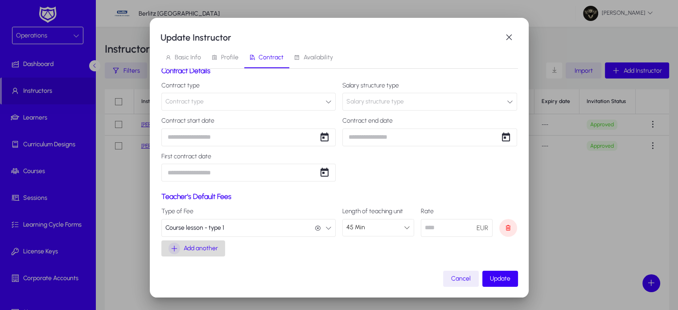
click at [204, 249] on span "Add another" at bounding box center [201, 248] width 34 height 11
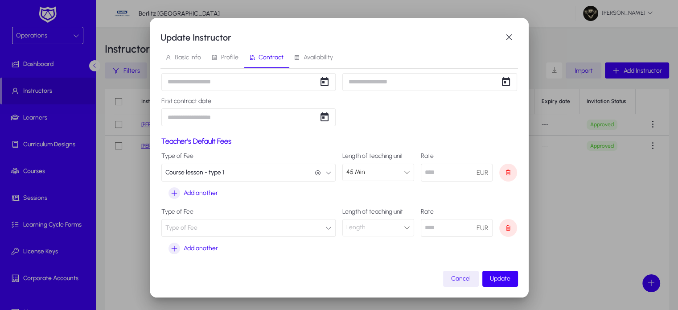
click at [234, 230] on button "Type of Fee" at bounding box center [248, 228] width 175 height 18
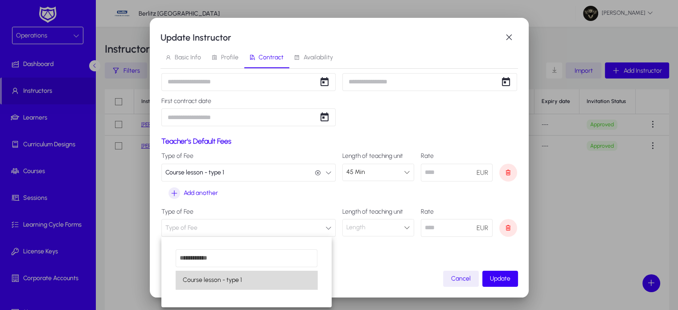
click at [249, 278] on mat-option "Course lesson - type 1" at bounding box center [247, 280] width 142 height 19
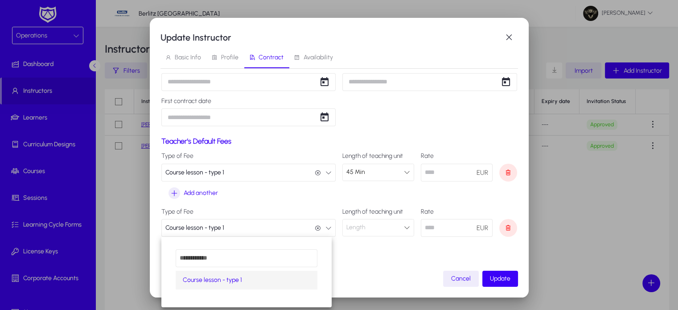
scroll to position [0, 0]
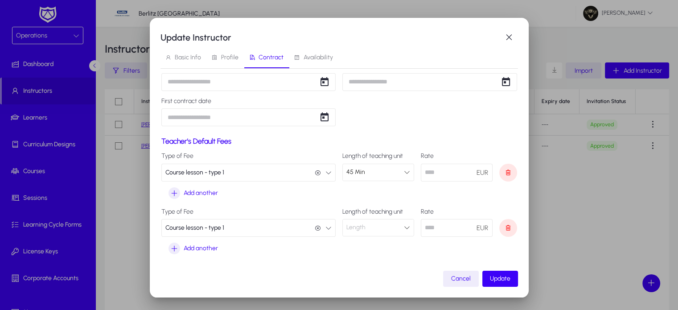
click at [375, 225] on div "Length" at bounding box center [375, 228] width 58 height 12
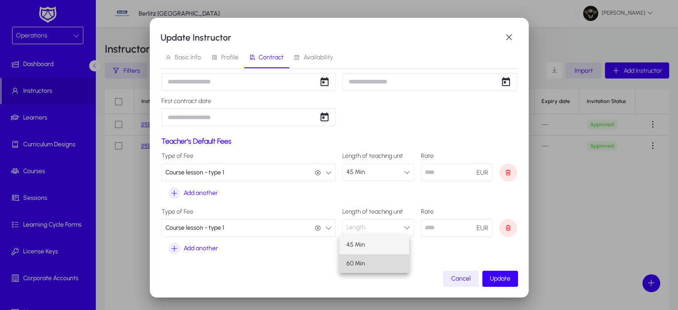
click at [374, 265] on mat-option "60 Min" at bounding box center [374, 263] width 70 height 19
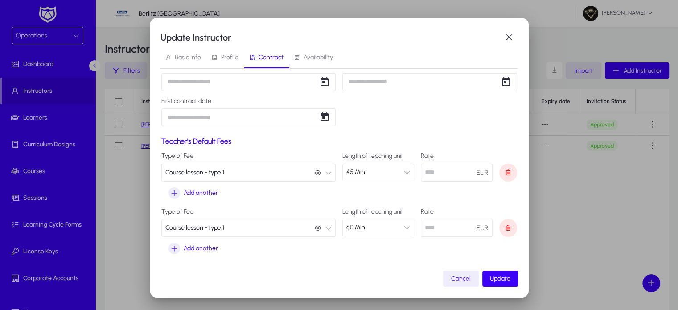
click at [436, 230] on input "number" at bounding box center [457, 228] width 72 height 18
type input "**"
click at [503, 281] on span "Update" at bounding box center [500, 279] width 21 height 8
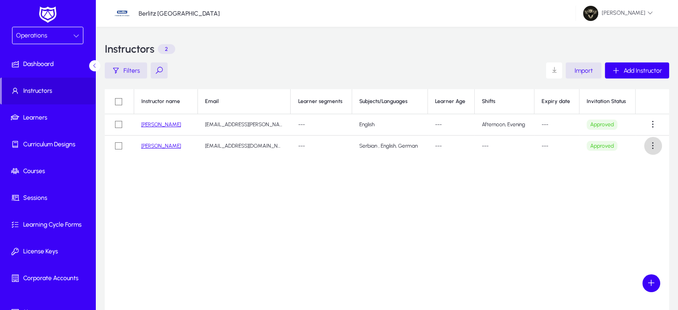
click at [658, 148] on span at bounding box center [653, 146] width 18 height 18
click at [629, 167] on span "Edit" at bounding box center [637, 168] width 36 height 8
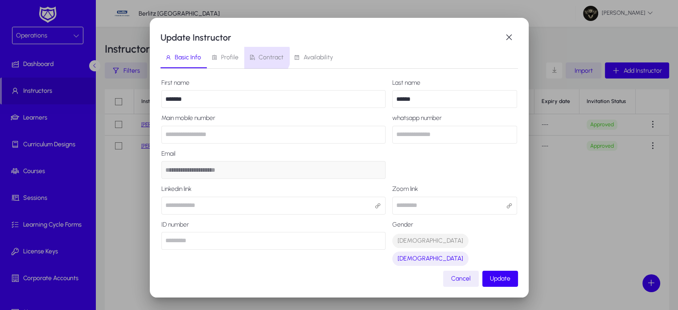
click at [264, 56] on span "Contract" at bounding box center [271, 57] width 25 height 6
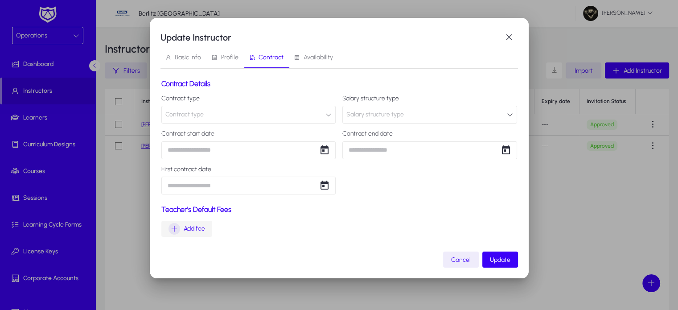
click at [190, 230] on span "Add fee" at bounding box center [194, 228] width 21 height 11
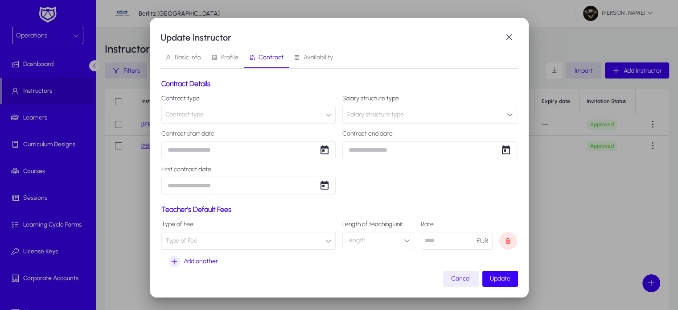
scroll to position [13, 0]
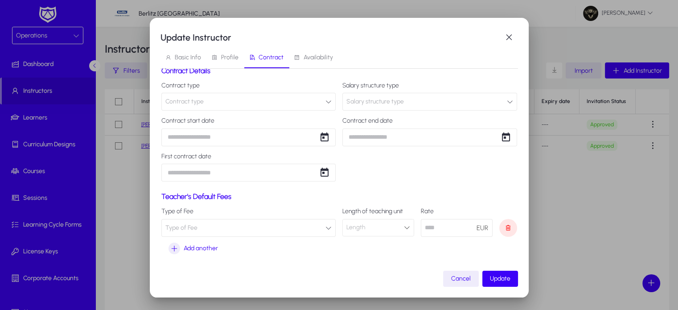
click at [275, 238] on div "Type of Fee Type of Fee Length of teaching unit Length Rate EUR Add another" at bounding box center [339, 232] width 356 height 48
click at [274, 228] on button "Type of Fee" at bounding box center [248, 228] width 175 height 18
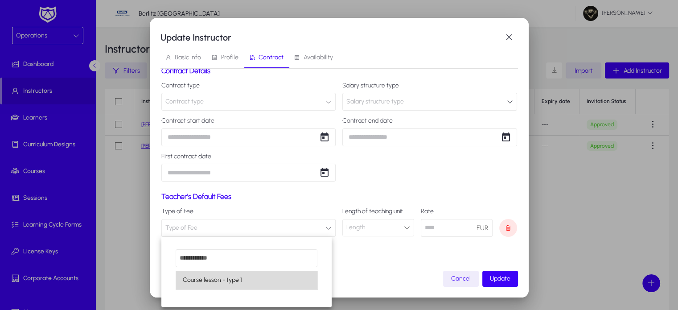
click at [250, 284] on mat-option "Course lesson - type 1" at bounding box center [247, 280] width 142 height 19
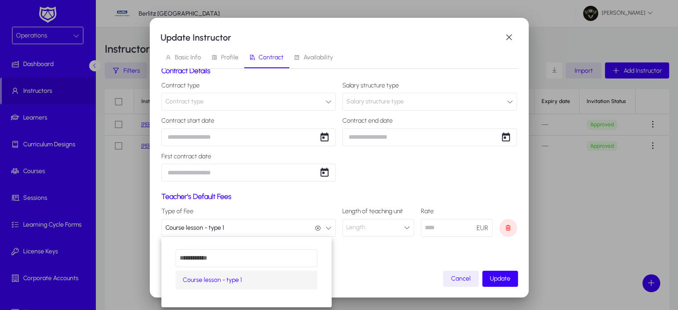
scroll to position [0, 0]
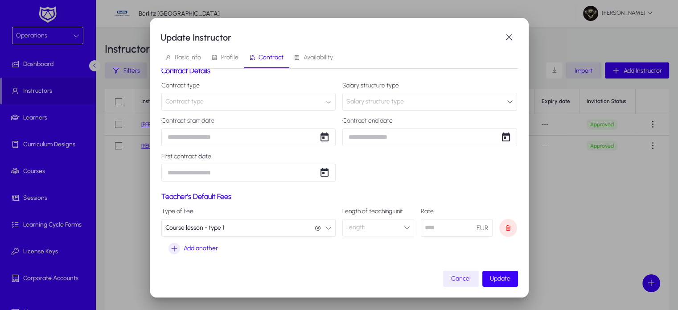
click at [367, 231] on div "Length" at bounding box center [375, 228] width 58 height 12
click at [369, 242] on mat-option "45 Min" at bounding box center [374, 244] width 70 height 19
drag, startPoint x: 451, startPoint y: 215, endPoint x: 439, endPoint y: 230, distance: 18.7
click at [439, 230] on div "Rate EUR" at bounding box center [457, 222] width 72 height 29
click at [439, 230] on input "number" at bounding box center [457, 228] width 72 height 18
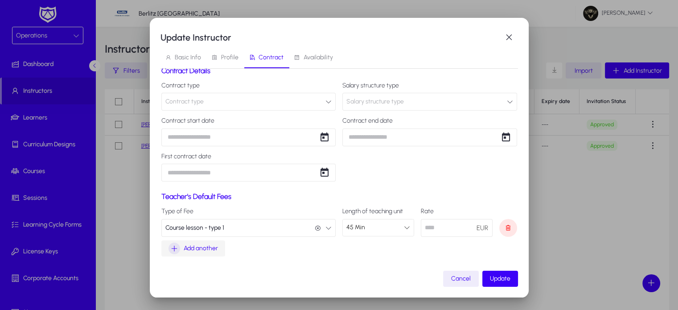
type input "**"
click at [182, 245] on div "Add another" at bounding box center [192, 248] width 49 height 12
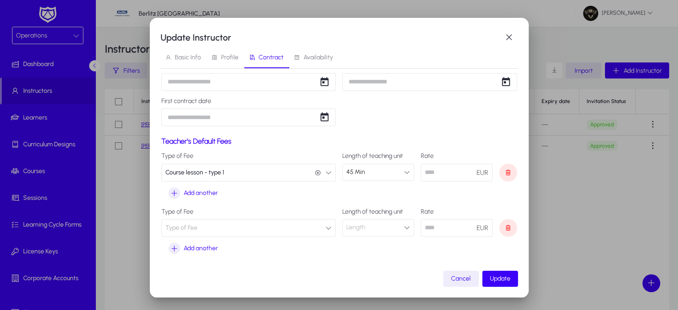
click at [269, 225] on button "Type of Fee" at bounding box center [248, 228] width 175 height 18
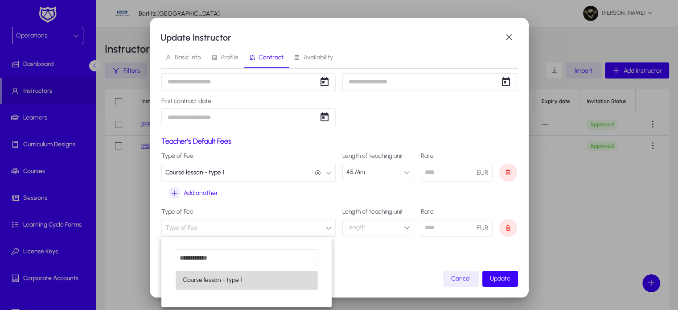
click at [245, 280] on mat-option "Course lesson - type 1" at bounding box center [247, 280] width 142 height 19
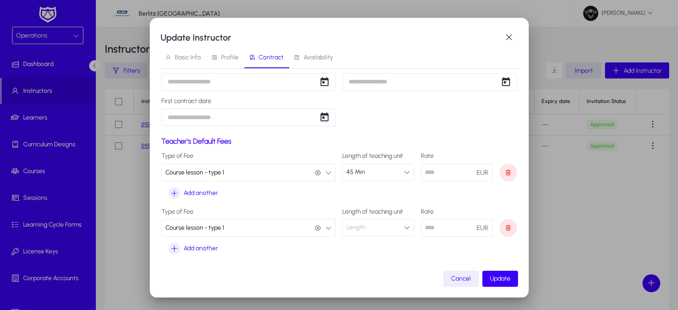
click at [381, 226] on div "Length" at bounding box center [375, 228] width 58 height 12
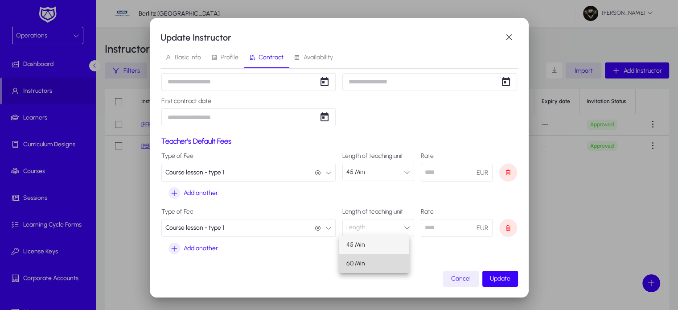
click at [374, 260] on mat-option "60 Min" at bounding box center [374, 263] width 70 height 19
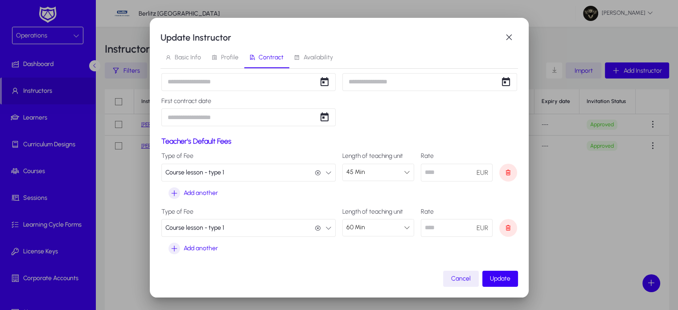
click at [448, 225] on input "number" at bounding box center [457, 228] width 72 height 18
type input "**"
click at [512, 285] on span "submit" at bounding box center [500, 278] width 36 height 21
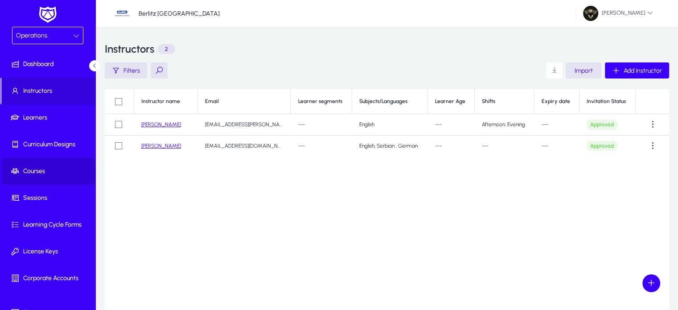
click at [47, 173] on span "Courses" at bounding box center [49, 171] width 95 height 9
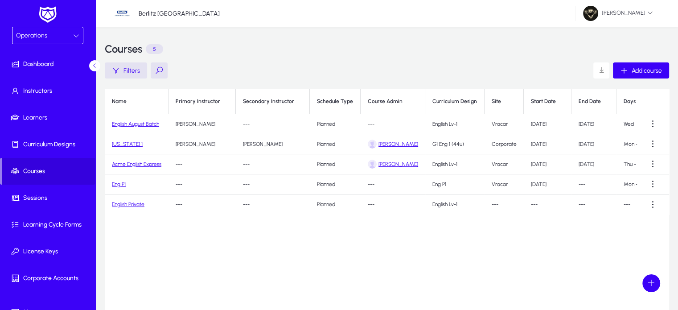
click at [145, 126] on link "English August Batch" at bounding box center [135, 124] width 47 height 6
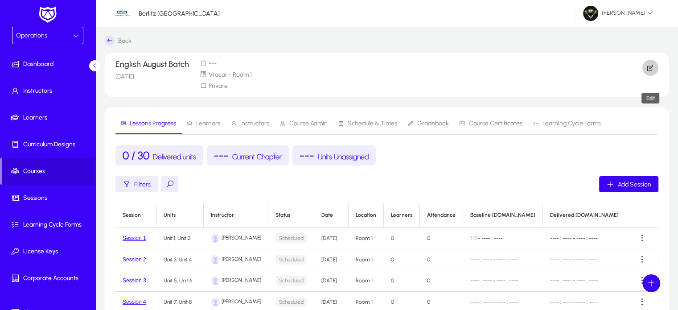
click at [654, 71] on span "button" at bounding box center [650, 67] width 16 height 21
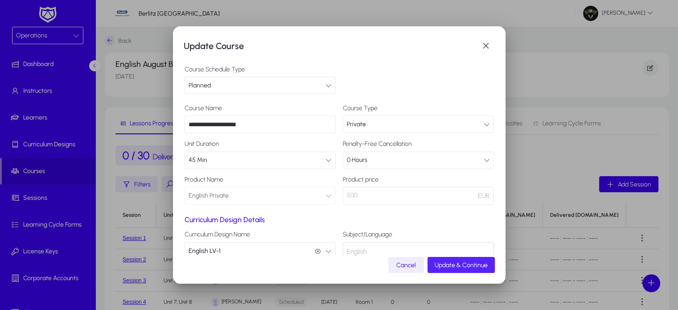
click at [464, 264] on span "Update & Continue" at bounding box center [461, 265] width 53 height 8
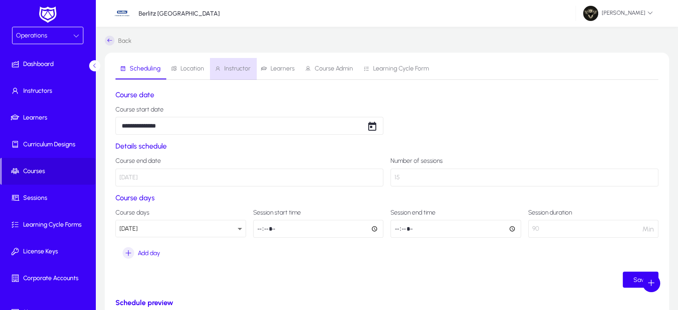
click at [236, 68] on span "Instructor" at bounding box center [237, 69] width 26 height 6
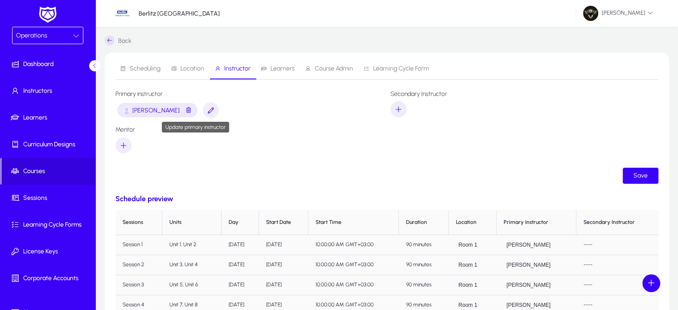
click at [207, 108] on icon "button" at bounding box center [211, 110] width 8 height 8
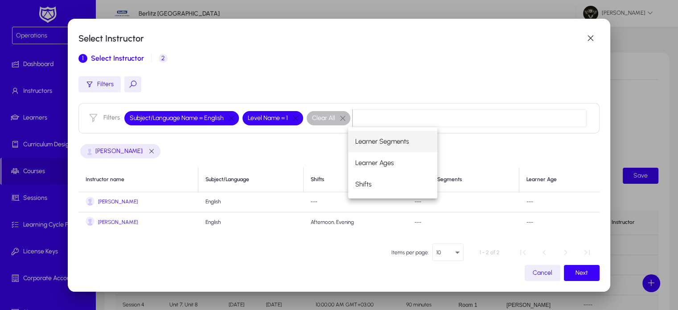
click at [116, 201] on span "[PERSON_NAME]" at bounding box center [118, 201] width 40 height 7
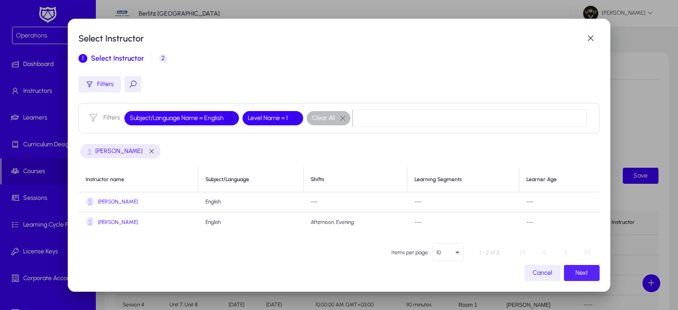
click at [571, 277] on span "button" at bounding box center [582, 272] width 36 height 21
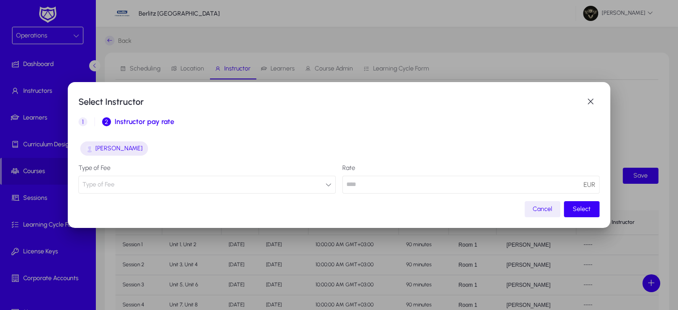
click at [255, 185] on button "Type of Fee" at bounding box center [206, 185] width 257 height 18
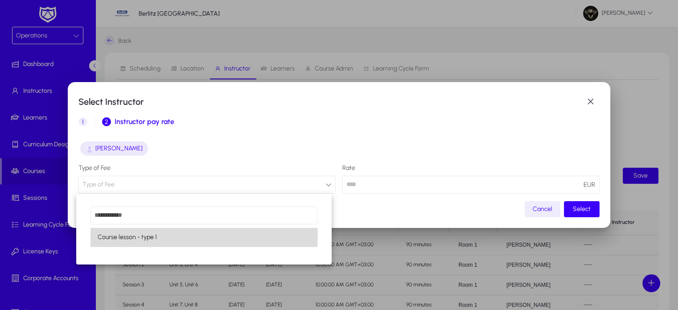
click at [143, 236] on span "Course lesson - type 1" at bounding box center [127, 237] width 59 height 11
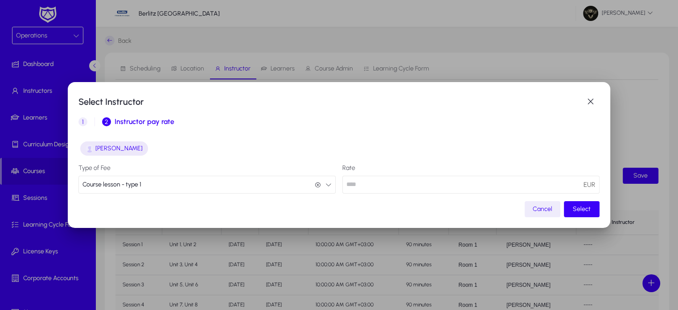
click at [443, 181] on input "**" at bounding box center [470, 185] width 257 height 18
type input "*"
click at [316, 186] on icon "button" at bounding box center [318, 185] width 6 height 6
drag, startPoint x: 278, startPoint y: 188, endPoint x: 122, endPoint y: 188, distance: 156.5
click at [122, 188] on button "Type of Fee" at bounding box center [206, 185] width 257 height 18
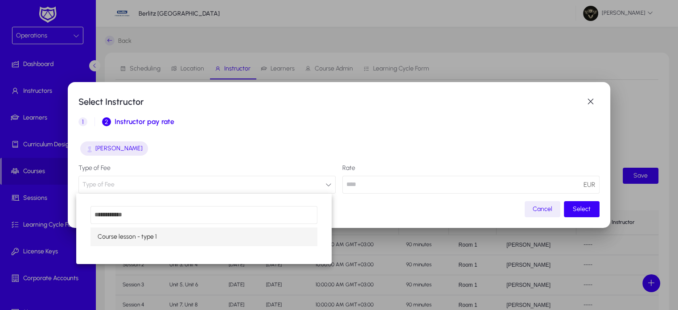
drag, startPoint x: 122, startPoint y: 188, endPoint x: 142, endPoint y: 249, distance: 64.4
click at [142, 249] on div "Select Instructor 1 Select Instructor 2 Instructor pay rate Jelena Vesnic Type …" at bounding box center [339, 155] width 678 height 310
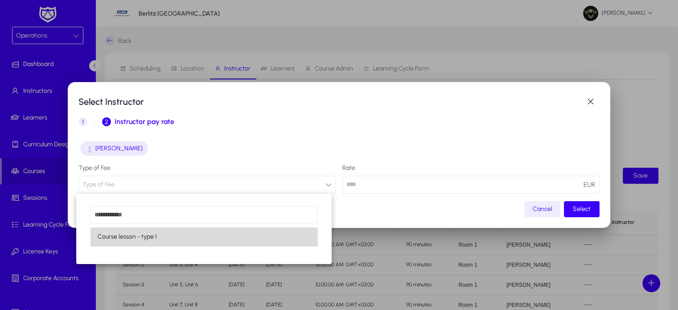
click at [161, 232] on mat-option "Course lesson - type 1" at bounding box center [203, 236] width 227 height 19
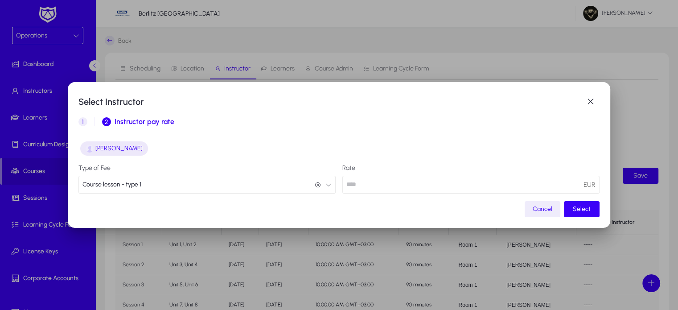
click at [376, 194] on mat-dialog-content "Jelena Vesnic Type of Fee Course lesson - type 1 Course lesson - type 1 Rate **…" at bounding box center [338, 166] width 521 height 68
click at [376, 185] on input "**" at bounding box center [470, 185] width 257 height 18
type input "*"
type input "**"
click at [579, 211] on span "Select" at bounding box center [582, 209] width 18 height 8
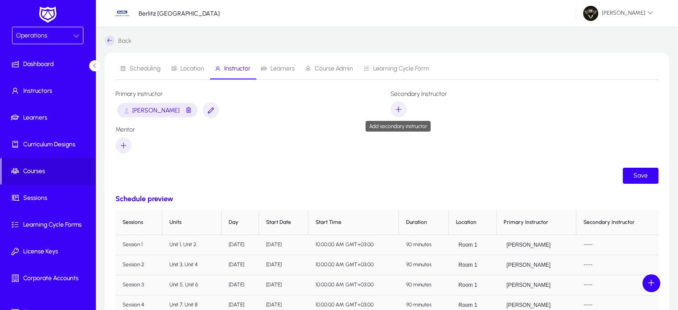
click at [402, 108] on icon "button" at bounding box center [398, 109] width 8 height 8
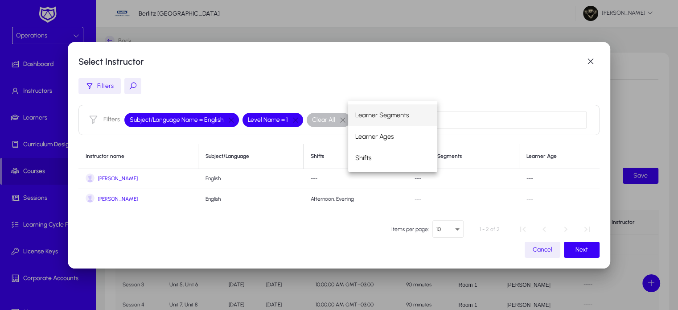
click at [111, 197] on span "Vanja Tadic" at bounding box center [118, 199] width 40 height 7
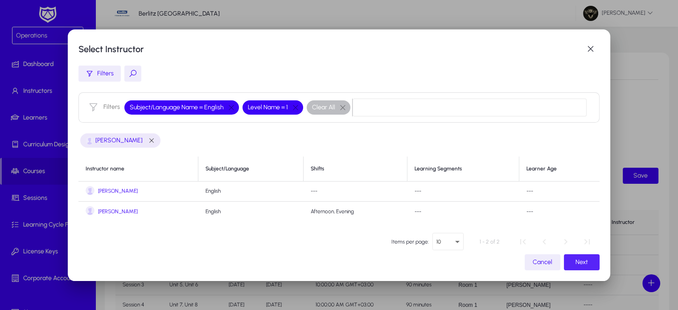
click at [576, 255] on span "button" at bounding box center [582, 261] width 36 height 21
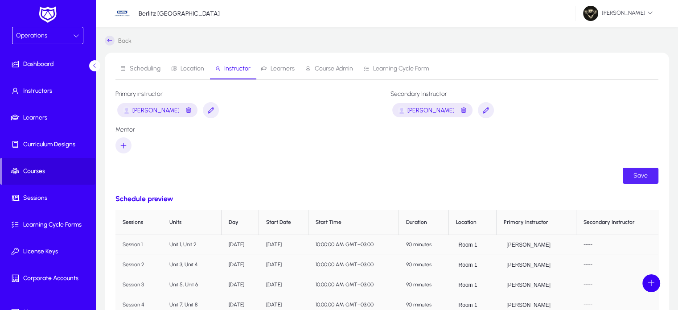
click at [638, 174] on span "Save" at bounding box center [640, 176] width 14 height 8
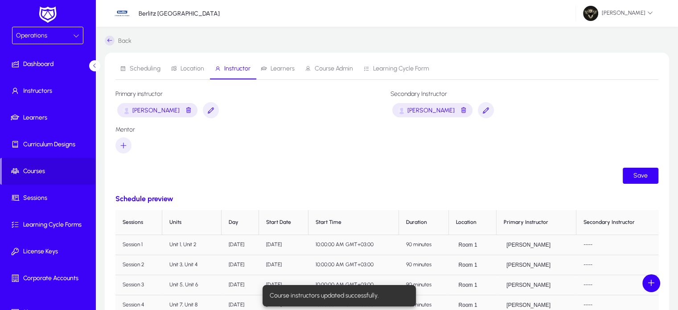
click at [283, 68] on span "Learners" at bounding box center [283, 69] width 24 height 6
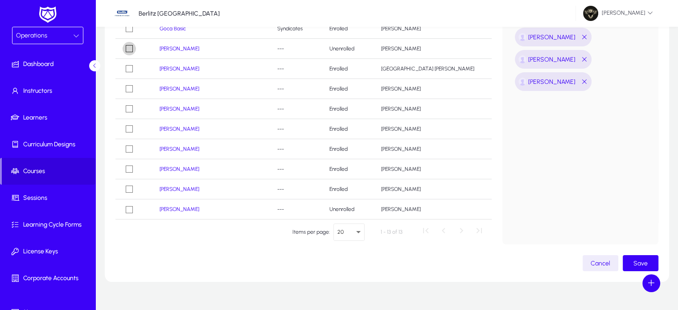
scroll to position [145, 0]
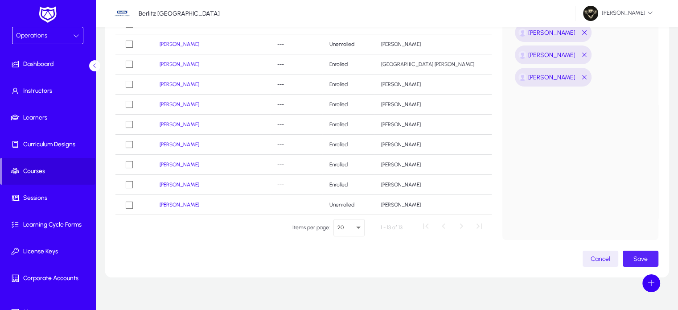
click at [638, 253] on span "button" at bounding box center [641, 258] width 36 height 21
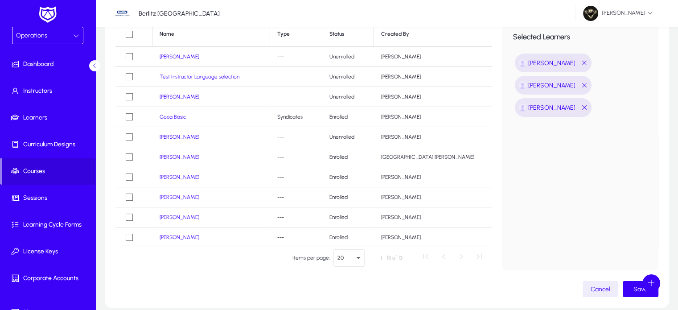
scroll to position [157, 0]
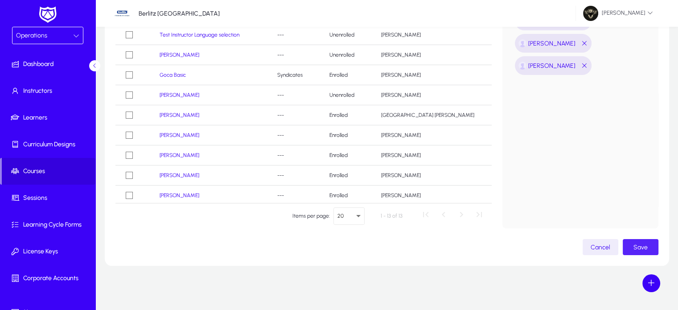
click at [640, 243] on span "Save" at bounding box center [640, 247] width 14 height 8
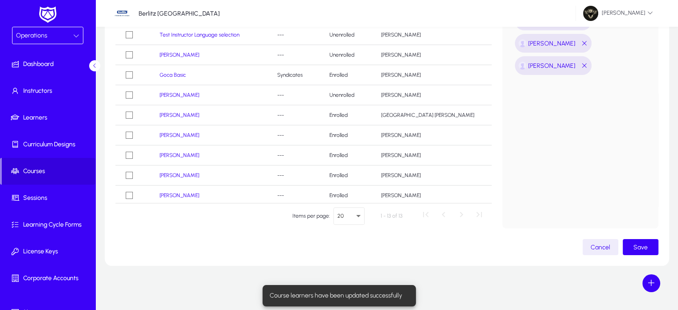
scroll to position [0, 0]
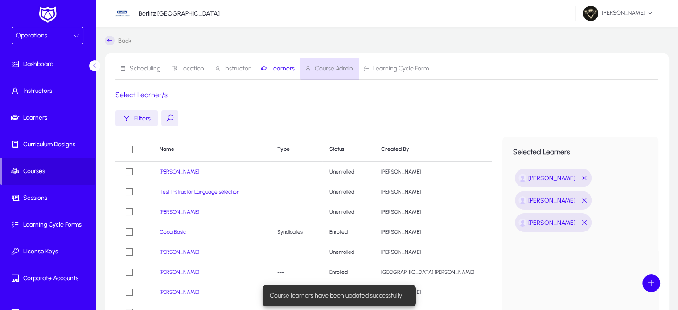
click at [330, 67] on span "Course Admin" at bounding box center [334, 69] width 38 height 6
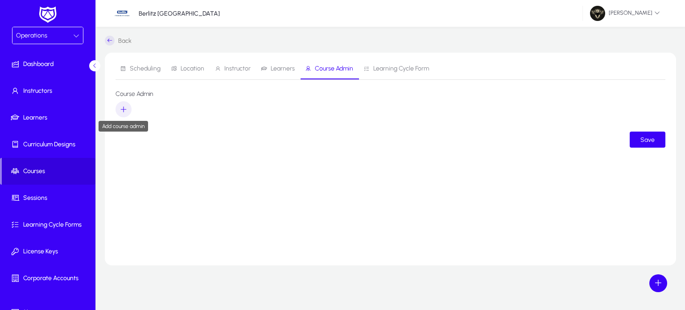
click at [117, 113] on span "button" at bounding box center [123, 109] width 16 height 21
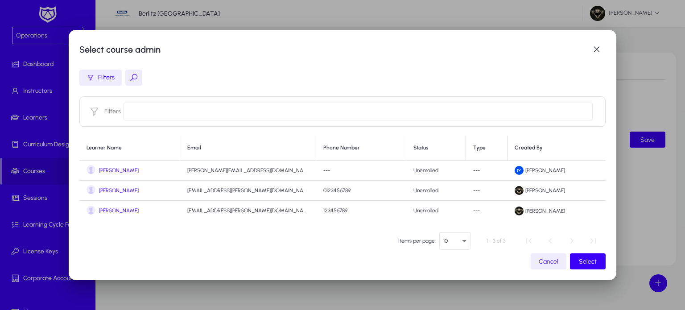
click at [113, 188] on span "John Dale" at bounding box center [119, 190] width 40 height 7
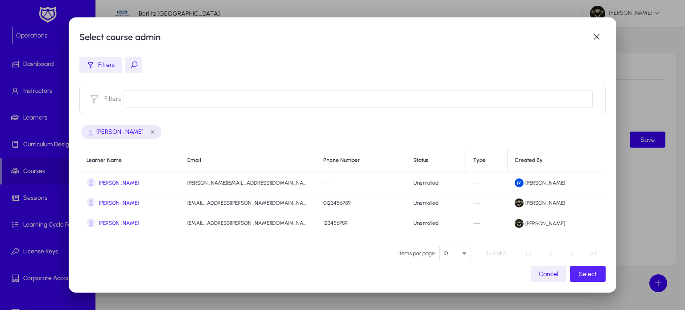
click at [593, 276] on span "Select" at bounding box center [588, 274] width 18 height 8
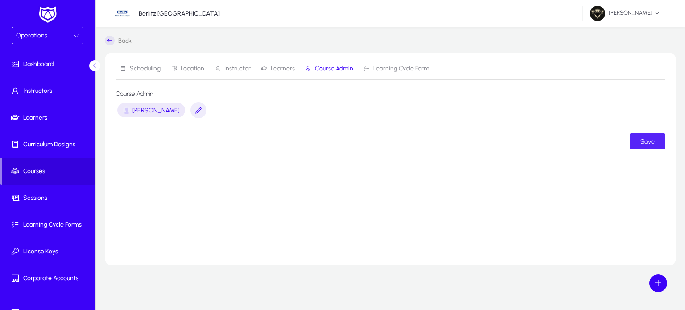
click at [648, 133] on span "submit" at bounding box center [647, 141] width 36 height 21
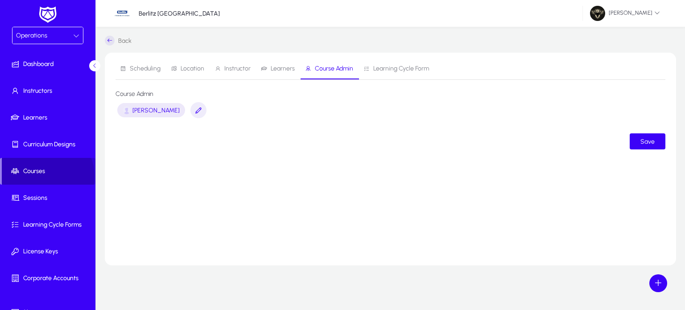
click at [43, 176] on span at bounding box center [49, 170] width 94 height 21
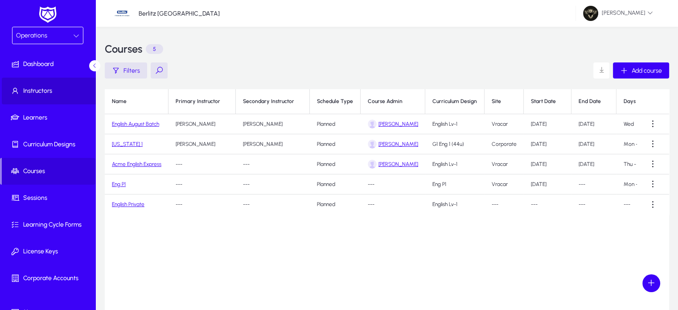
click at [61, 85] on span at bounding box center [49, 90] width 95 height 21
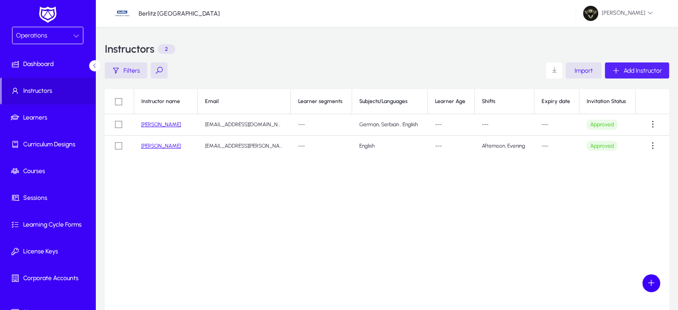
click at [658, 64] on span "button" at bounding box center [637, 70] width 64 height 21
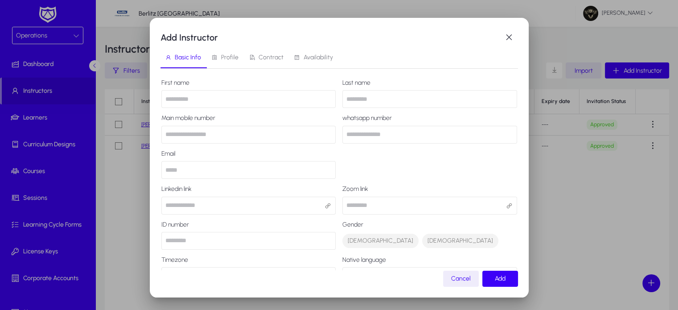
click at [193, 95] on input "text" at bounding box center [248, 99] width 175 height 18
click at [422, 69] on mat-dialog-content "First name Last name Main mobile number whatsapp number Email Linkedin link Zoo…" at bounding box center [339, 169] width 358 height 201
click at [197, 97] on input "text" at bounding box center [248, 99] width 175 height 18
type input "****"
click at [404, 104] on input "text" at bounding box center [429, 99] width 175 height 18
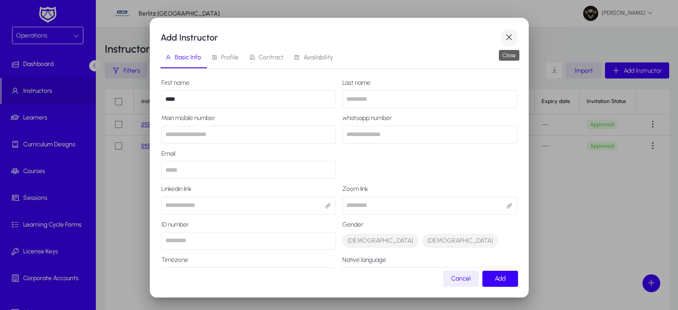
click at [510, 41] on span "button" at bounding box center [509, 38] width 18 height 18
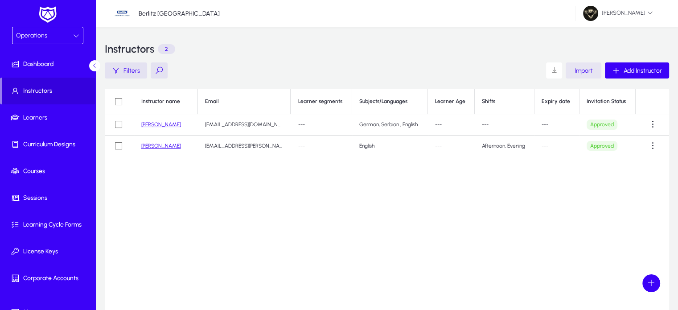
click at [579, 70] on span "Import" at bounding box center [584, 71] width 18 height 8
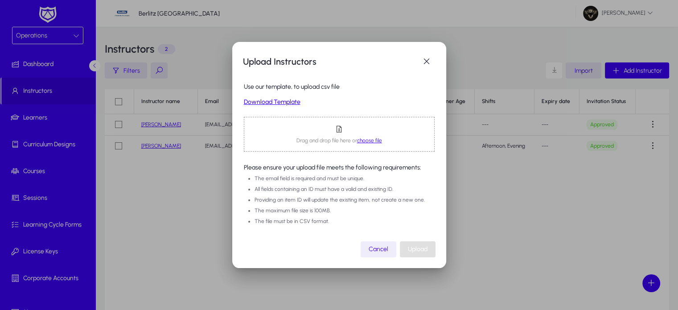
click at [376, 144] on span "Drag and drop file here or choose file" at bounding box center [339, 140] width 86 height 7
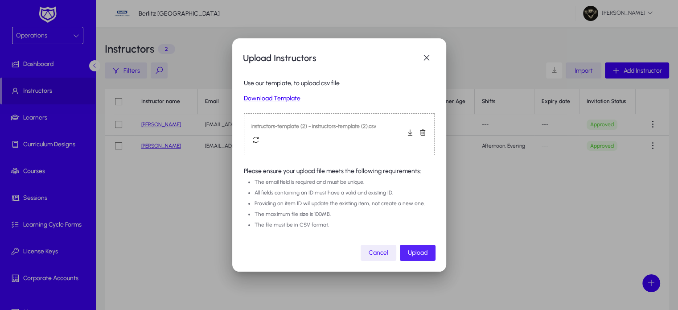
click at [409, 245] on span "button" at bounding box center [418, 252] width 36 height 21
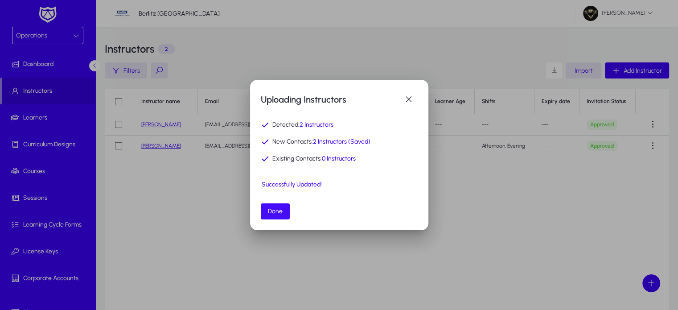
click at [270, 214] on span "Done" at bounding box center [275, 211] width 15 height 8
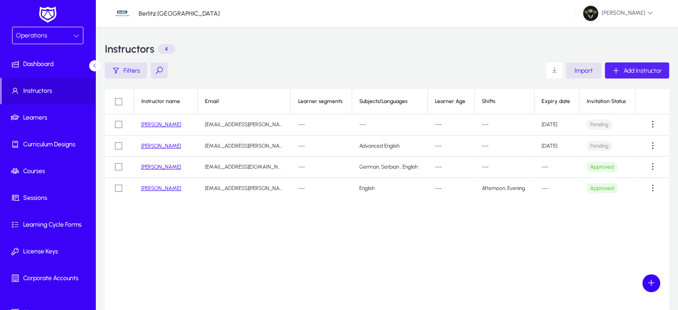
click at [635, 68] on span "Add Instructor" at bounding box center [643, 71] width 38 height 8
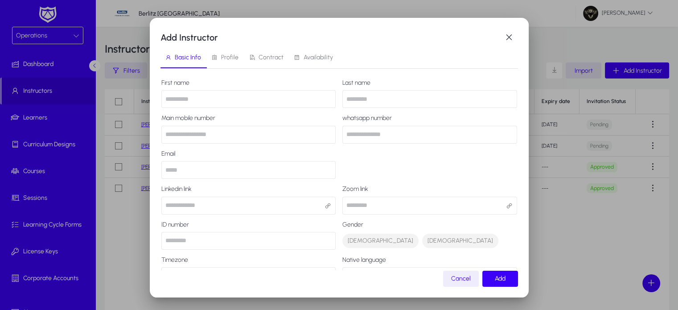
click at [234, 103] on input "text" at bounding box center [248, 99] width 175 height 18
type input "****"
click at [380, 99] on input "text" at bounding box center [429, 99] width 175 height 18
type input "****"
click at [180, 138] on input "number" at bounding box center [248, 135] width 175 height 18
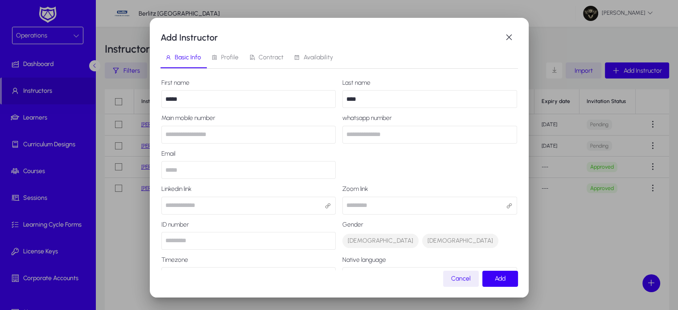
click at [178, 176] on input "email" at bounding box center [248, 170] width 175 height 18
type input "**********"
type input "*********"
type input "******"
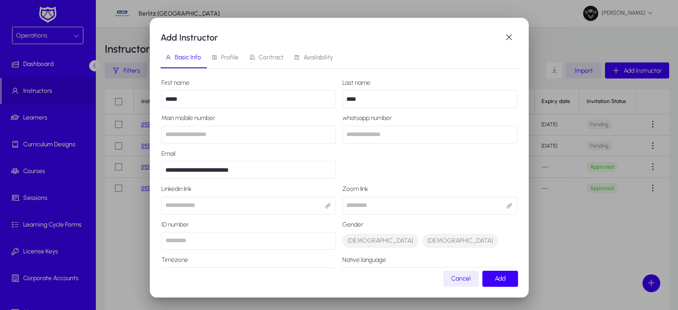
type input "*****"
click at [210, 169] on input "**********" at bounding box center [248, 170] width 175 height 18
type input "**********"
click at [423, 159] on div "**********" at bounding box center [339, 252] width 356 height 347
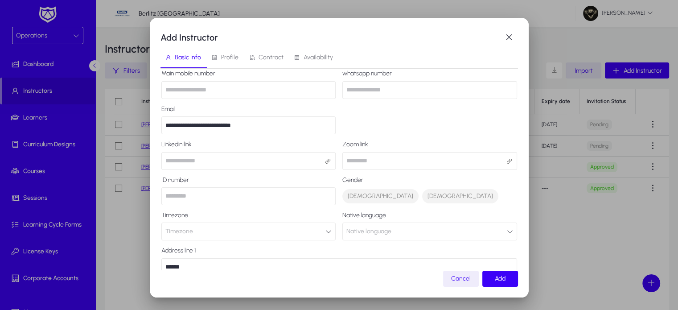
scroll to position [16, 0]
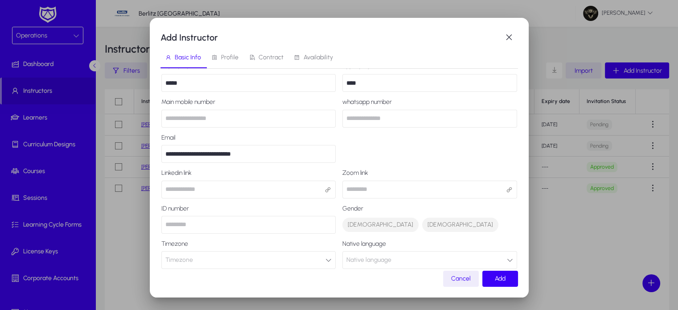
click at [209, 121] on input "*********" at bounding box center [248, 119] width 175 height 18
type input "*"
type input "**********"
click at [449, 152] on div "**********" at bounding box center [339, 236] width 356 height 347
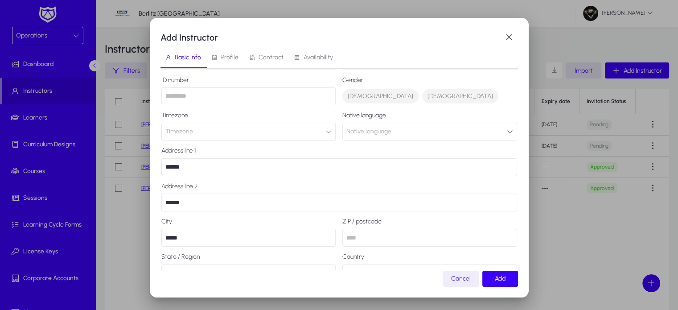
scroll to position [170, 0]
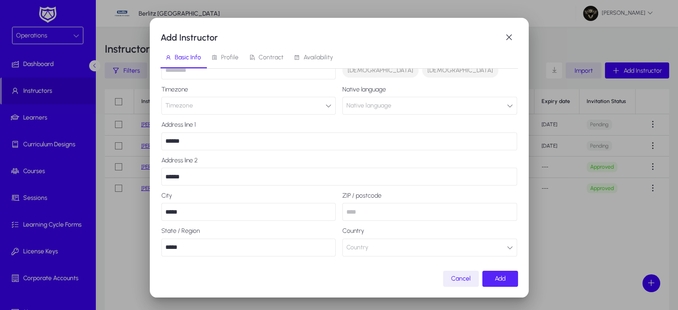
click at [501, 279] on span "Add" at bounding box center [500, 279] width 11 height 8
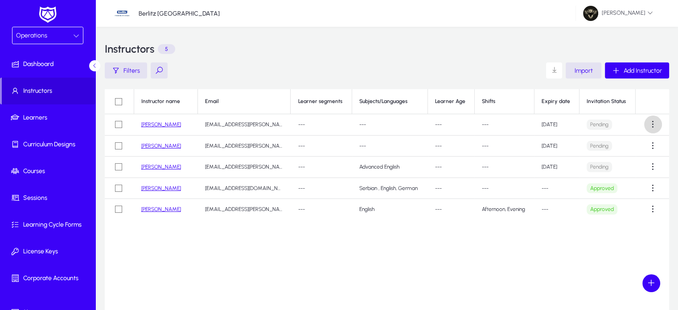
click at [653, 126] on span at bounding box center [653, 124] width 18 height 18
click at [626, 169] on button "Edit" at bounding box center [637, 165] width 50 height 19
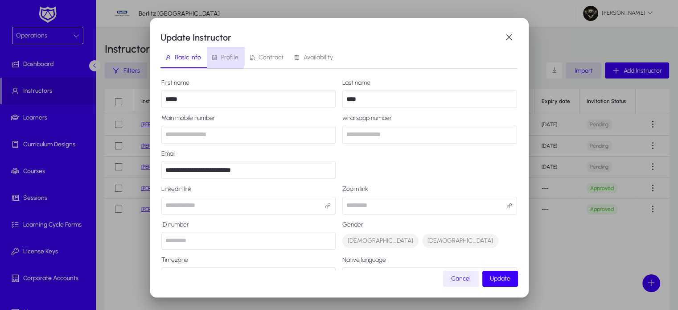
click at [214, 56] on icon at bounding box center [214, 57] width 6 height 6
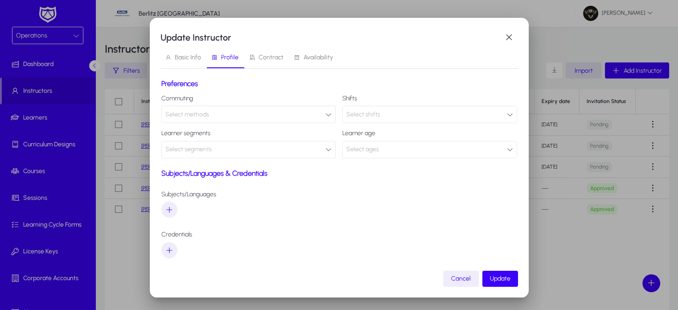
click at [212, 119] on div "Select methods" at bounding box center [245, 115] width 160 height 12
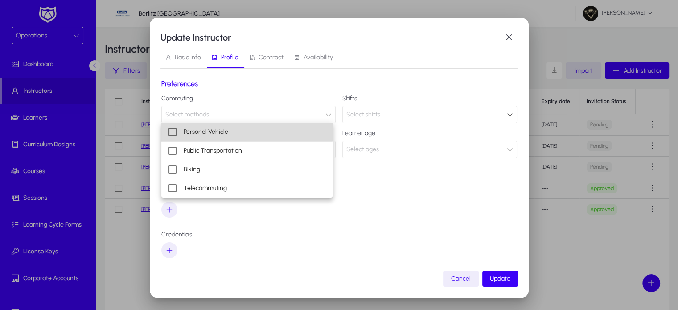
click at [231, 127] on mat-option "Personal Vehicle" at bounding box center [246, 132] width 171 height 19
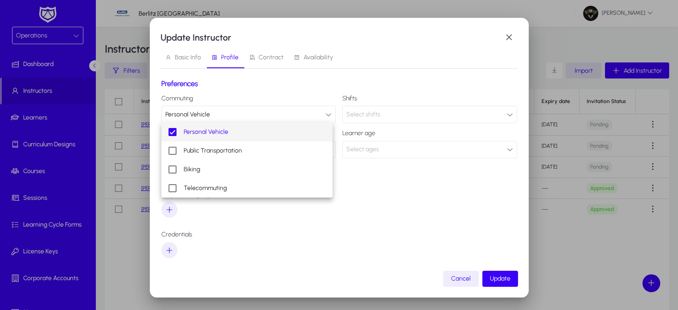
click at [336, 70] on div at bounding box center [339, 155] width 678 height 310
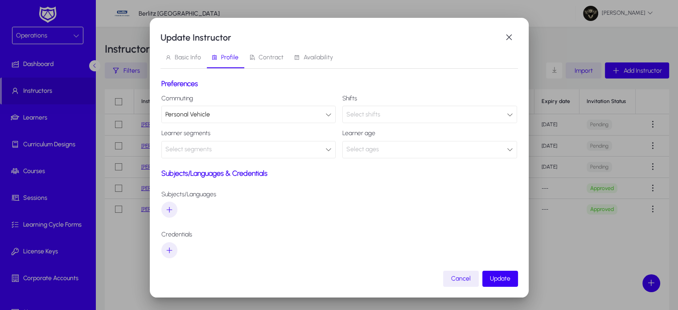
click at [382, 113] on div "Select shifts" at bounding box center [426, 115] width 160 height 12
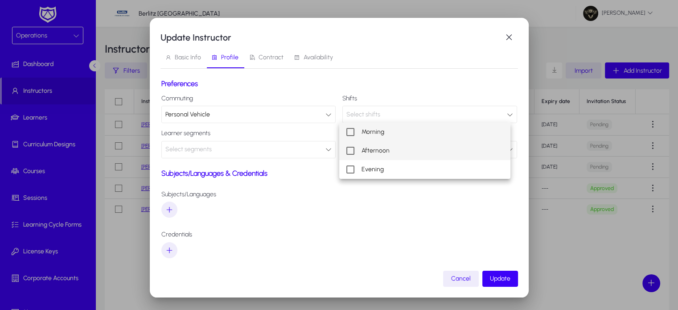
click at [392, 148] on mat-option "Afternoon" at bounding box center [424, 150] width 171 height 19
click at [367, 231] on div at bounding box center [339, 155] width 678 height 310
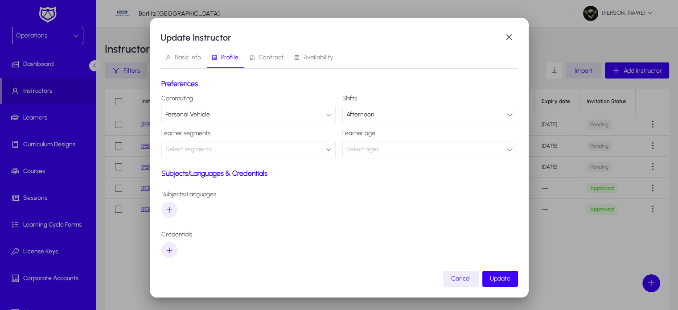
click at [213, 149] on div "Select segments" at bounding box center [245, 150] width 160 height 12
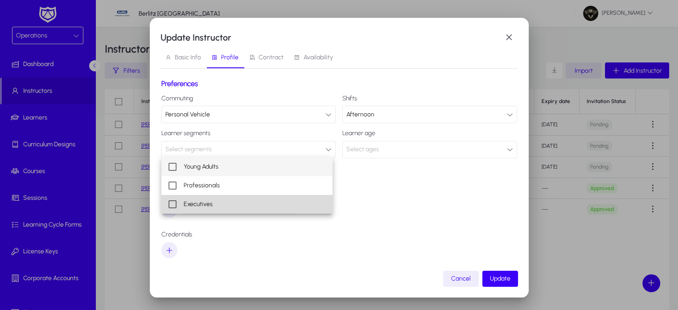
click at [201, 201] on span "Executives" at bounding box center [198, 204] width 29 height 11
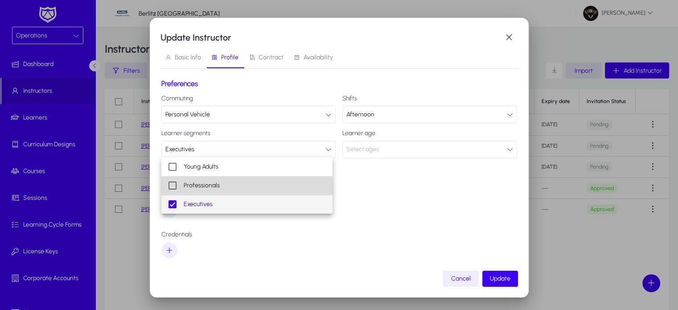
click at [202, 188] on span "Professionals" at bounding box center [202, 185] width 36 height 11
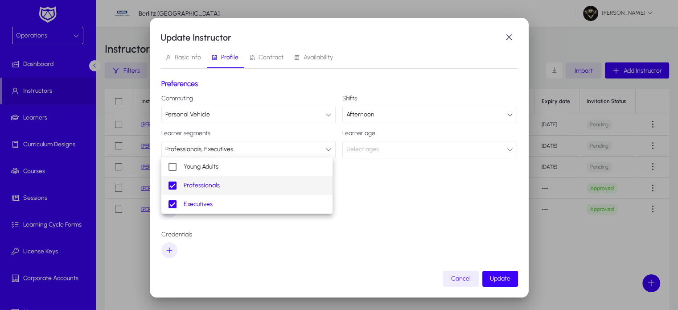
click at [514, 229] on div at bounding box center [339, 155] width 678 height 310
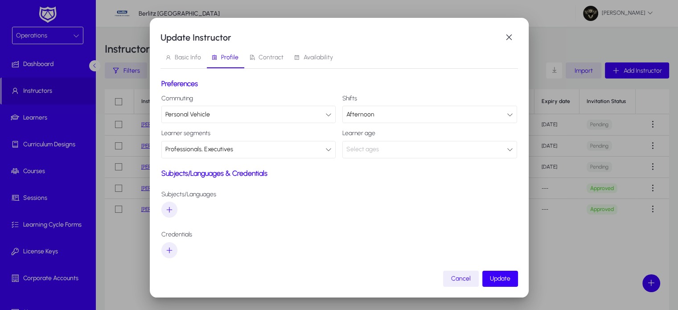
click at [362, 151] on span "Select ages" at bounding box center [362, 149] width 33 height 8
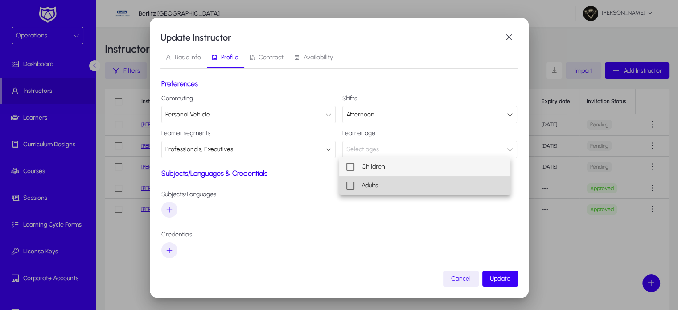
click at [378, 183] on mat-option "Adults" at bounding box center [424, 185] width 171 height 19
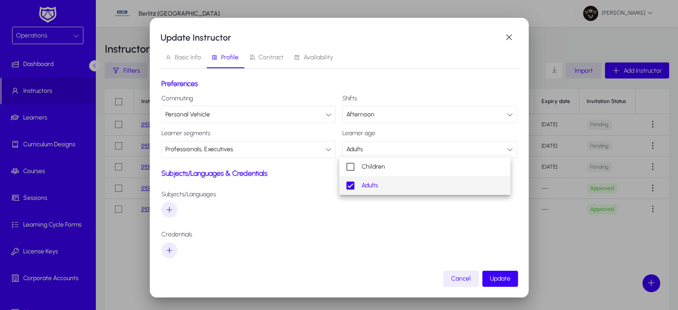
click at [276, 236] on div at bounding box center [339, 155] width 678 height 310
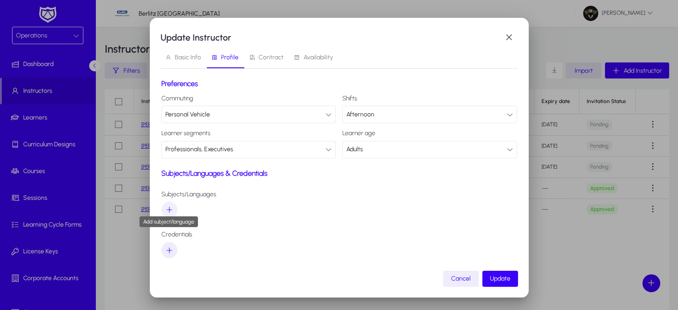
click at [168, 208] on icon "button" at bounding box center [169, 209] width 8 height 8
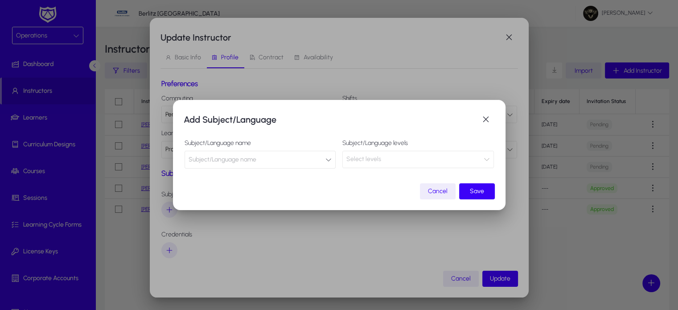
click at [250, 159] on span "Subject/Language name" at bounding box center [223, 160] width 68 height 18
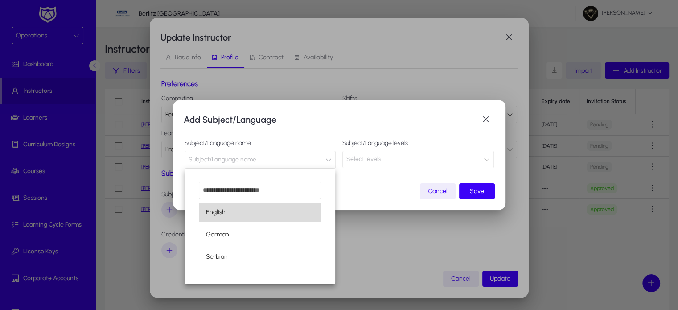
click at [225, 210] on mat-option "English" at bounding box center [260, 212] width 122 height 19
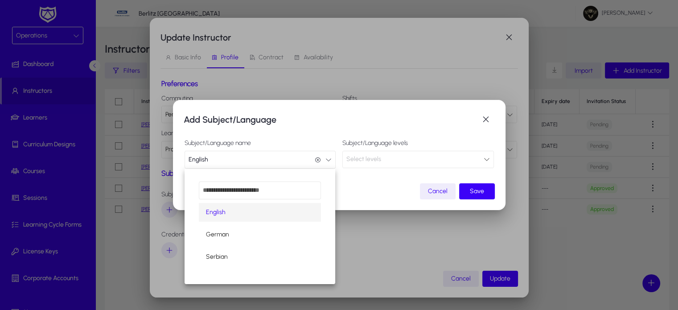
scroll to position [0, 0]
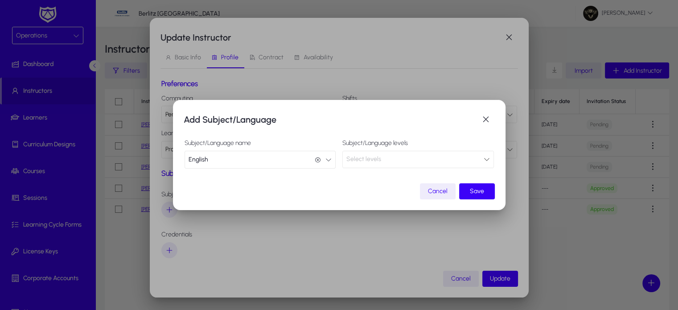
click at [382, 163] on div "Select levels" at bounding box center [414, 159] width 137 height 12
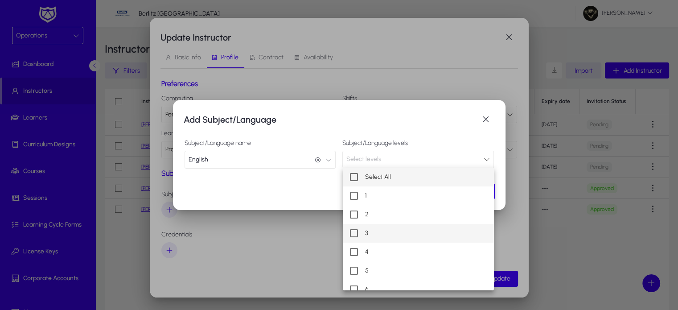
click at [377, 233] on mat-option "3" at bounding box center [419, 233] width 152 height 19
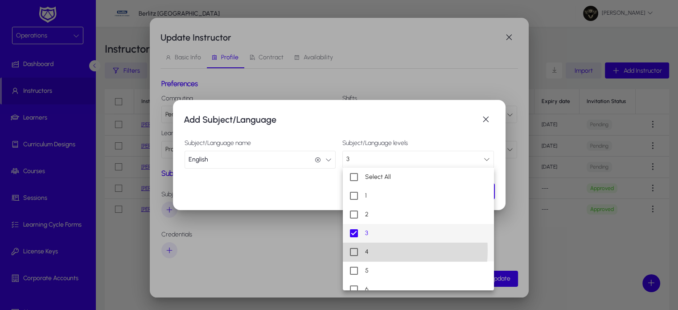
click at [355, 250] on mat-pseudo-checkbox at bounding box center [354, 252] width 8 height 8
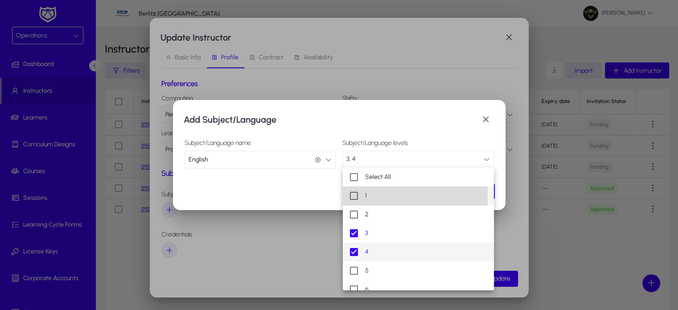
click at [352, 194] on mat-pseudo-checkbox at bounding box center [354, 196] width 8 height 8
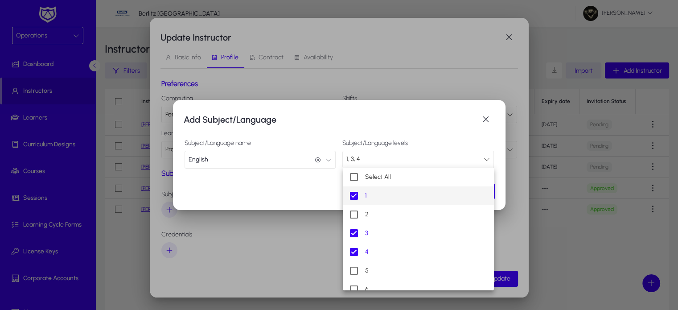
click at [439, 128] on div at bounding box center [339, 155] width 678 height 310
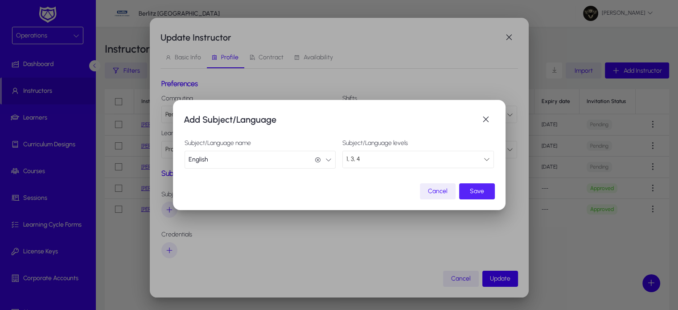
click at [487, 187] on span "submit" at bounding box center [477, 191] width 36 height 21
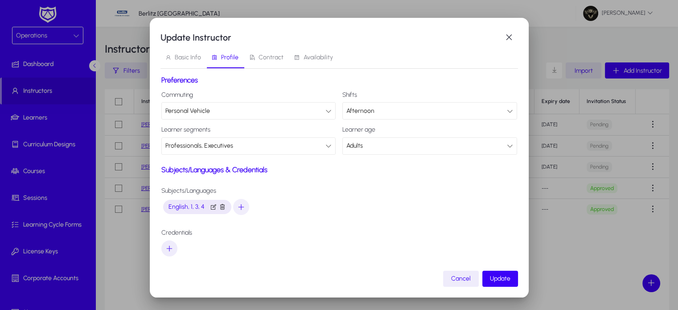
scroll to position [4, 0]
click at [170, 246] on icon "button" at bounding box center [169, 248] width 8 height 8
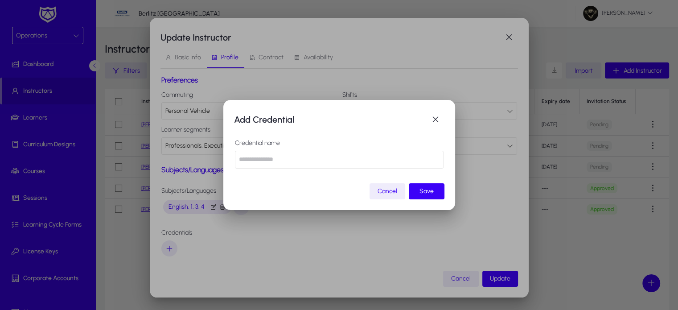
click at [279, 151] on input "text" at bounding box center [339, 160] width 209 height 18
type input "*"
type input "**********"
click at [426, 201] on span "submit" at bounding box center [427, 191] width 36 height 21
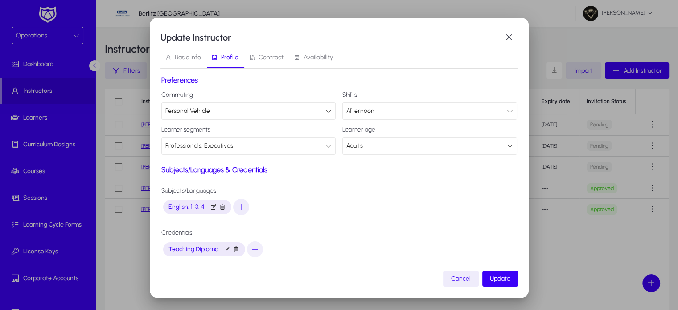
scroll to position [0, 0]
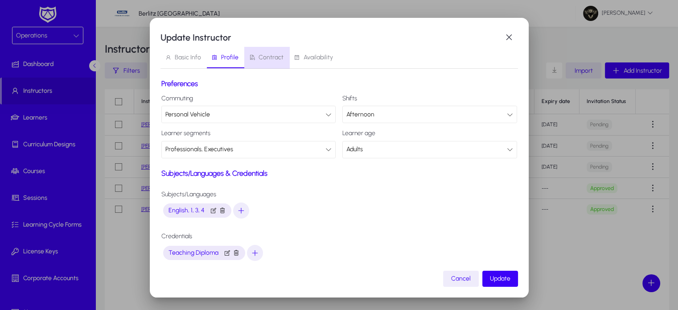
click at [267, 58] on span "Contract" at bounding box center [271, 57] width 25 height 6
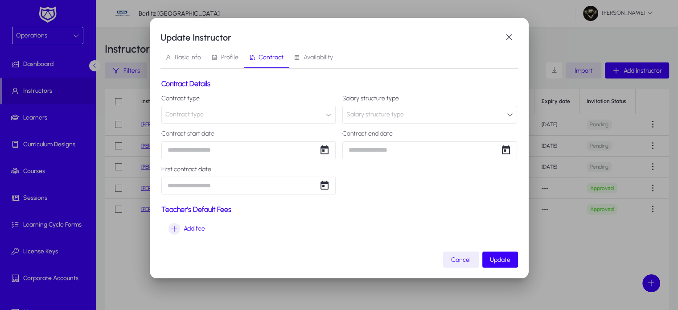
click at [229, 115] on button "Contract type" at bounding box center [248, 115] width 175 height 18
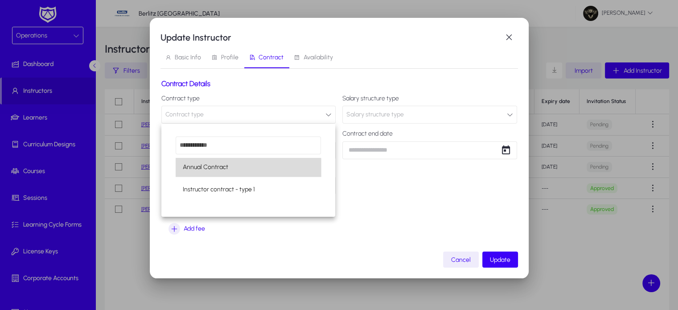
click at [226, 169] on span "Annual Contract" at bounding box center [205, 167] width 45 height 11
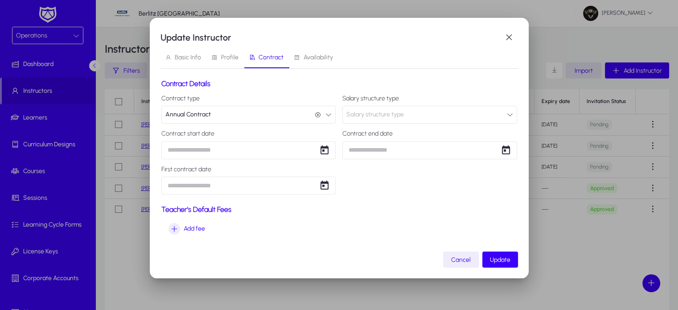
click at [410, 115] on button "Salary structure type" at bounding box center [429, 115] width 175 height 18
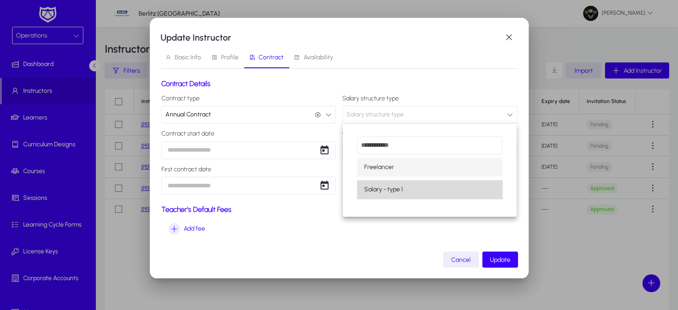
click at [419, 197] on mat-option "Salary - type 1" at bounding box center [429, 189] width 145 height 19
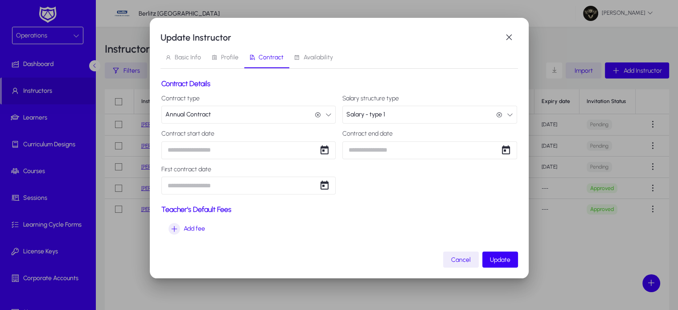
click at [394, 117] on button "Salary - type 1 Salary - type 1" at bounding box center [429, 115] width 175 height 18
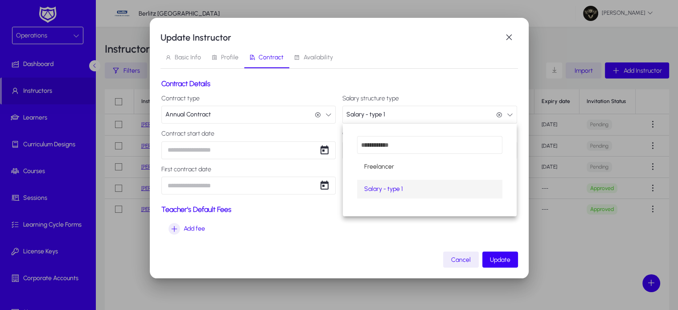
click at [394, 117] on div at bounding box center [339, 155] width 678 height 310
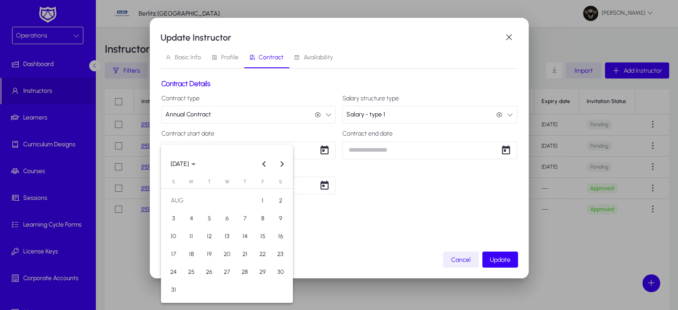
click at [232, 153] on div "Update Instructor Basic Info Profile Contract Availability Contract Details Con…" at bounding box center [339, 155] width 678 height 310
click at [276, 270] on span "30" at bounding box center [280, 272] width 16 height 16
type input "**********"
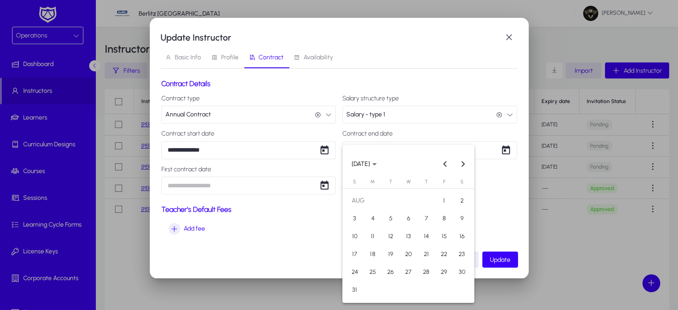
click at [422, 142] on div "**********" at bounding box center [339, 155] width 678 height 310
click at [370, 161] on span "AUGUST 2025" at bounding box center [361, 164] width 18 height 8
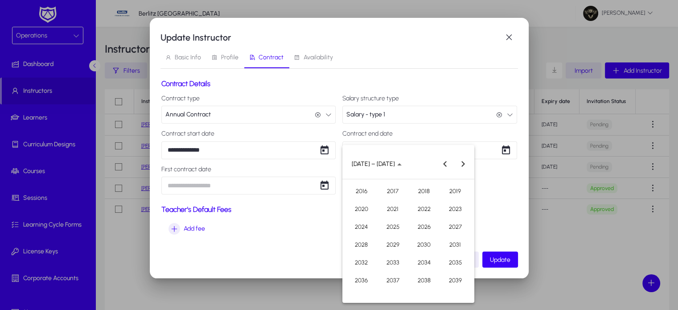
click at [419, 244] on span "2030" at bounding box center [424, 245] width 28 height 16
click at [399, 244] on span "OCT" at bounding box center [392, 245] width 28 height 16
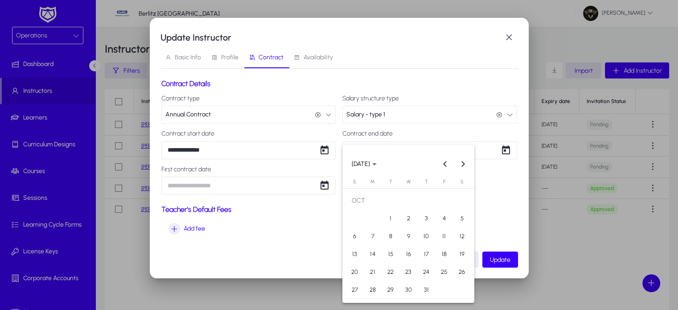
click at [430, 287] on span "31" at bounding box center [426, 290] width 16 height 16
type input "**********"
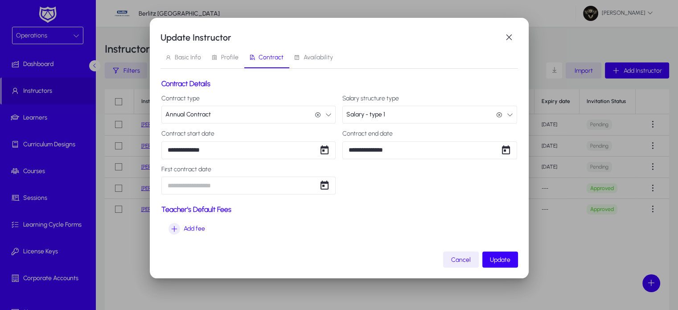
click at [222, 181] on div "**********" at bounding box center [339, 155] width 678 height 310
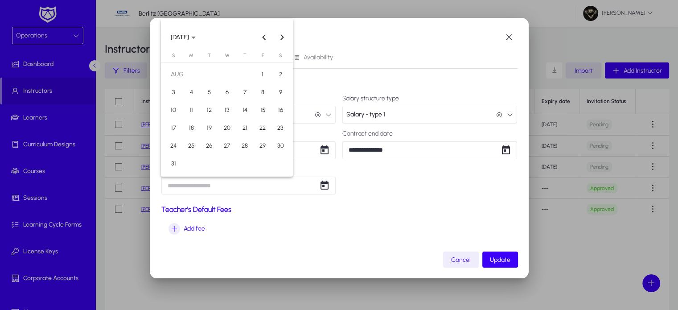
click at [283, 147] on span "30" at bounding box center [280, 146] width 16 height 16
type input "**********"
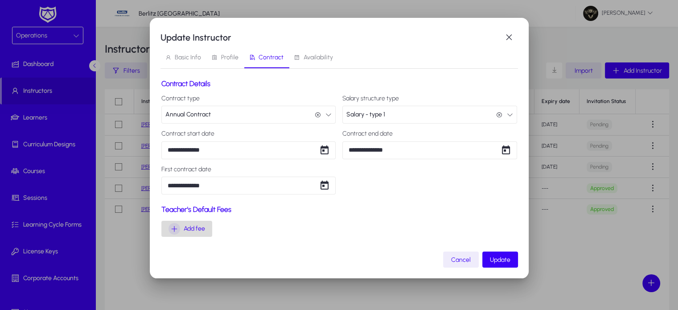
click at [172, 225] on icon "button" at bounding box center [174, 229] width 12 height 12
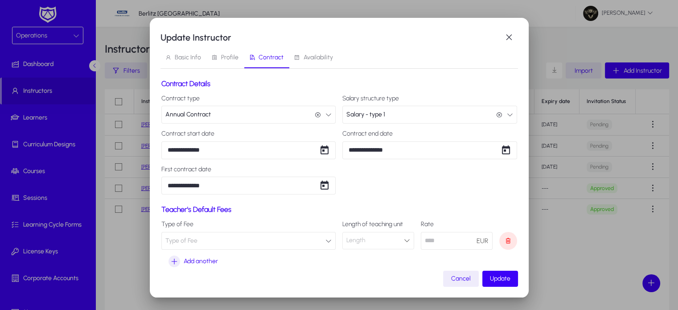
click at [242, 240] on button "Type of Fee" at bounding box center [248, 241] width 175 height 18
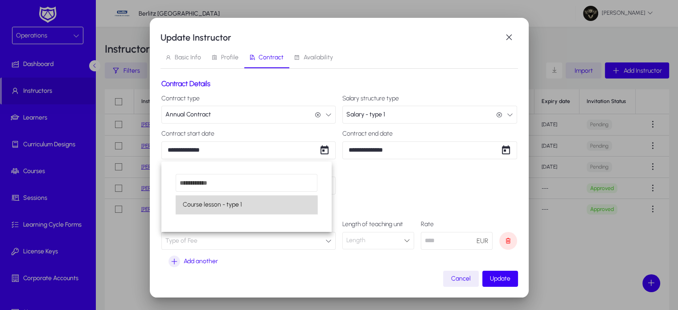
click at [222, 210] on span "Course lesson - type 1" at bounding box center [212, 204] width 59 height 11
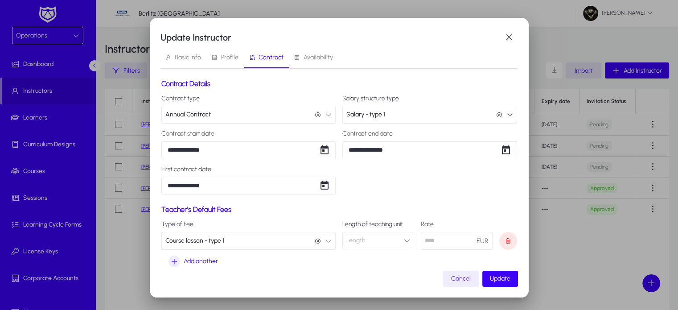
click at [362, 238] on div "Length" at bounding box center [375, 240] width 58 height 12
click at [356, 254] on span "45 Min" at bounding box center [355, 257] width 19 height 11
click at [444, 242] on input "number" at bounding box center [457, 241] width 72 height 18
type input "**"
click at [189, 260] on span "Add another" at bounding box center [201, 261] width 34 height 11
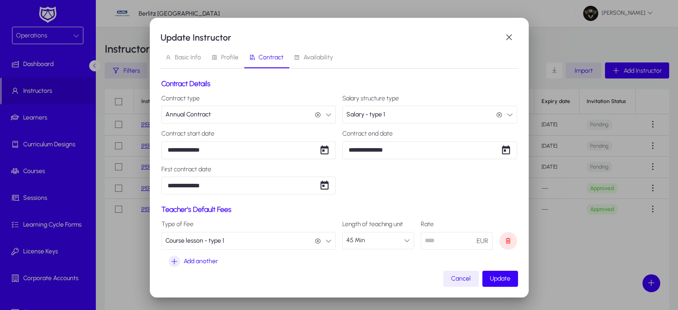
scroll to position [68, 0]
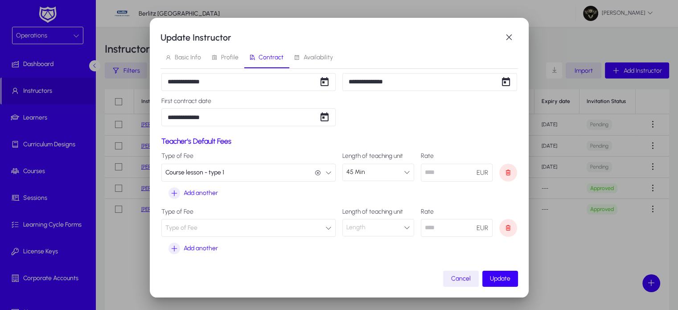
click at [268, 223] on button "Type of Fee" at bounding box center [248, 228] width 175 height 18
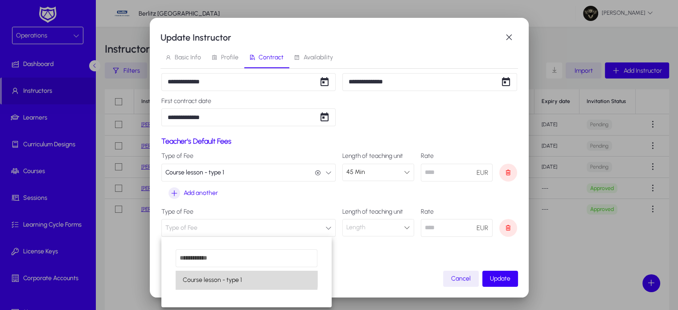
click at [225, 277] on span "Course lesson - type 1" at bounding box center [212, 280] width 59 height 11
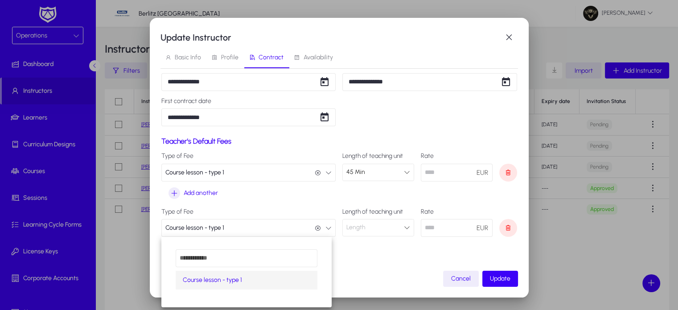
scroll to position [0, 0]
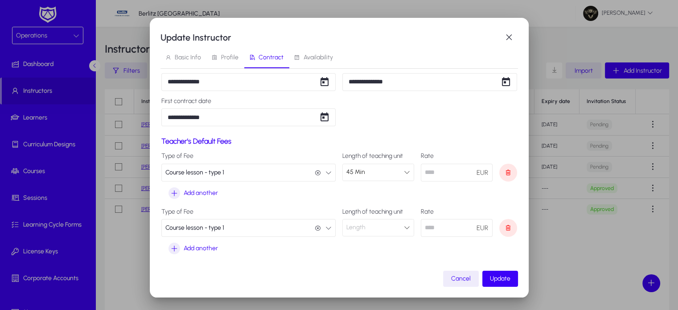
click at [367, 225] on div "Length" at bounding box center [375, 228] width 58 height 12
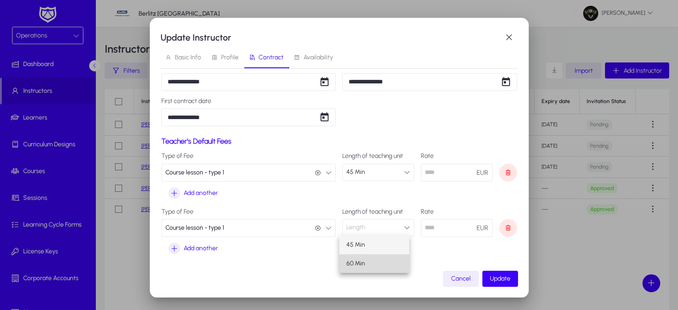
click at [364, 266] on span "60 Min" at bounding box center [355, 263] width 19 height 11
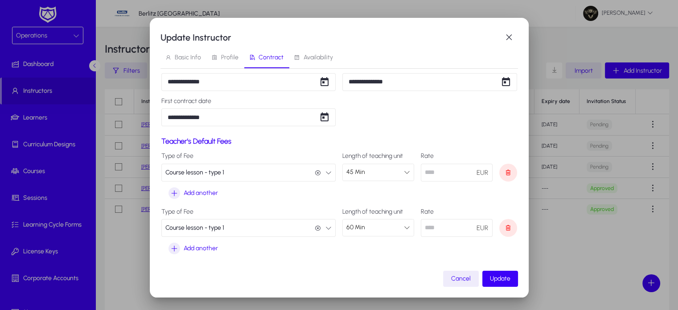
click at [464, 228] on input "number" at bounding box center [457, 228] width 72 height 18
type input "**"
click at [503, 276] on span "Update" at bounding box center [500, 279] width 21 height 8
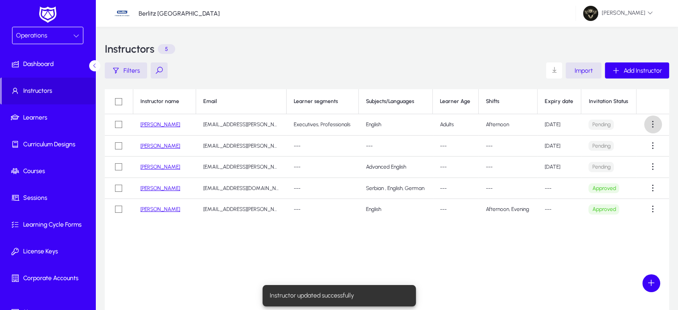
click at [648, 127] on span at bounding box center [653, 124] width 18 height 18
click at [627, 164] on span "Edit" at bounding box center [637, 165] width 36 height 8
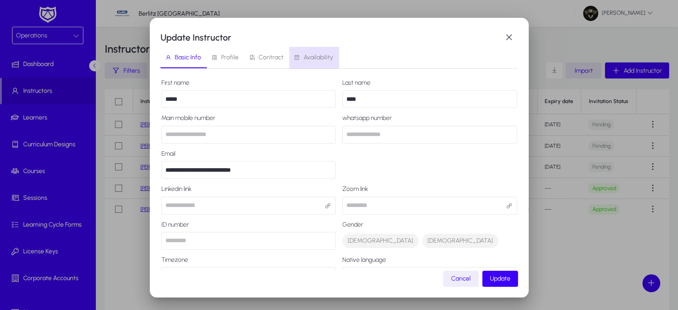
click at [307, 54] on span "Availability" at bounding box center [318, 57] width 29 height 6
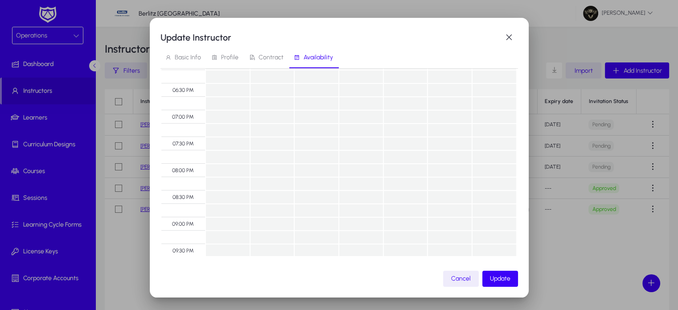
scroll to position [700, 0]
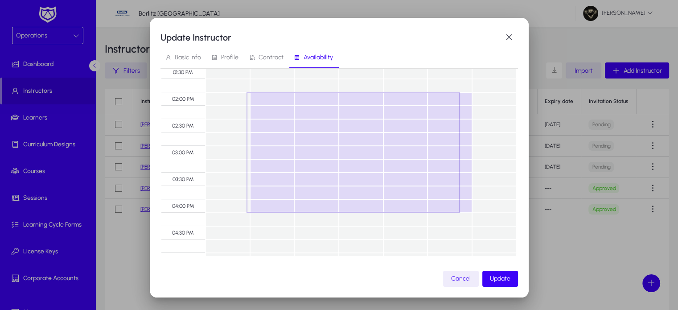
drag, startPoint x: 251, startPoint y: 98, endPoint x: 441, endPoint y: 211, distance: 221.5
click at [503, 280] on span "Update" at bounding box center [500, 279] width 21 height 8
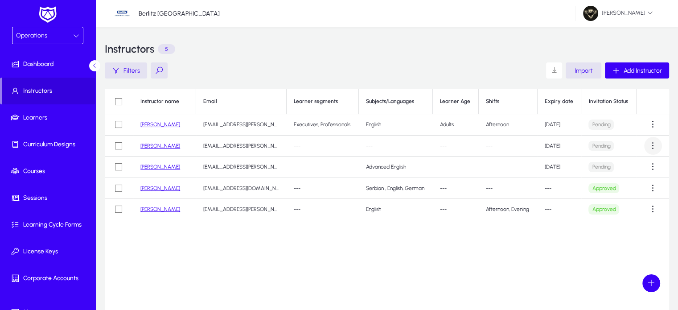
click at [650, 145] on span at bounding box center [653, 146] width 18 height 18
click at [633, 203] on span "Delete" at bounding box center [637, 205] width 36 height 8
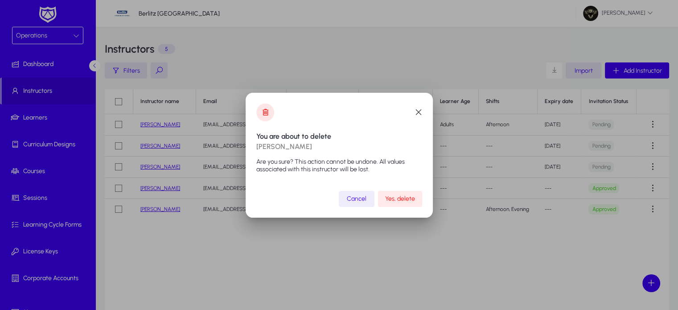
click at [410, 194] on span "submit" at bounding box center [400, 198] width 44 height 21
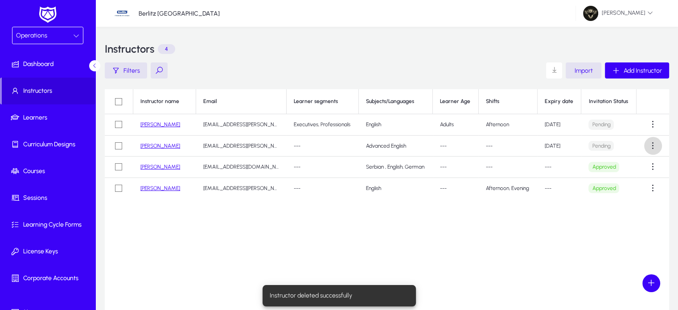
click at [653, 142] on span at bounding box center [653, 146] width 18 height 18
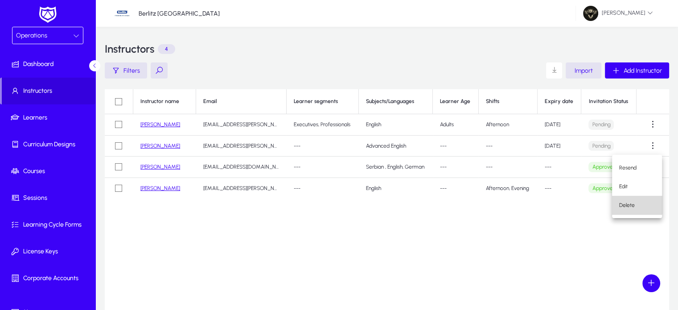
click at [629, 204] on span "Delete" at bounding box center [637, 205] width 36 height 8
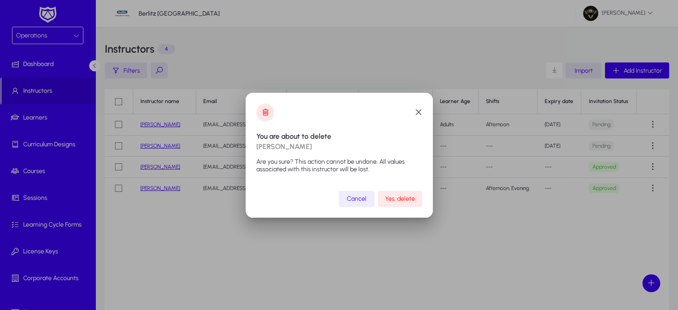
click at [409, 201] on span "Yes, delete" at bounding box center [400, 199] width 30 height 8
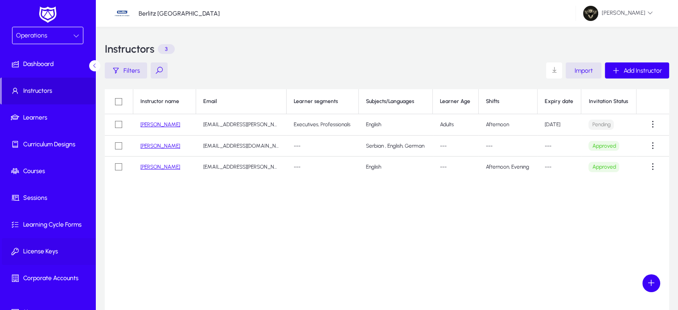
scroll to position [42, 0]
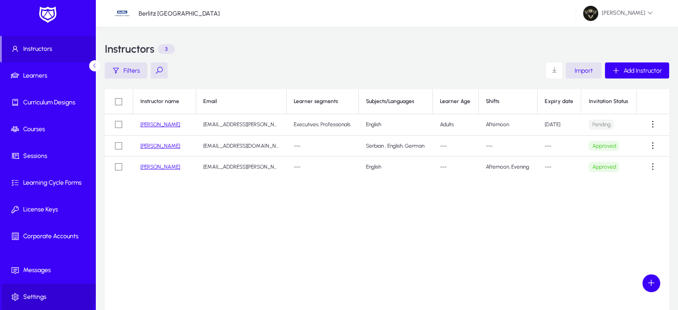
click at [30, 290] on span at bounding box center [49, 296] width 95 height 21
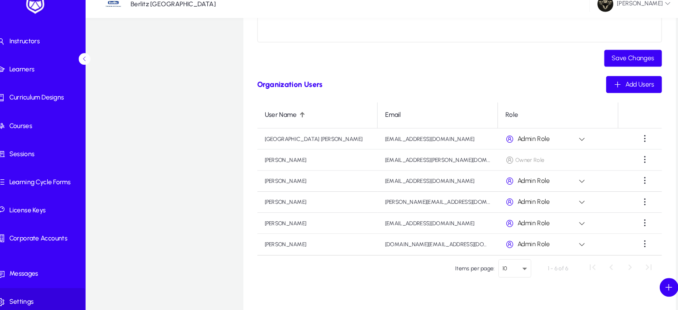
scroll to position [260, 0]
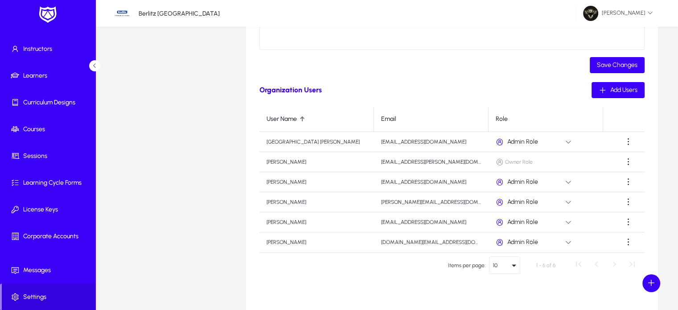
click at [500, 264] on div "10" at bounding box center [502, 265] width 19 height 8
click at [504, 247] on span "100" at bounding box center [500, 247] width 9 height 11
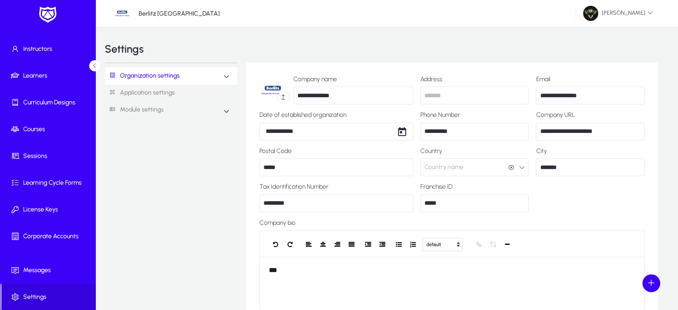
scroll to position [0, 0]
click at [620, 15] on span "[PERSON_NAME]" at bounding box center [618, 13] width 70 height 15
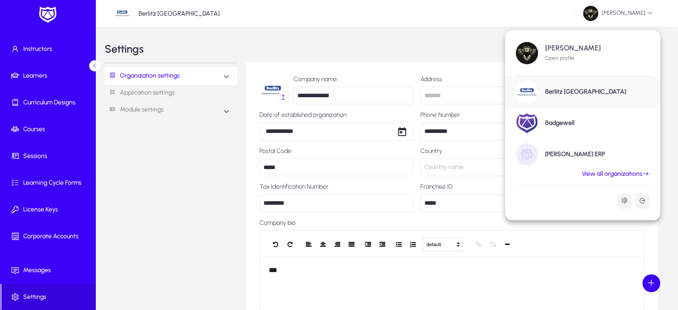
click at [624, 177] on link "View all organizations" at bounding box center [615, 174] width 89 height 8
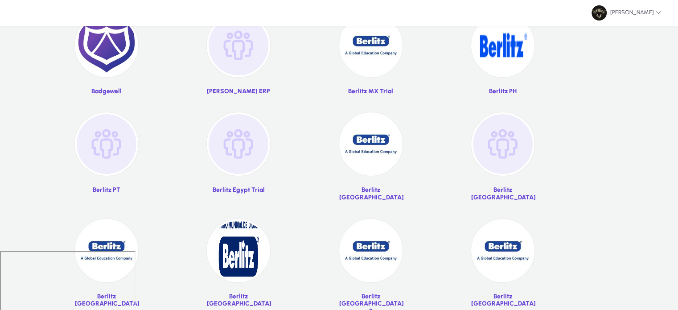
scroll to position [60, 0]
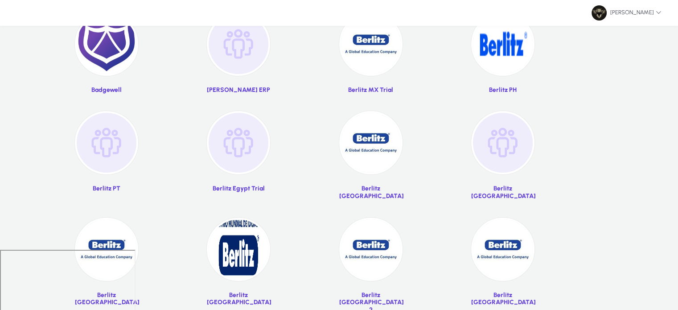
click at [371, 229] on img at bounding box center [370, 249] width 63 height 63
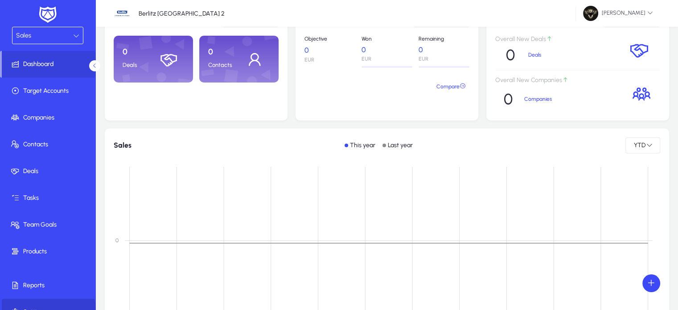
click at [39, 308] on span "Settings" at bounding box center [49, 312] width 95 height 9
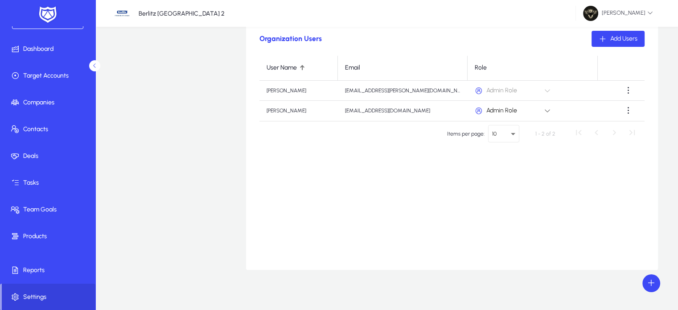
scroll to position [316, 0]
